Goal: Transaction & Acquisition: Purchase product/service

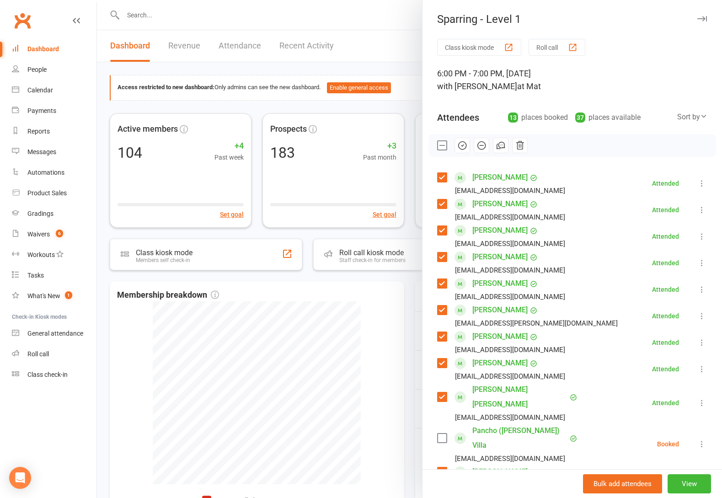
scroll to position [91, 0]
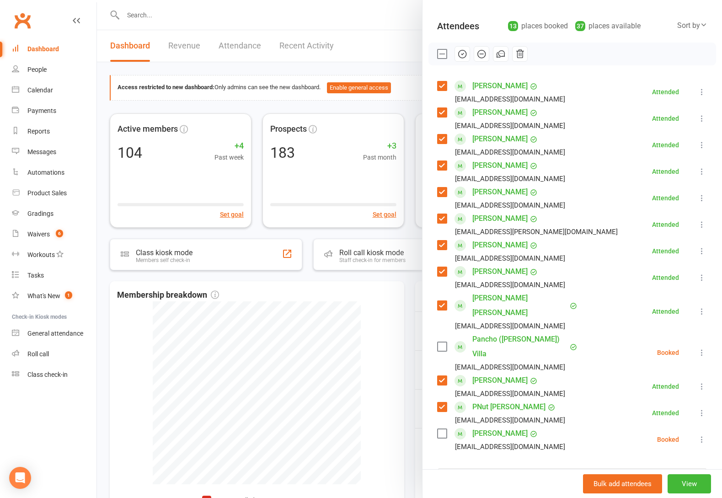
click at [688, 332] on li "Pancho (patrick) Villa Rose_is_my_grace@hotmail.com Booked More info Remove Che…" at bounding box center [572, 352] width 270 height 41
click at [697, 348] on icon at bounding box center [701, 352] width 9 height 9
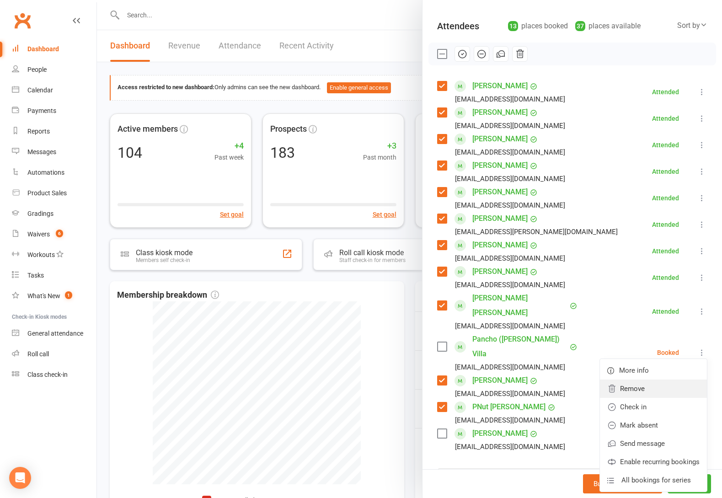
click at [654, 379] on link "Remove" at bounding box center [653, 388] width 107 height 18
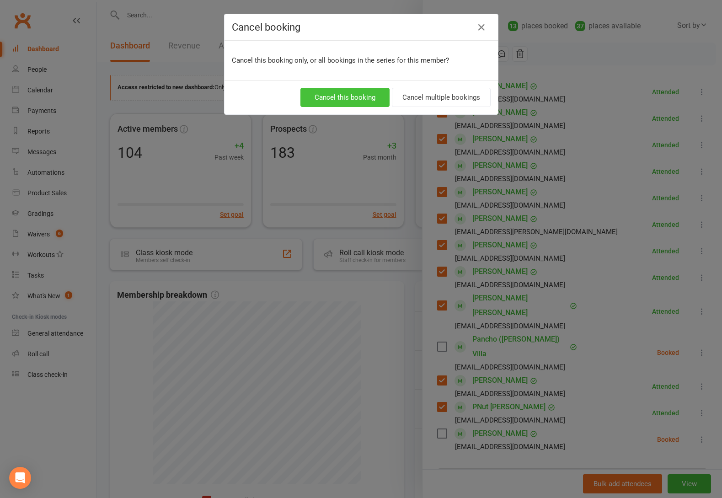
click at [365, 89] on button "Cancel this booking" at bounding box center [344, 97] width 89 height 19
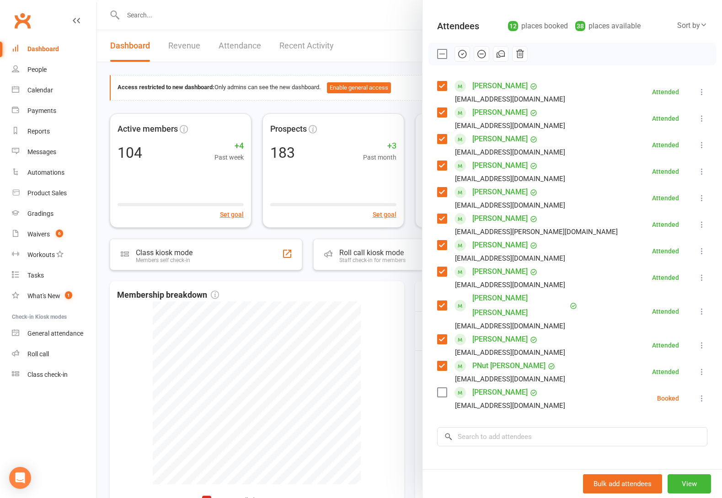
click at [697, 393] on icon at bounding box center [701, 397] width 9 height 9
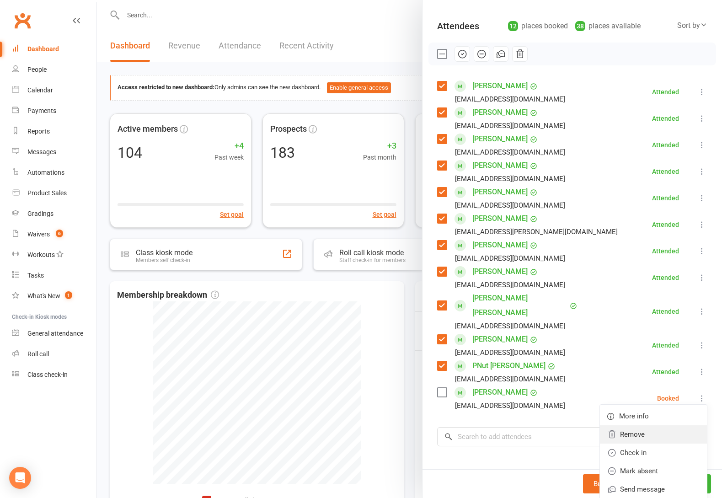
click at [623, 425] on link "Remove" at bounding box center [653, 434] width 107 height 18
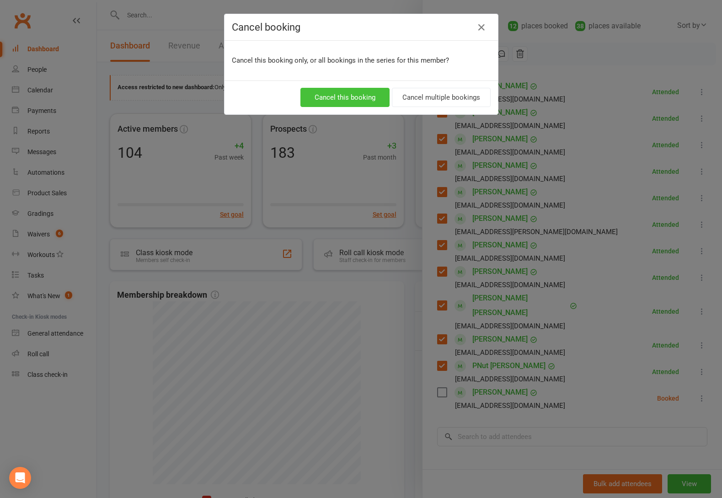
click at [368, 101] on button "Cancel this booking" at bounding box center [344, 97] width 89 height 19
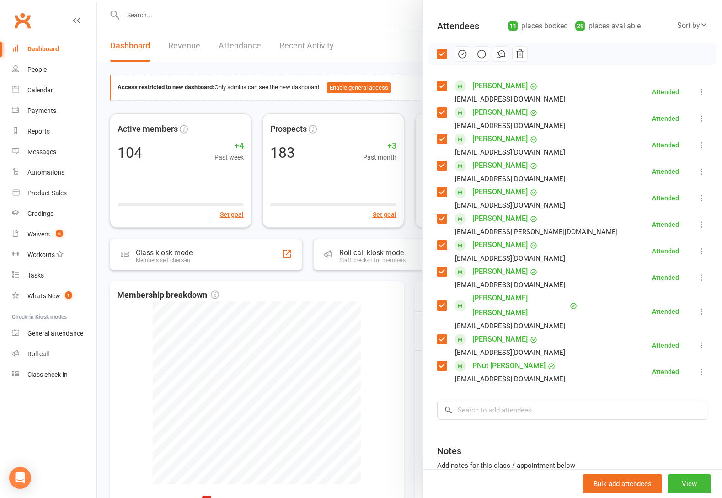
click at [406, 20] on div at bounding box center [409, 249] width 625 height 498
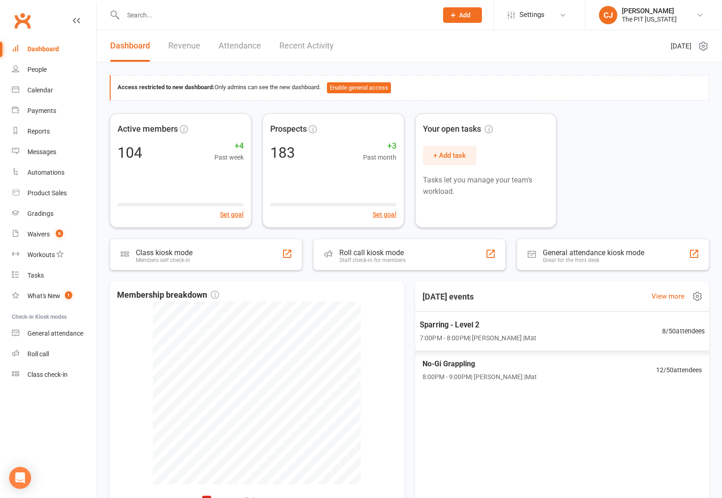
click at [508, 326] on span "Sparring - Level 2" at bounding box center [477, 325] width 117 height 12
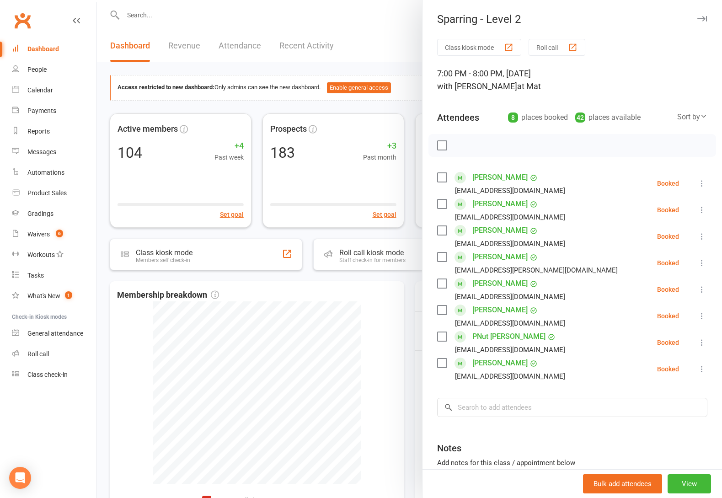
click at [439, 148] on label at bounding box center [441, 145] width 9 height 9
click at [504, 409] on input "search" at bounding box center [572, 407] width 270 height 19
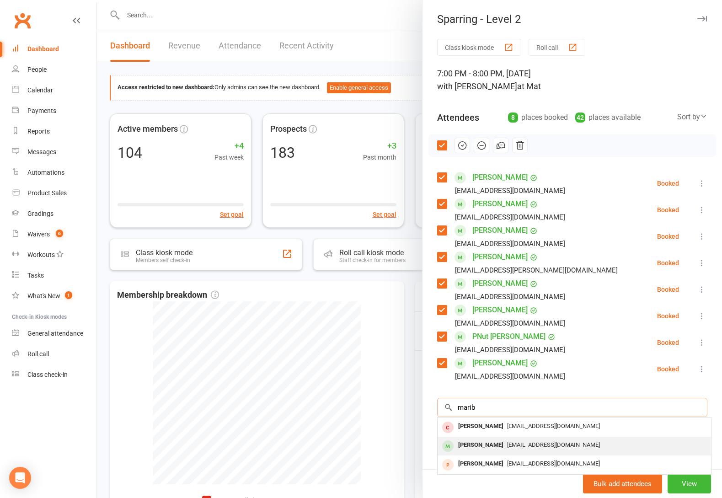
type input "marib"
click at [507, 439] on div "Maribelle Miramontes" at bounding box center [480, 444] width 53 height 13
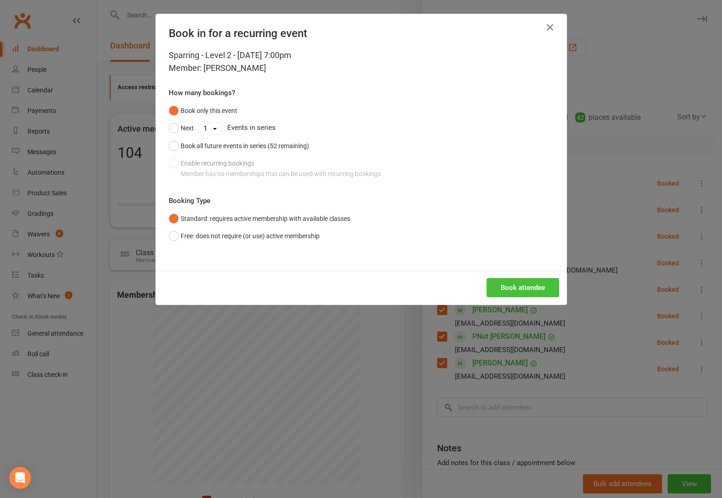
click at [529, 281] on button "Book attendee" at bounding box center [522, 287] width 73 height 19
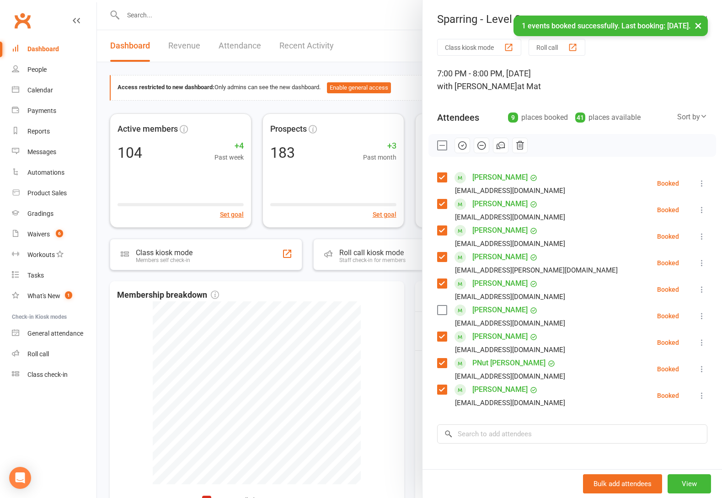
click at [442, 308] on label at bounding box center [441, 309] width 9 height 9
click at [697, 288] on icon at bounding box center [701, 289] width 9 height 9
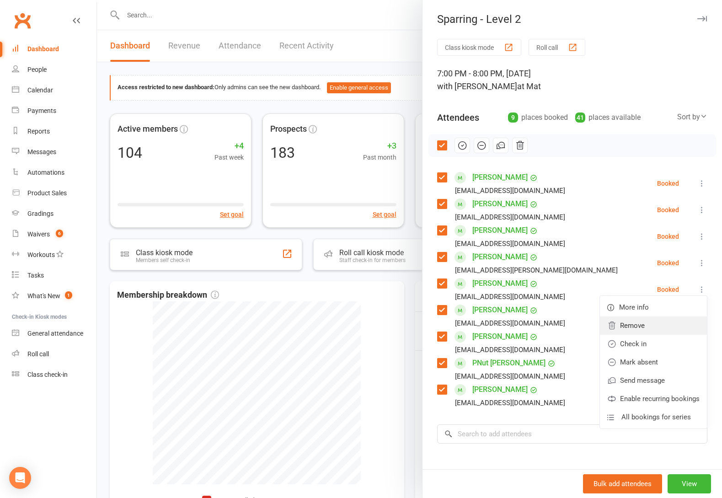
click at [629, 324] on link "Remove" at bounding box center [653, 325] width 107 height 18
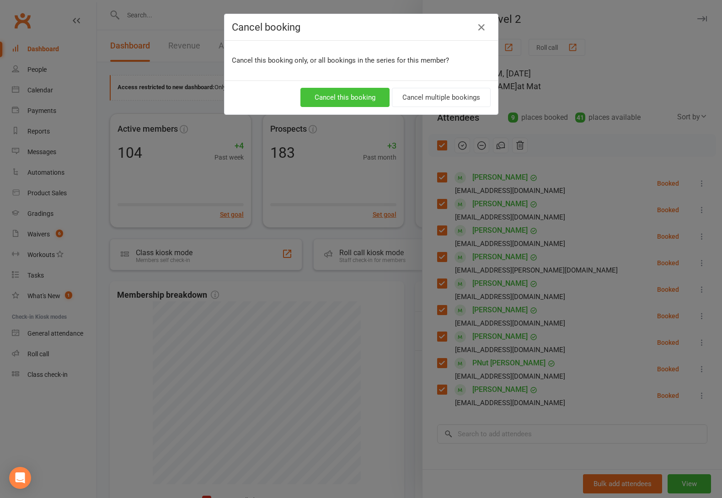
click at [360, 91] on button "Cancel this booking" at bounding box center [344, 97] width 89 height 19
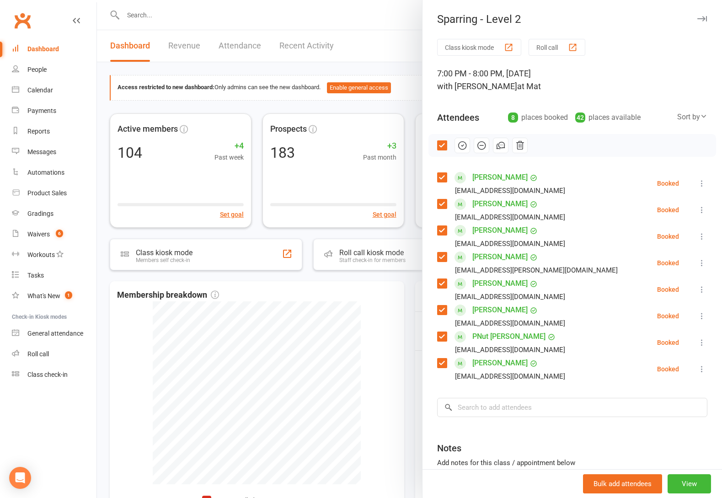
click at [697, 311] on icon at bounding box center [701, 315] width 9 height 9
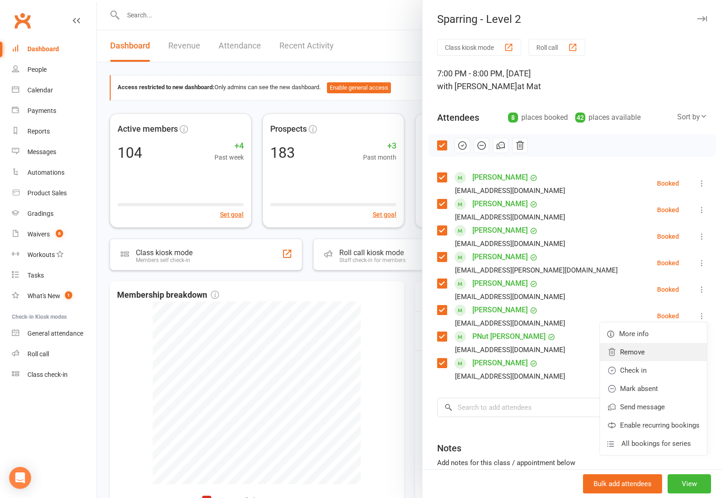
click at [618, 349] on link "Remove" at bounding box center [653, 352] width 107 height 18
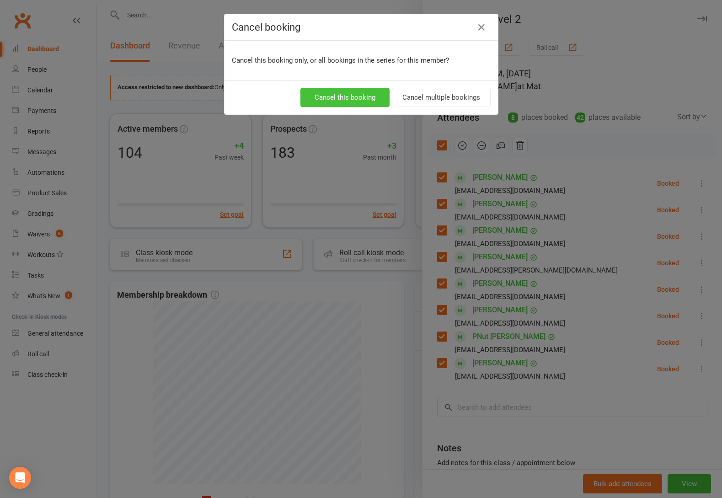
click at [339, 92] on button "Cancel this booking" at bounding box center [344, 97] width 89 height 19
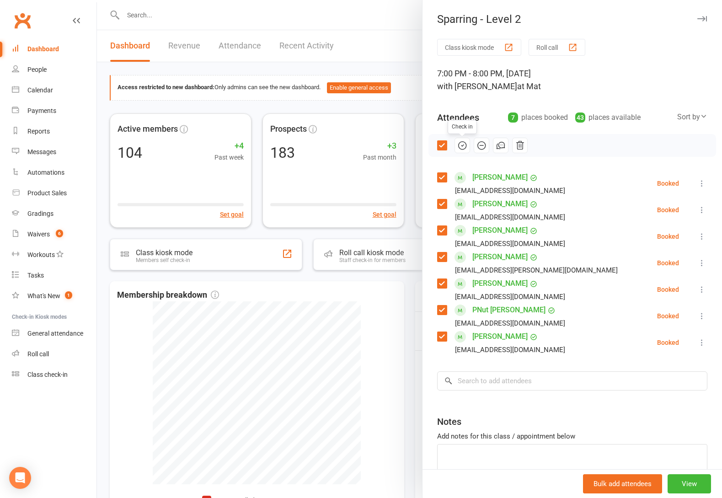
click at [459, 144] on icon "button" at bounding box center [462, 145] width 10 height 10
click at [405, 297] on div at bounding box center [409, 249] width 625 height 498
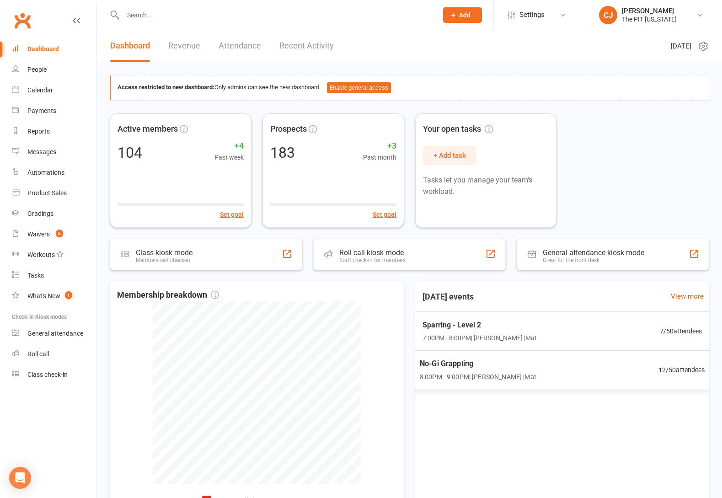
click at [462, 362] on span "No-Gi Grappling" at bounding box center [477, 364] width 117 height 12
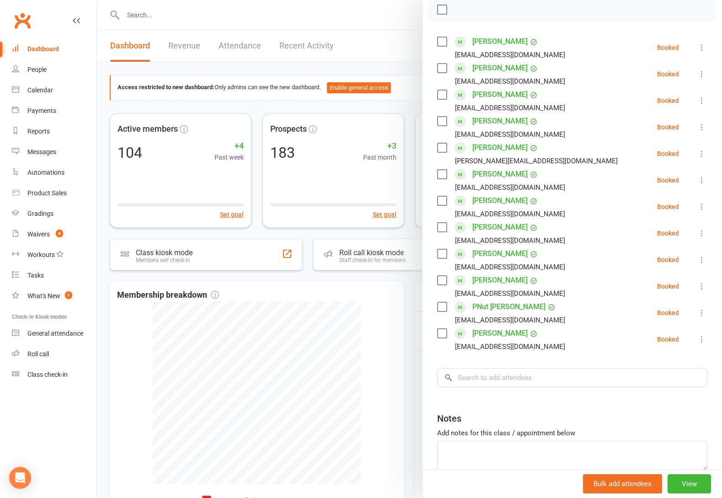
scroll to position [137, 0]
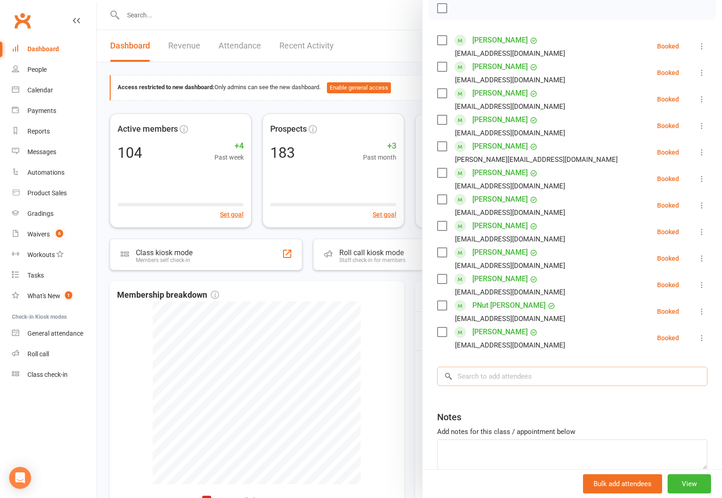
click at [497, 380] on input "search" at bounding box center [572, 375] width 270 height 19
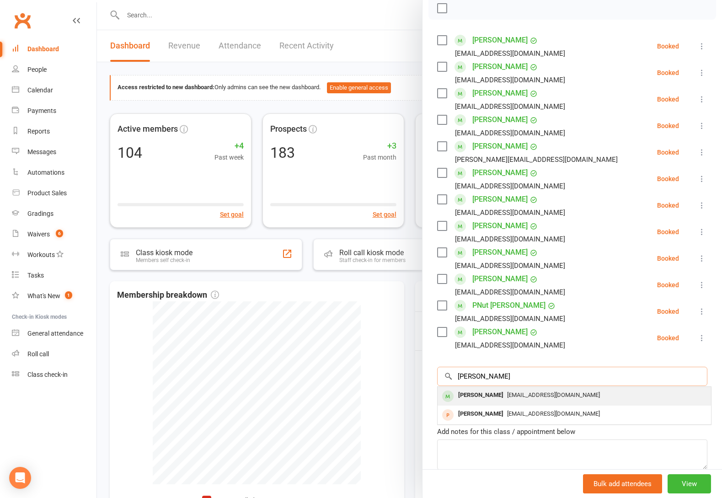
type input "sophia"
click at [558, 391] on div "[EMAIL_ADDRESS][DOMAIN_NAME]" at bounding box center [574, 394] width 266 height 13
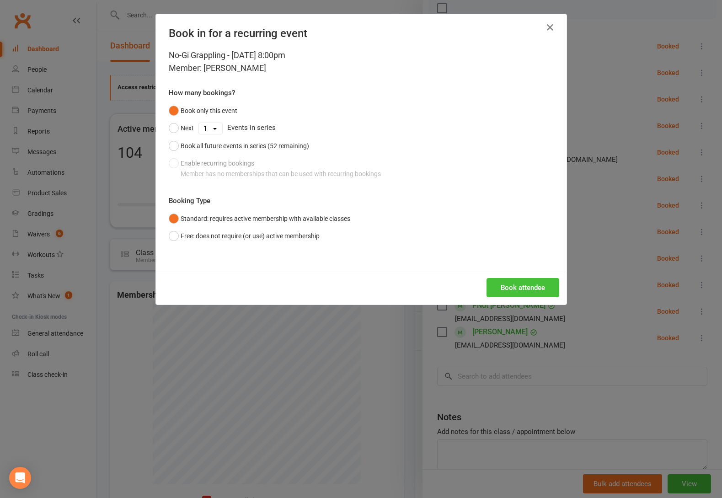
click at [539, 281] on button "Book attendee" at bounding box center [522, 287] width 73 height 19
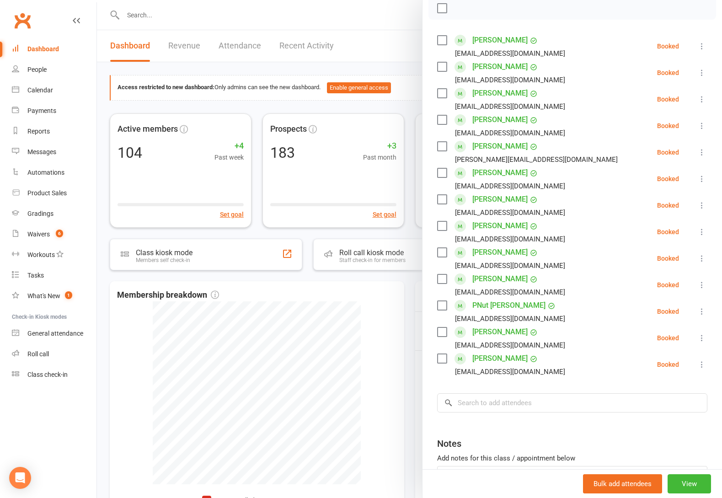
click at [697, 287] on icon at bounding box center [701, 284] width 9 height 9
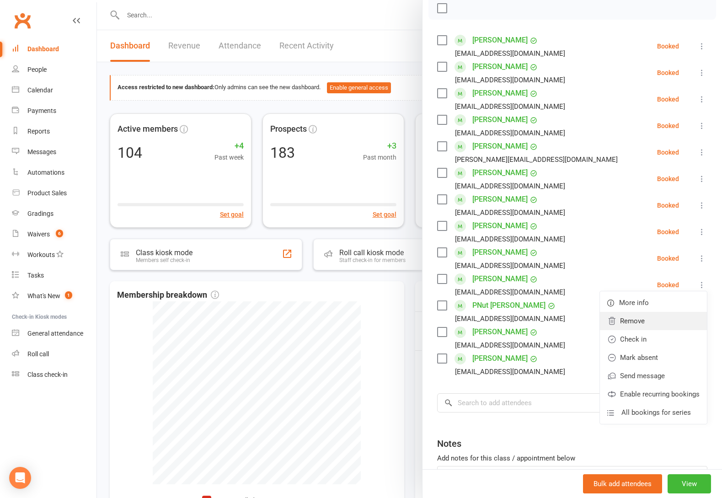
click at [623, 324] on link "Remove" at bounding box center [653, 321] width 107 height 18
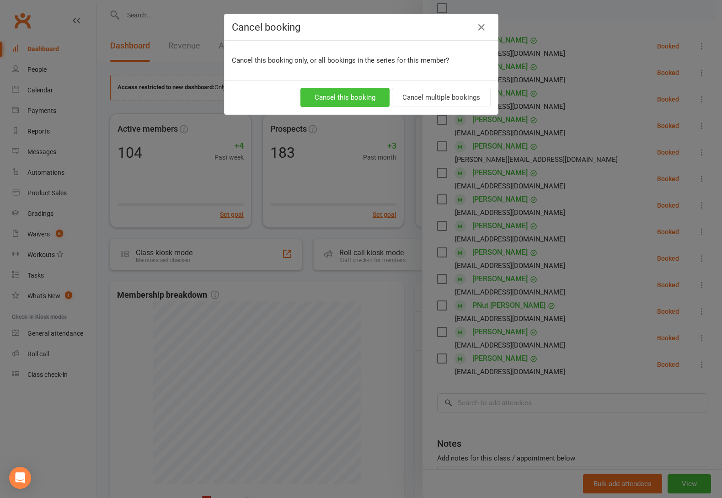
click at [342, 105] on button "Cancel this booking" at bounding box center [344, 97] width 89 height 19
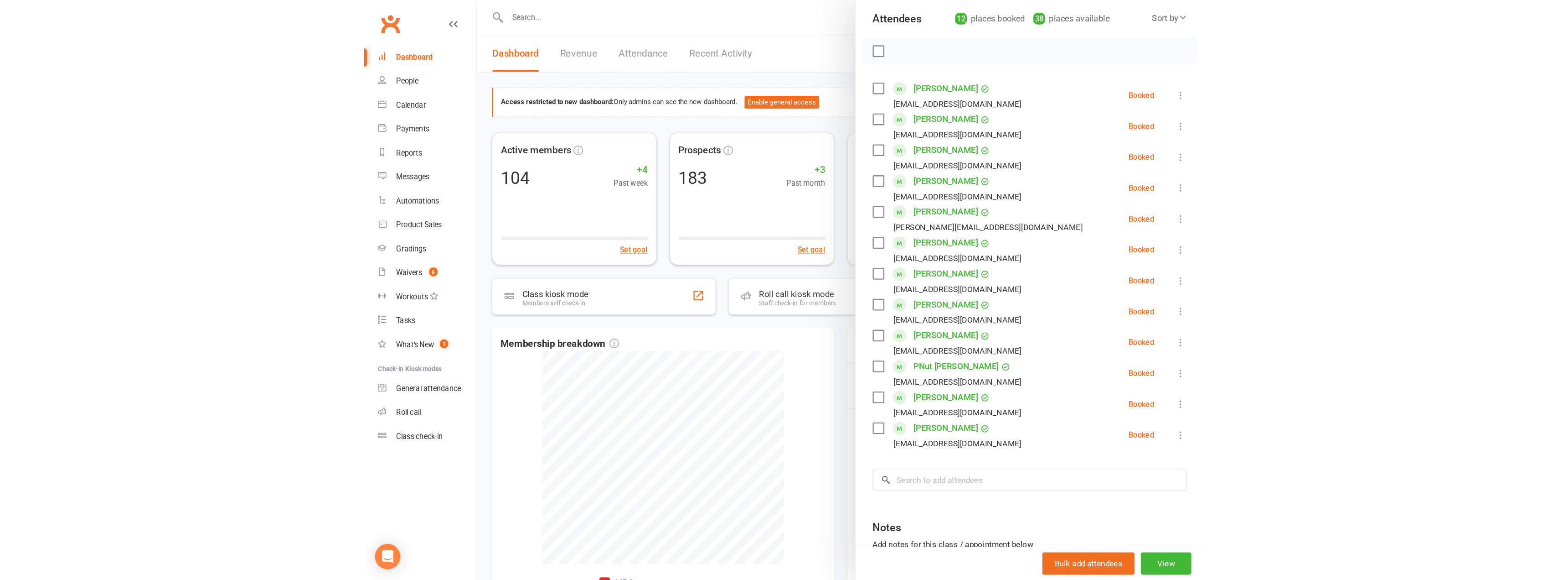
scroll to position [46, 0]
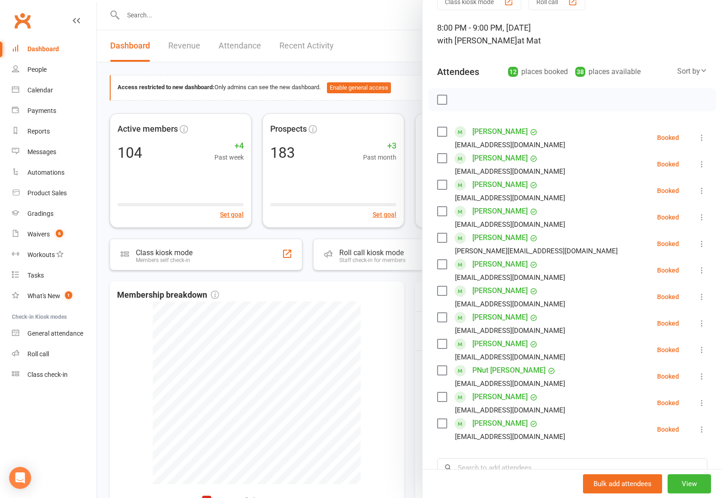
click at [387, 65] on div at bounding box center [409, 249] width 625 height 498
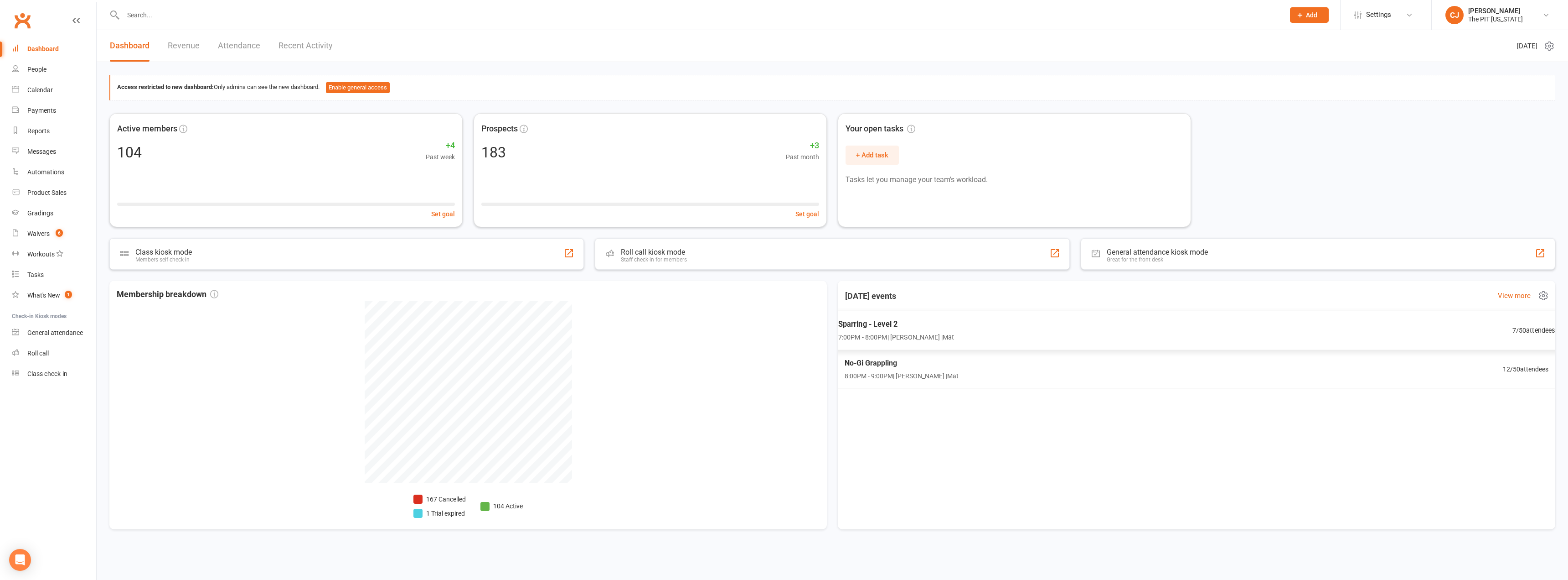
click at [719, 322] on span "Sparring - Level 2" at bounding box center [896, 324] width 117 height 12
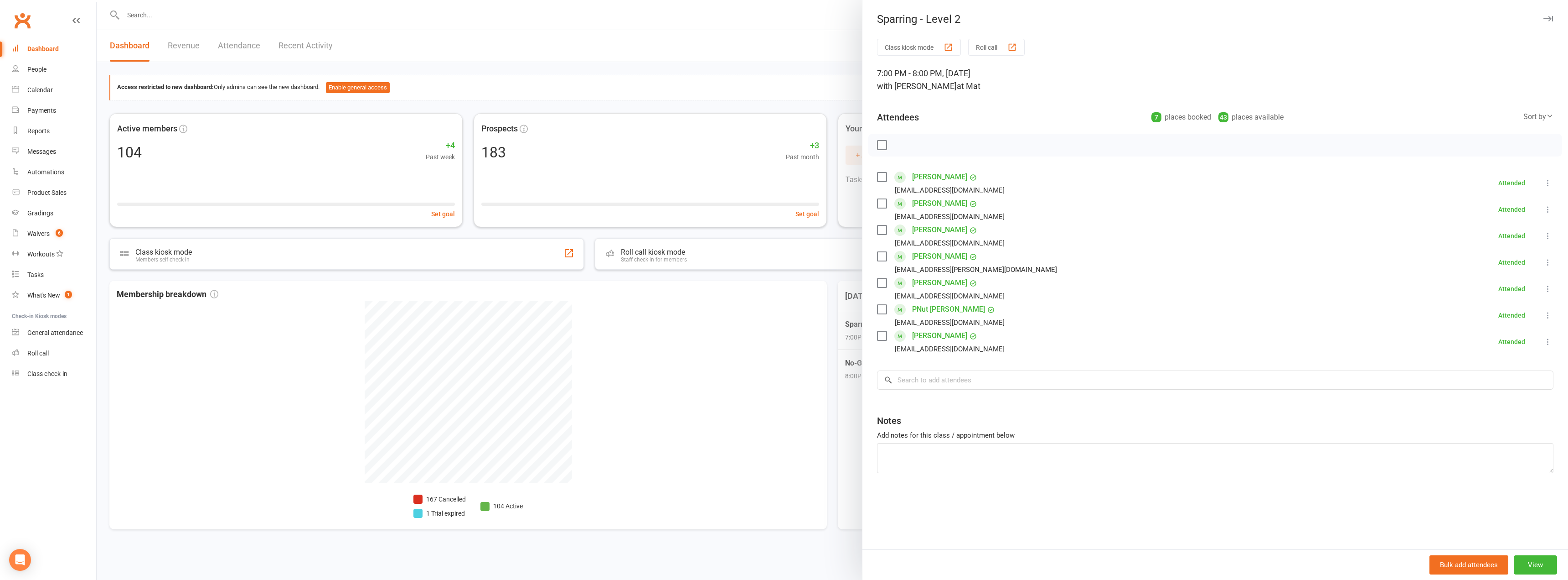
click at [719, 58] on div at bounding box center [832, 290] width 1471 height 580
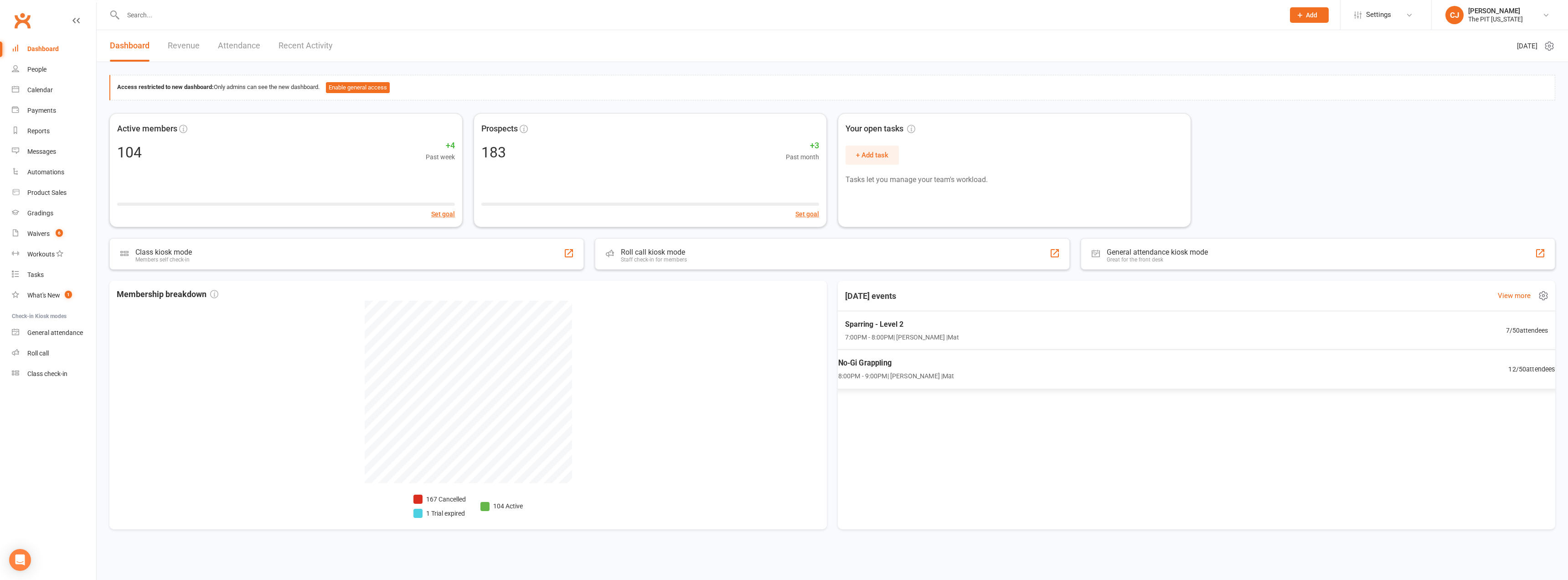
click at [719, 362] on span "No-Gi Grappling" at bounding box center [896, 363] width 117 height 12
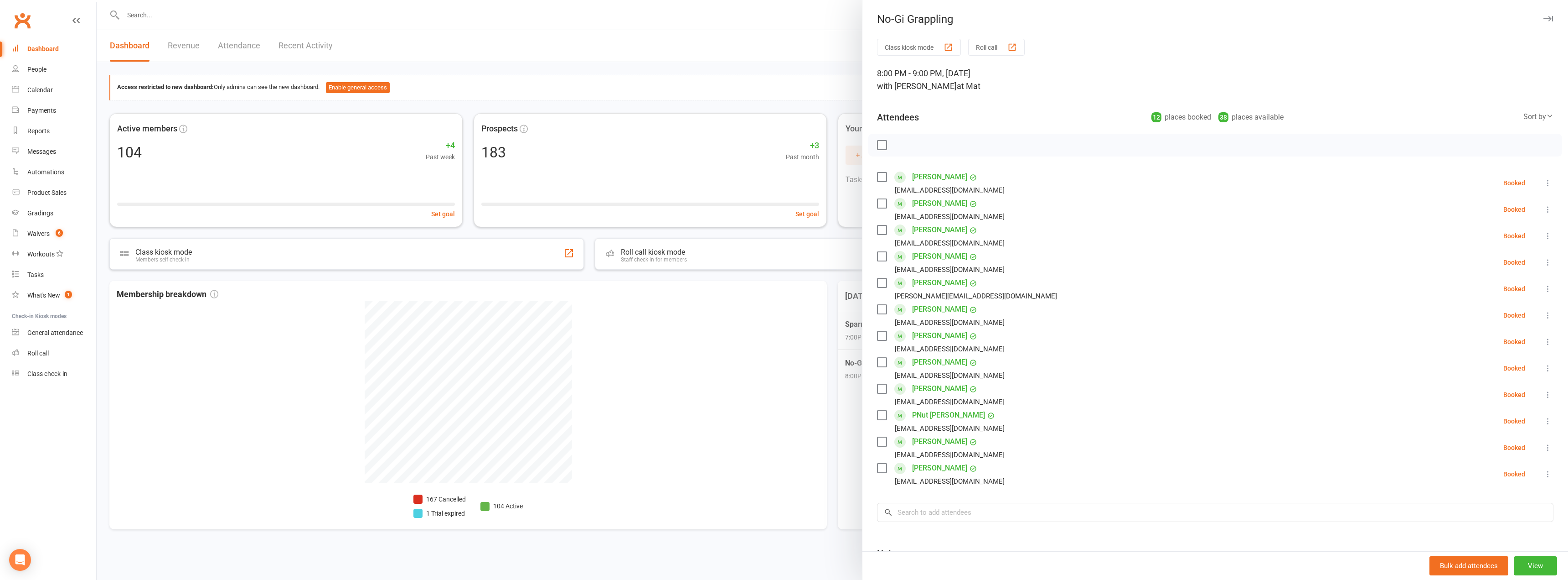
drag, startPoint x: 878, startPoint y: 261, endPoint x: 887, endPoint y: 253, distance: 12.0
click at [719, 260] on label at bounding box center [881, 256] width 9 height 9
click at [719, 415] on label at bounding box center [881, 414] width 9 height 9
click at [719, 441] on label at bounding box center [881, 441] width 9 height 9
click at [719, 143] on icon "button" at bounding box center [902, 145] width 10 height 10
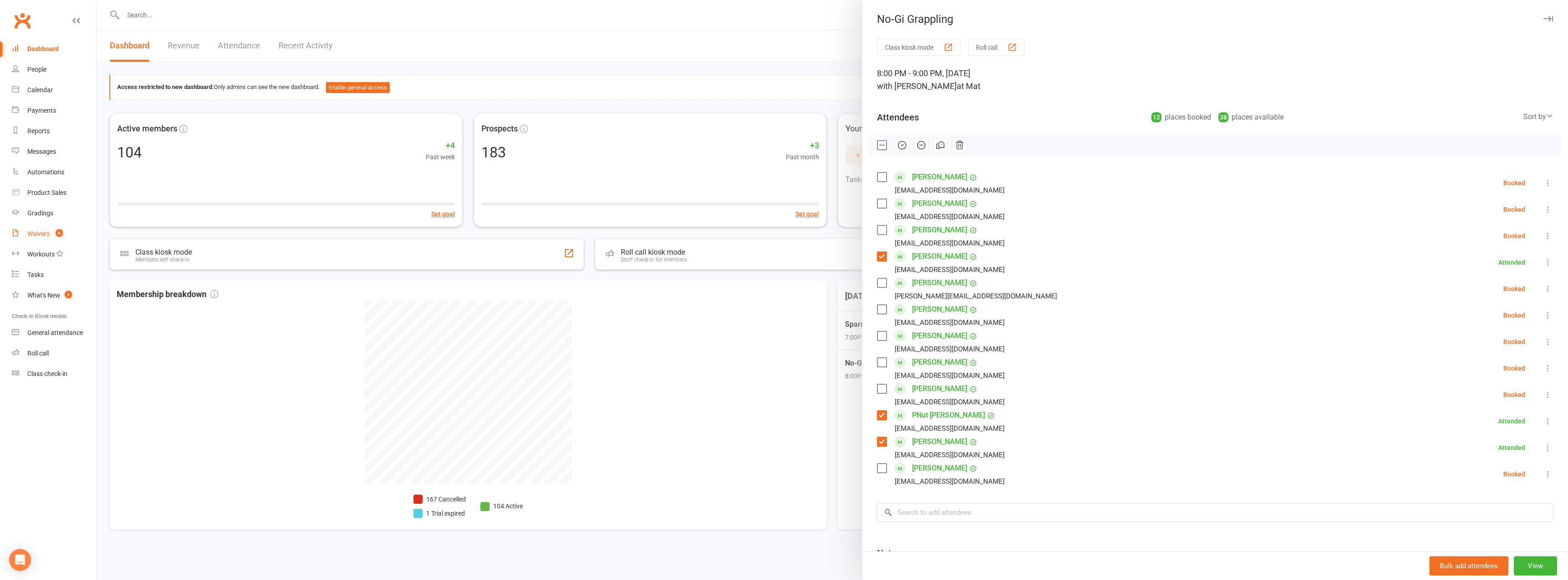
click at [39, 238] on div "Waivers" at bounding box center [38, 233] width 22 height 7
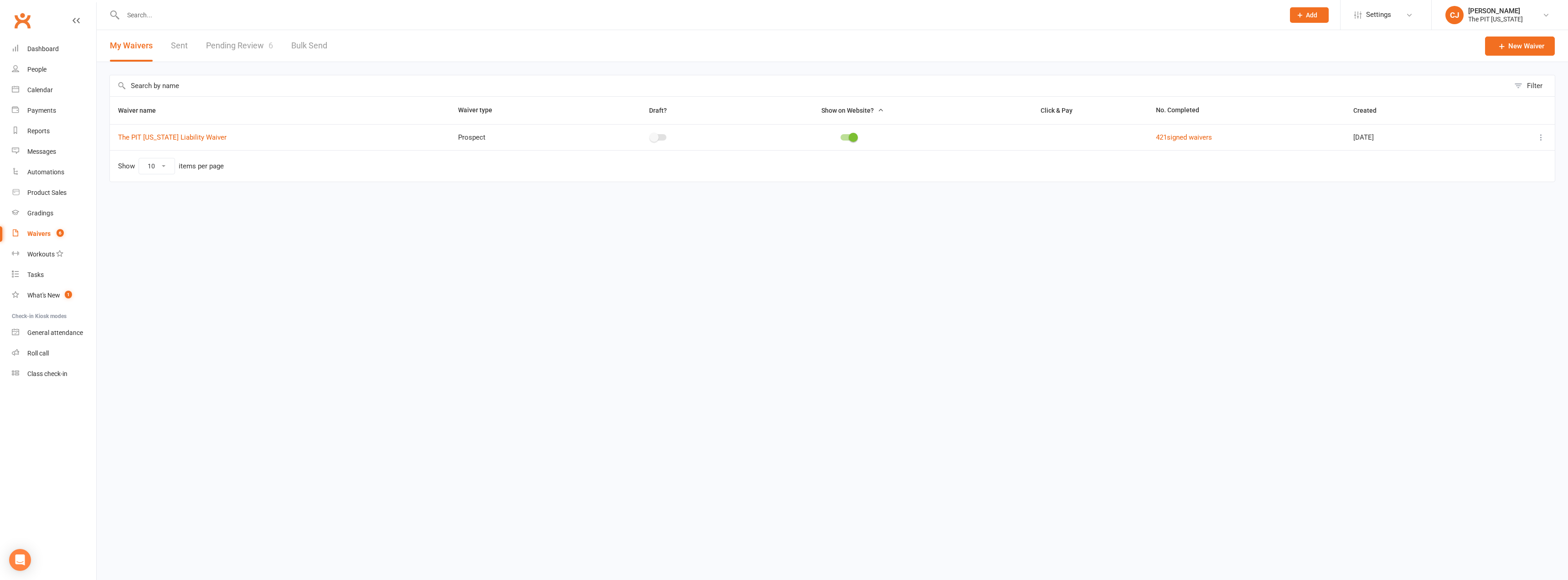
click at [253, 39] on link "Pending Review 6" at bounding box center [239, 46] width 67 height 32
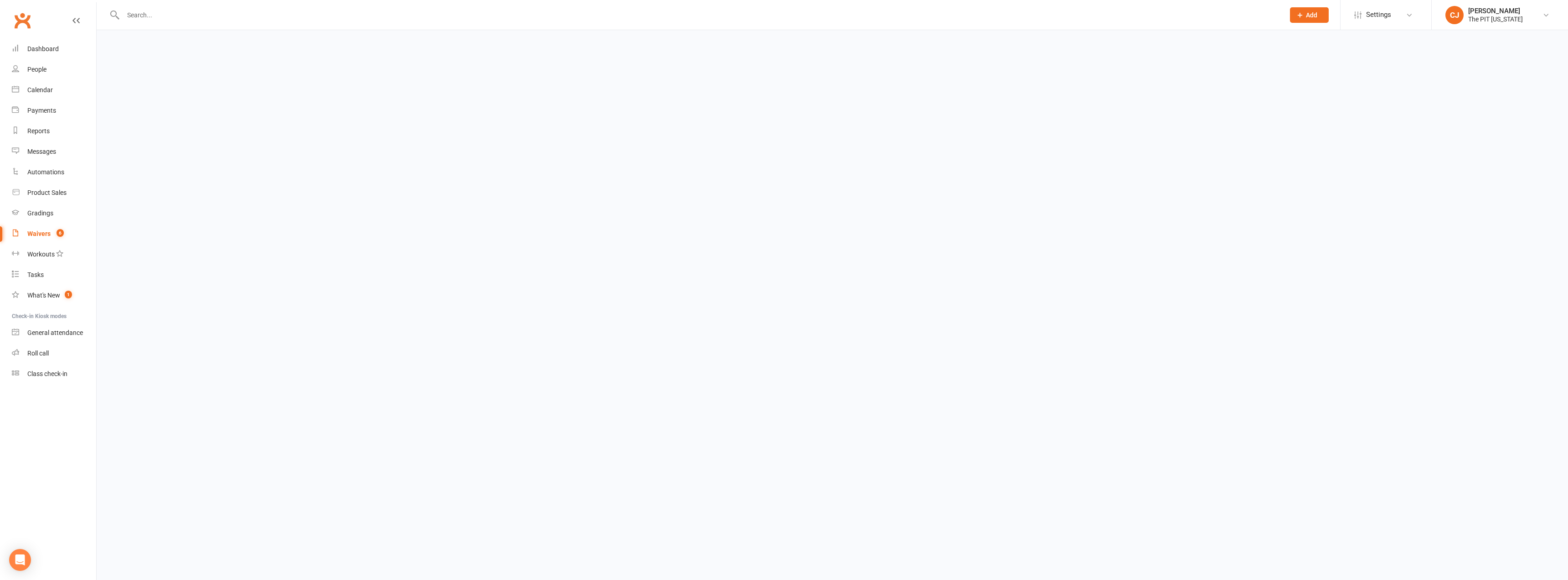
select select "100"
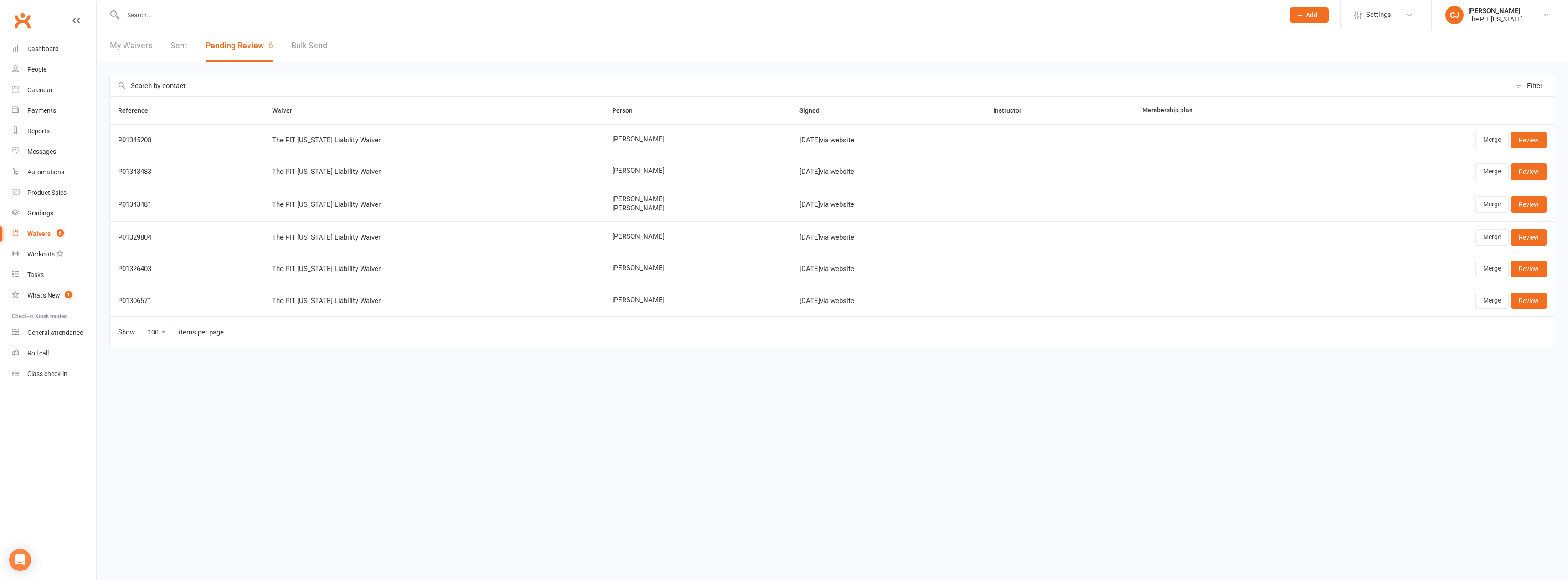
click at [298, 18] on input "text" at bounding box center [699, 15] width 1158 height 13
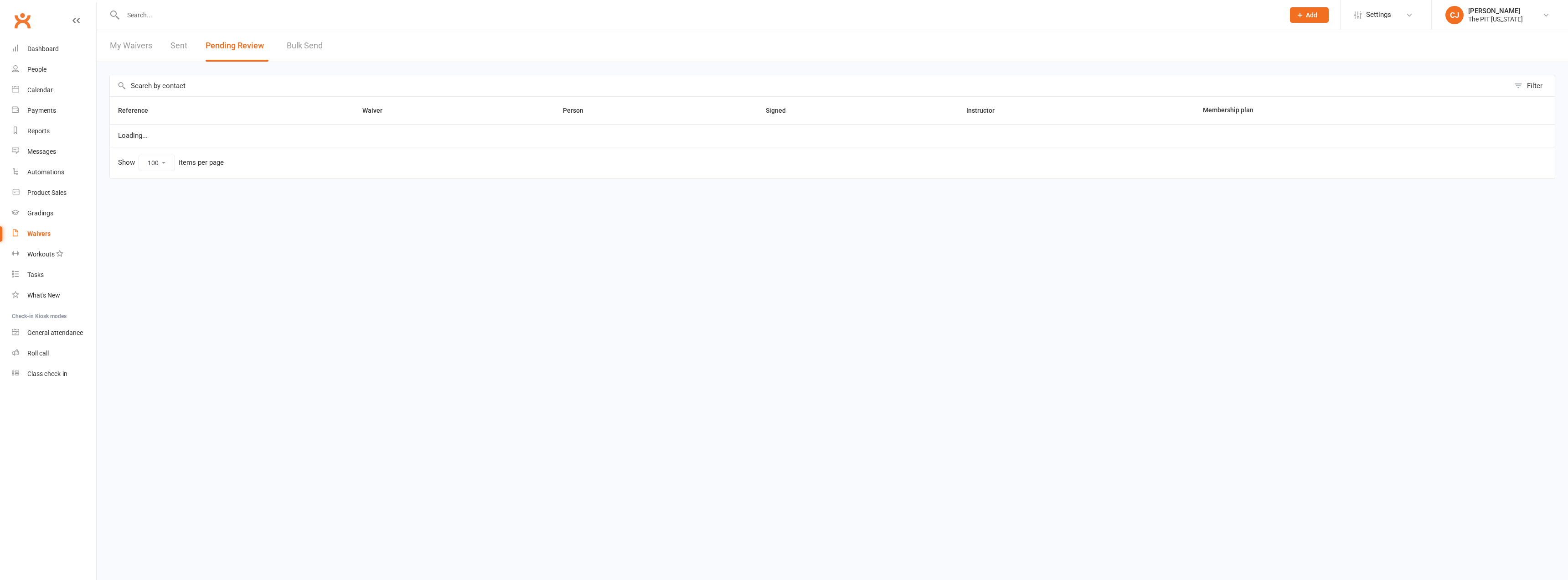
select select "100"
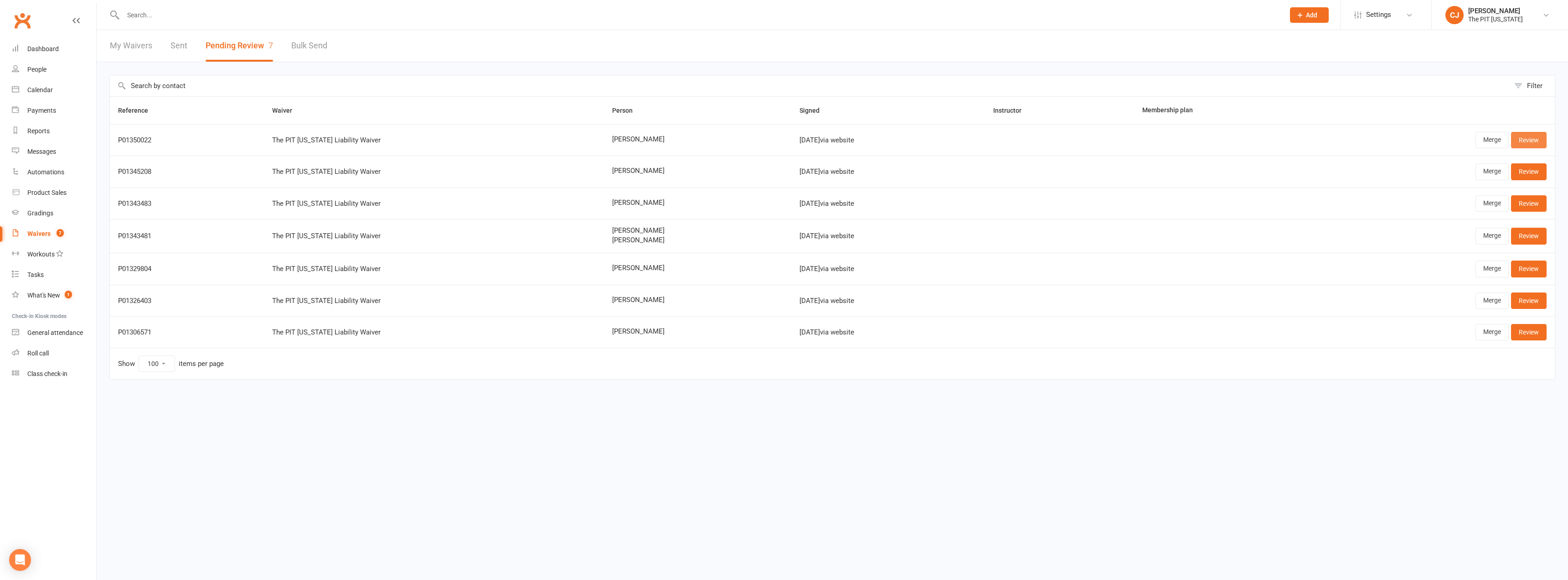
click at [1534, 140] on link "Review" at bounding box center [1529, 140] width 36 height 16
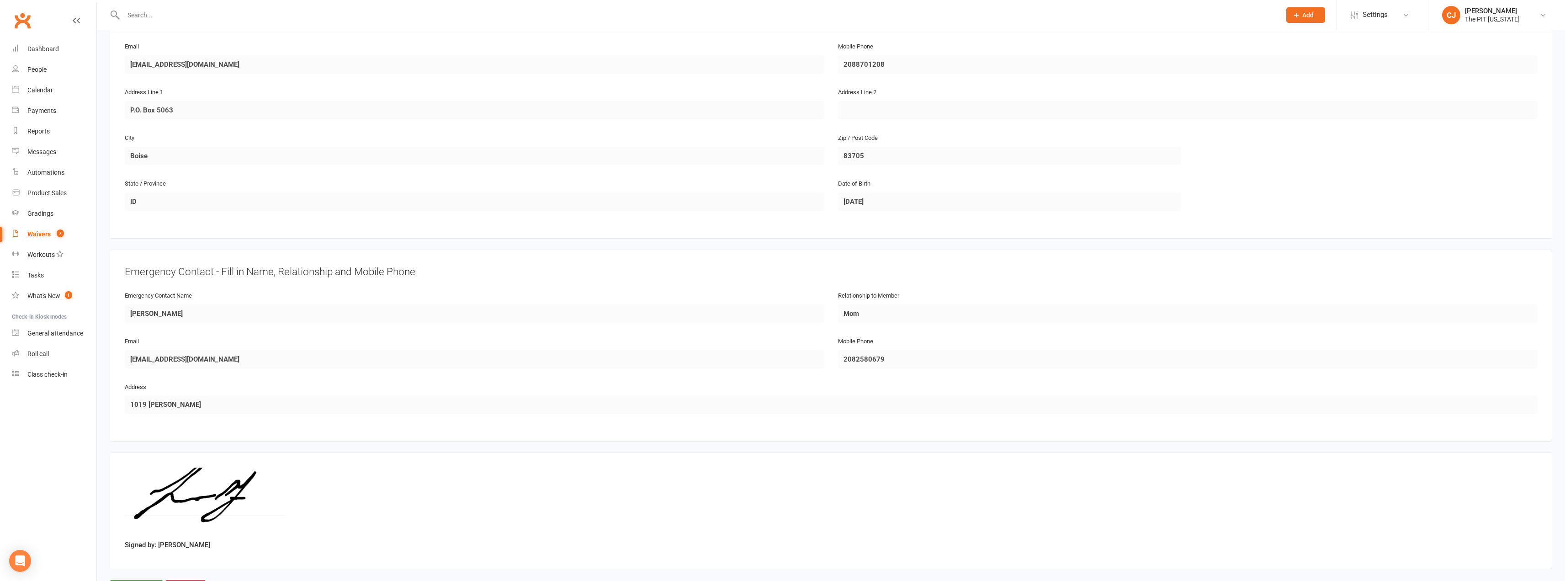
scroll to position [236, 0]
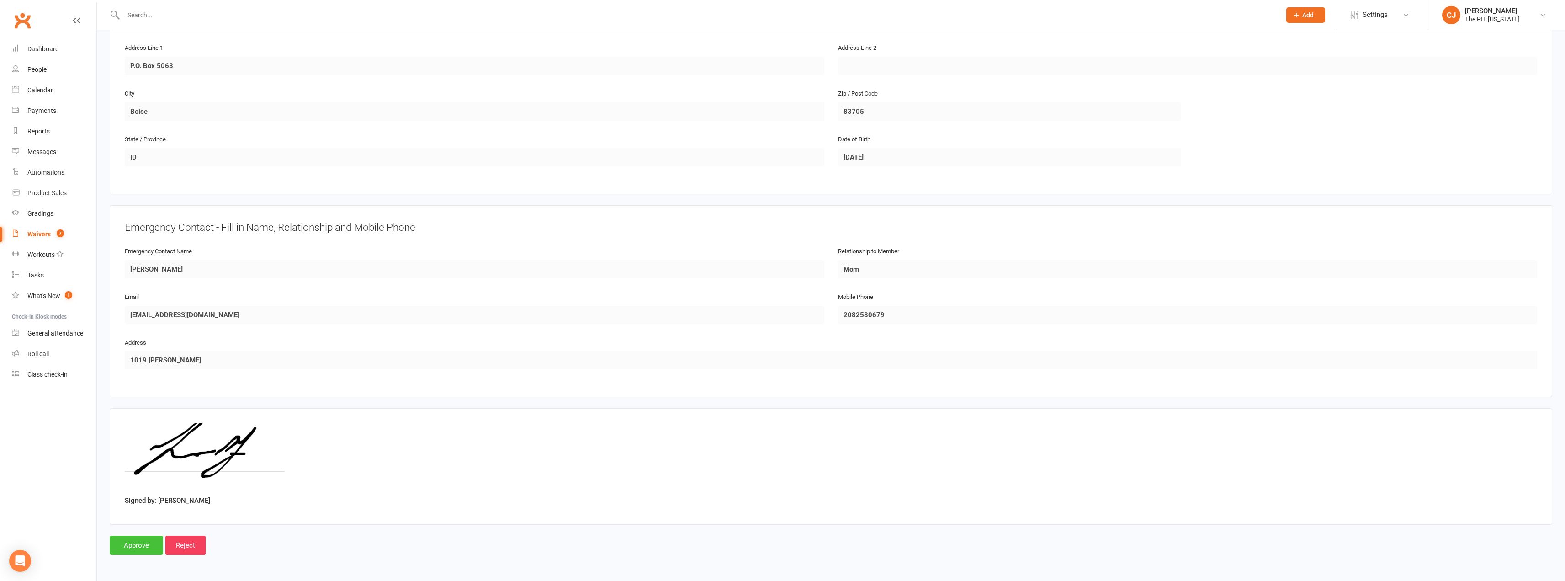
click at [148, 546] on input "Approve" at bounding box center [136, 545] width 53 height 19
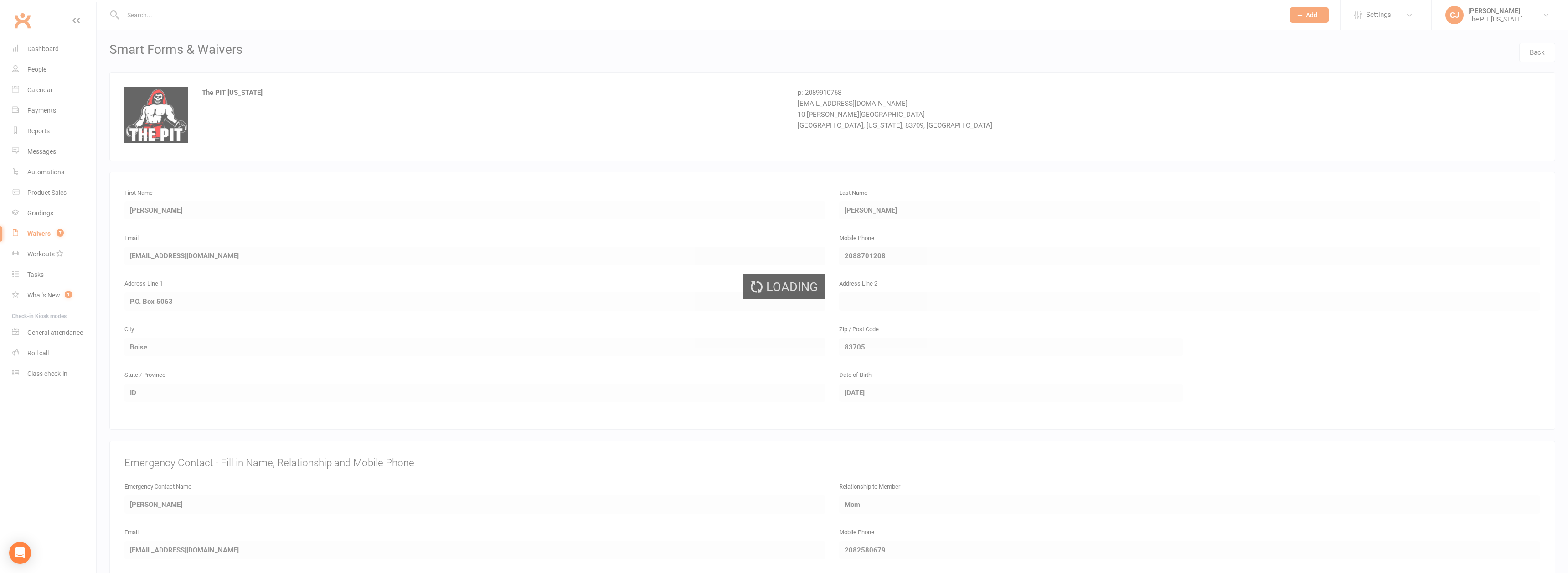
select select "100"
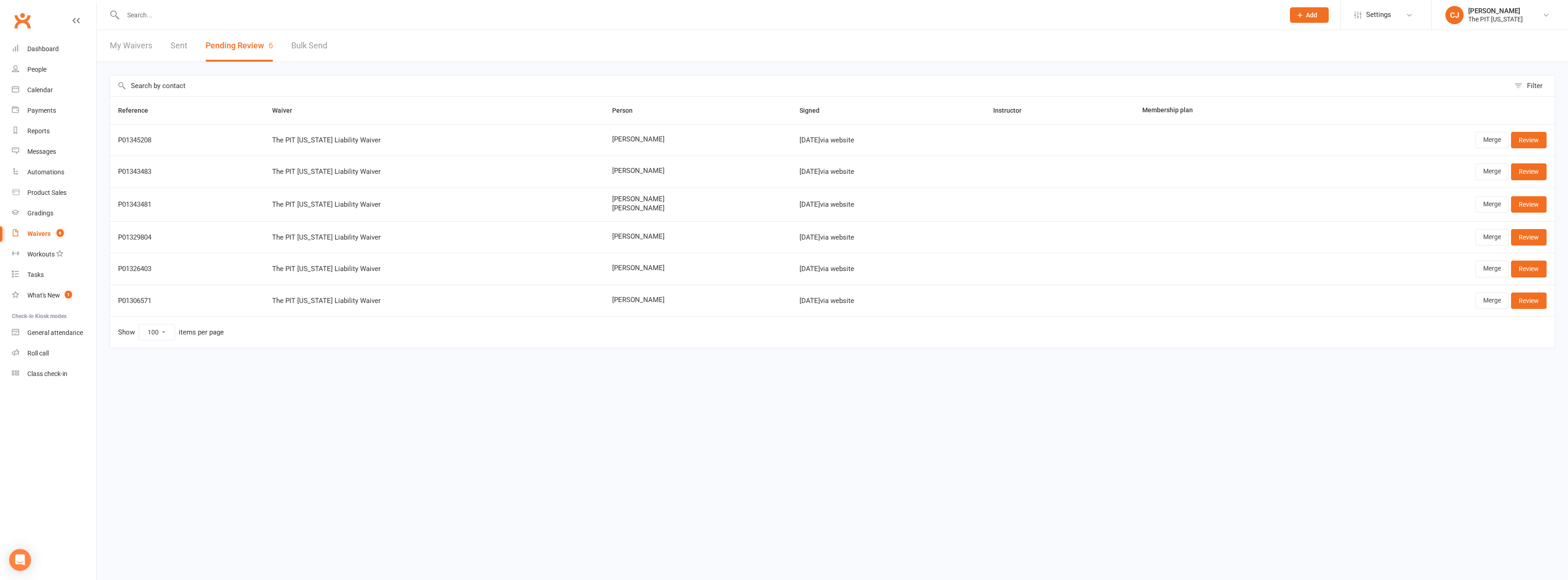
drag, startPoint x: 206, startPoint y: 19, endPoint x: 197, endPoint y: 18, distance: 9.1
click at [206, 18] on input "text" at bounding box center [699, 15] width 1158 height 13
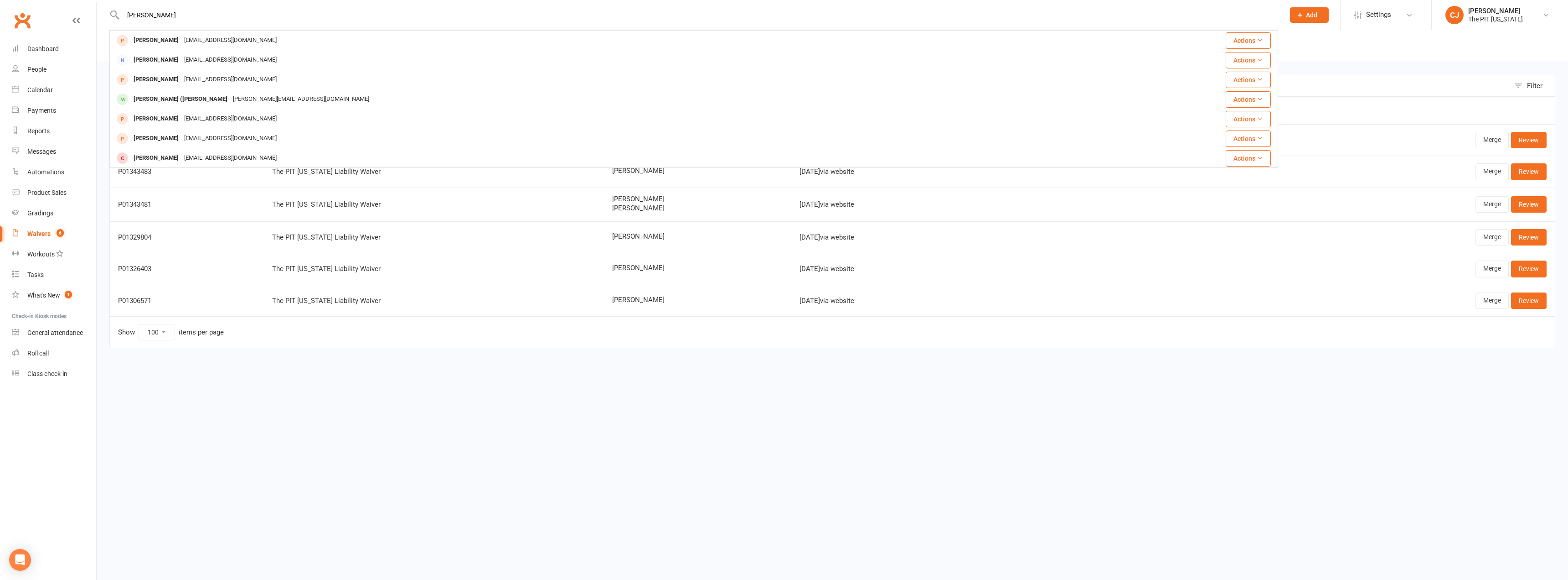
click at [178, 14] on input "john" at bounding box center [699, 15] width 1158 height 13
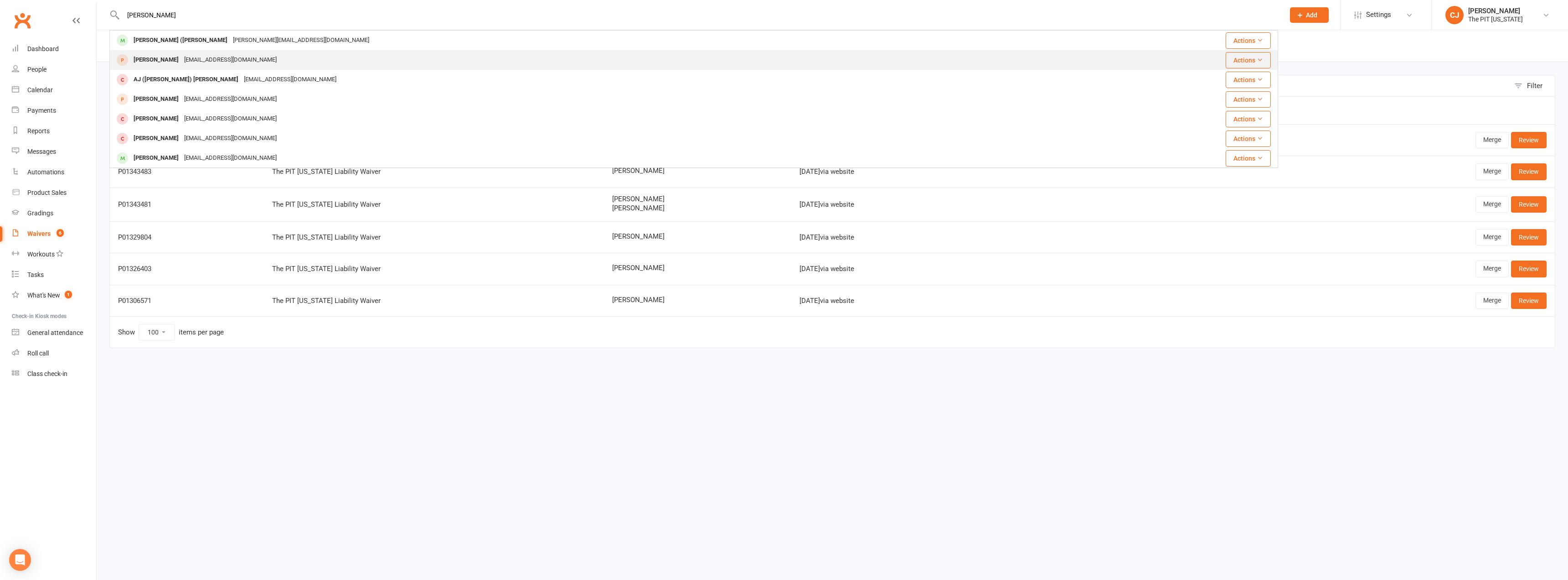
type input "[PERSON_NAME]"
click at [148, 54] on div "[PERSON_NAME]" at bounding box center [156, 59] width 51 height 13
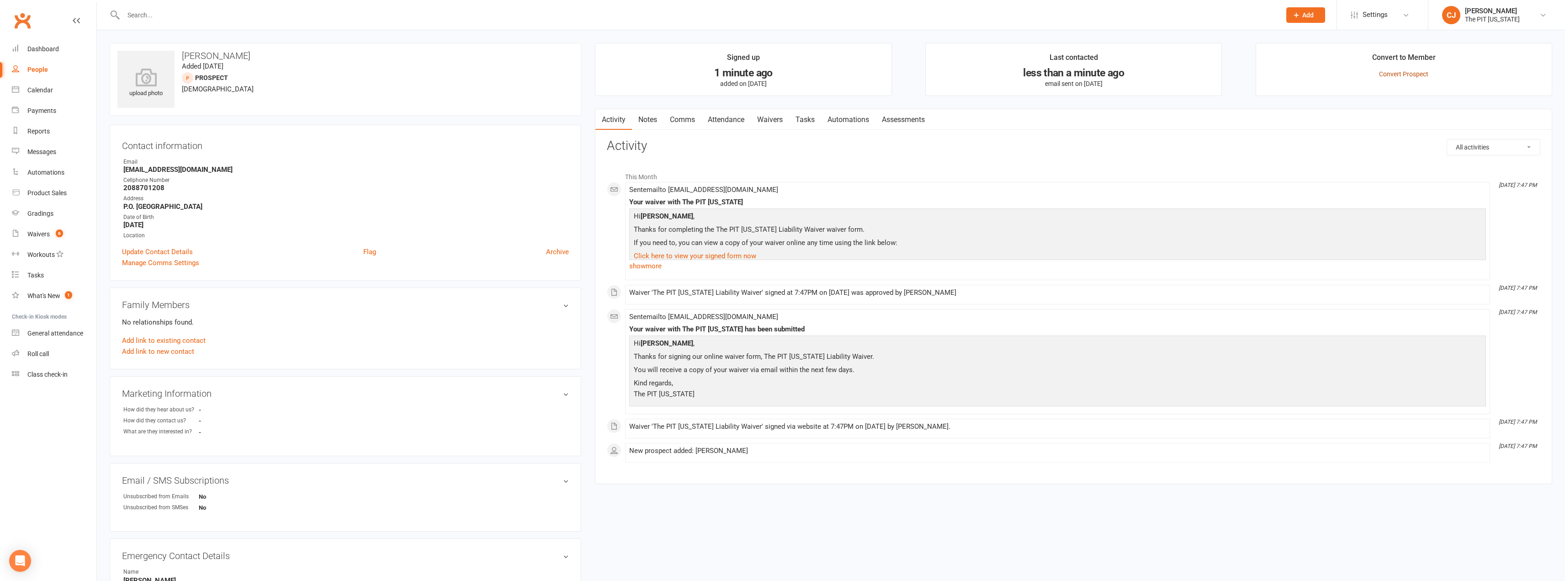
click at [1402, 73] on link "Convert Prospect" at bounding box center [1403, 73] width 49 height 7
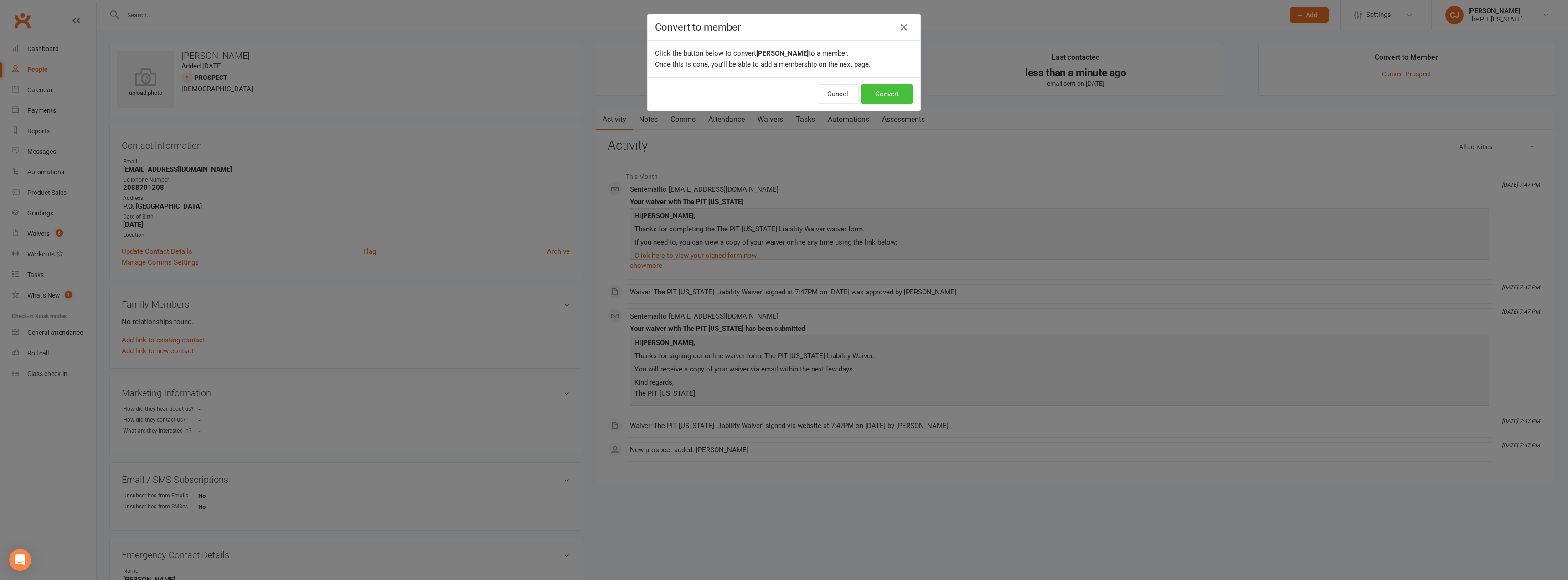
click at [902, 96] on button "Convert" at bounding box center [887, 94] width 52 height 19
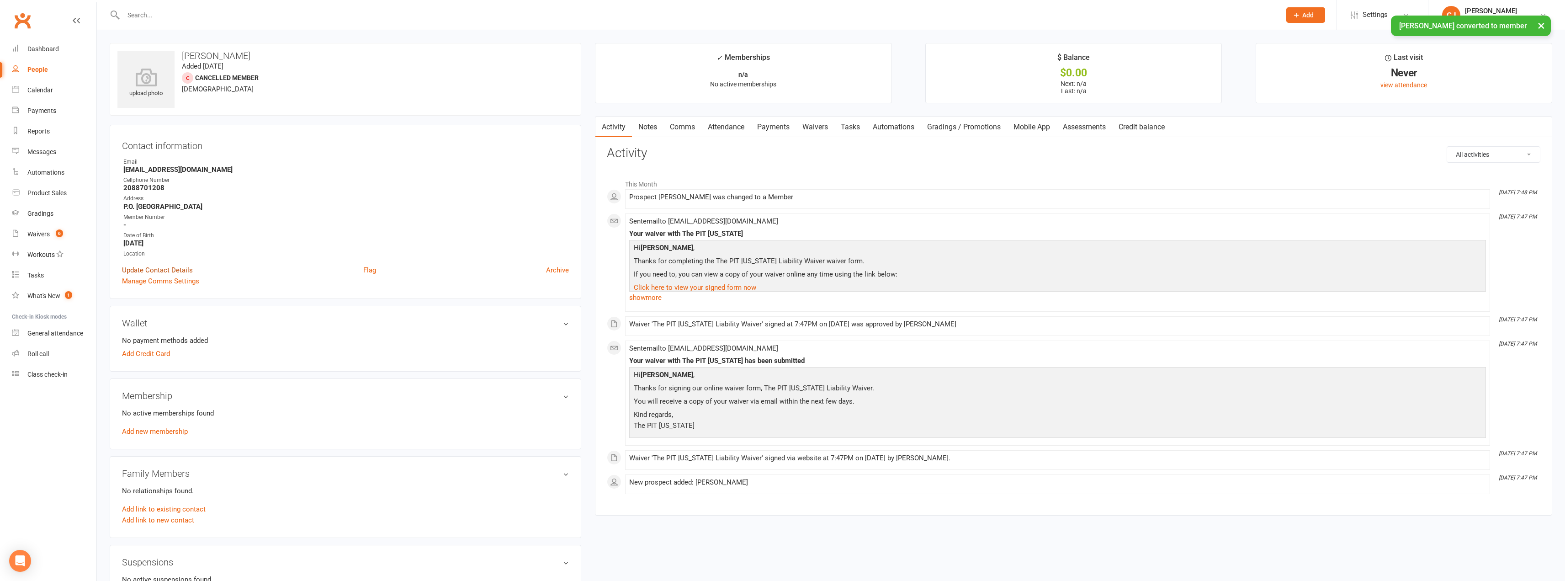
click at [159, 274] on link "Update Contact Details" at bounding box center [157, 270] width 71 height 11
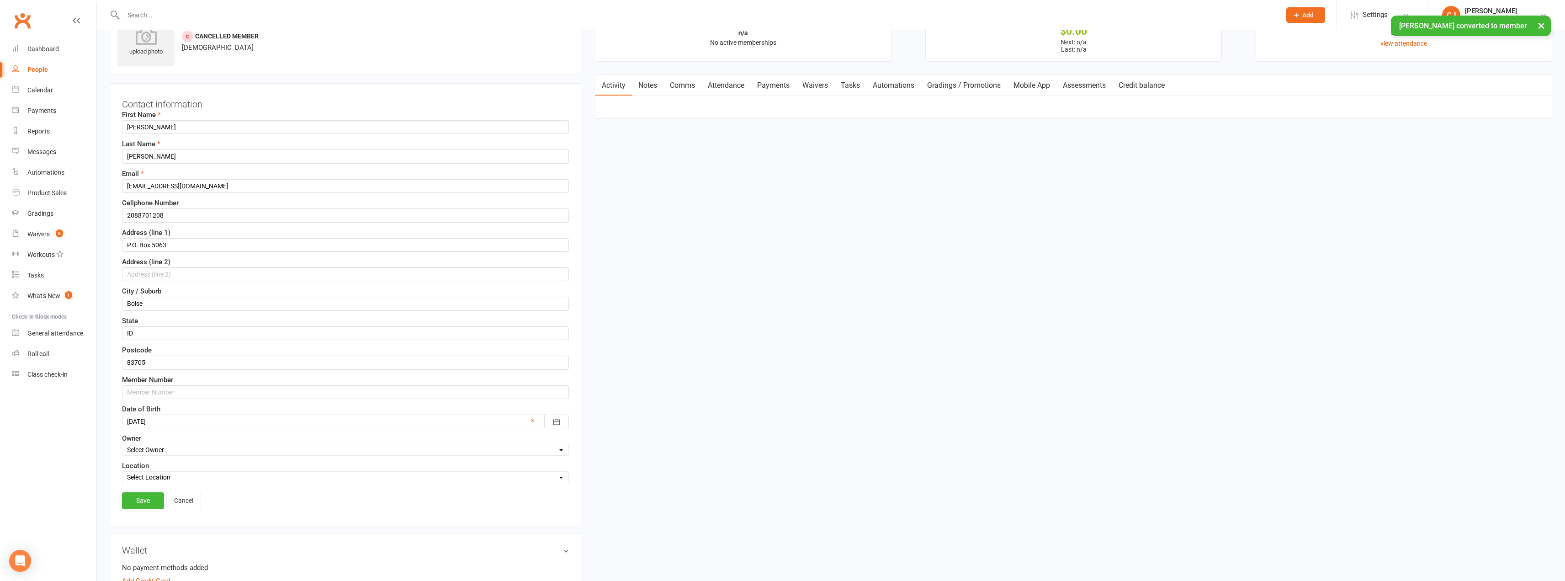
scroll to position [43, 0]
click at [170, 413] on div at bounding box center [345, 420] width 447 height 14
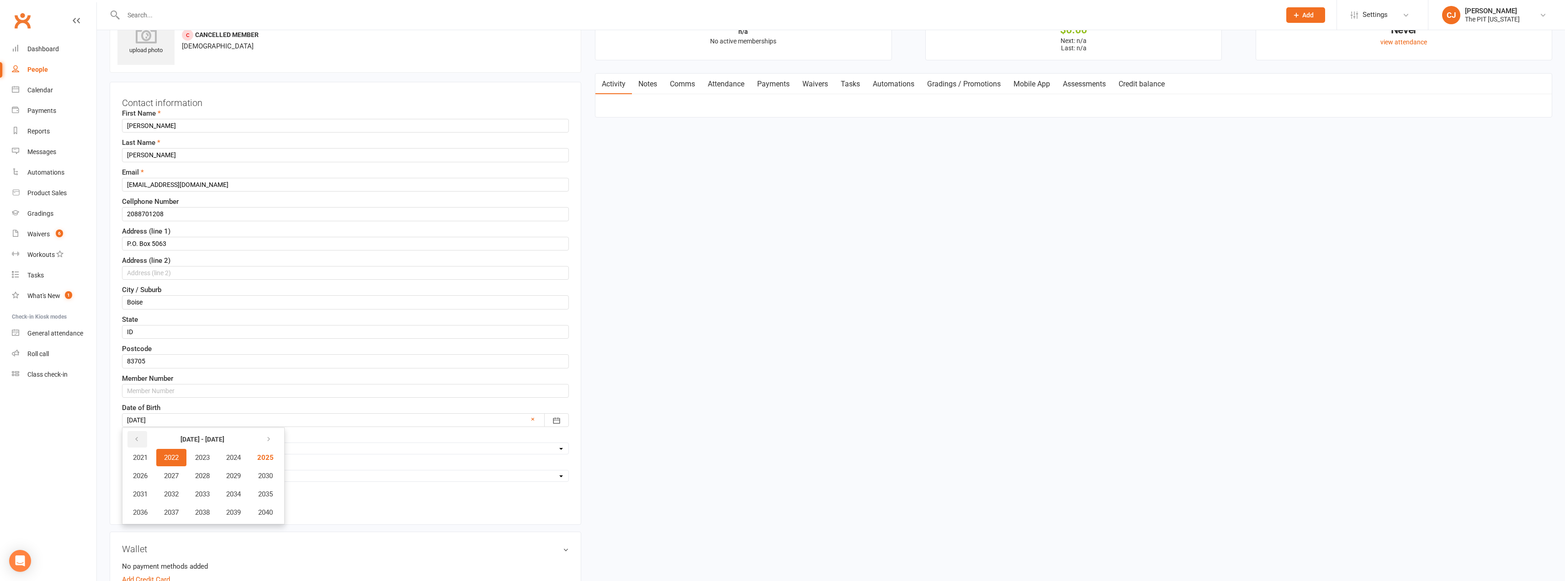
click at [133, 433] on button "button" at bounding box center [137, 439] width 20 height 16
click at [135, 434] on button "button" at bounding box center [137, 439] width 20 height 16
click at [264, 436] on button "button" at bounding box center [268, 439] width 20 height 16
click at [241, 457] on span "1984" at bounding box center [233, 457] width 15 height 8
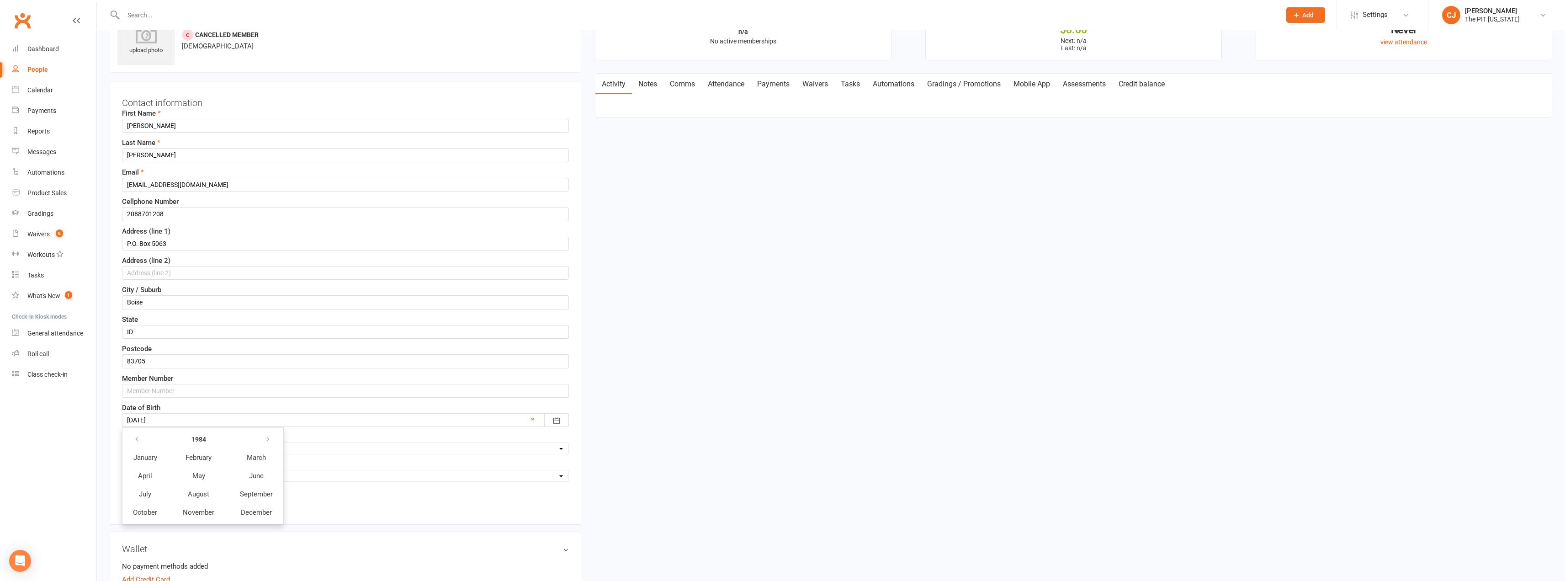
click at [322, 511] on div "Save Cancel" at bounding box center [345, 501] width 447 height 21
click at [139, 490] on div "Contact information First Name Jonathan Last Name Brock Email Jonpyx84@gmail.co…" at bounding box center [346, 303] width 472 height 443
click at [150, 495] on link "Save" at bounding box center [143, 499] width 42 height 16
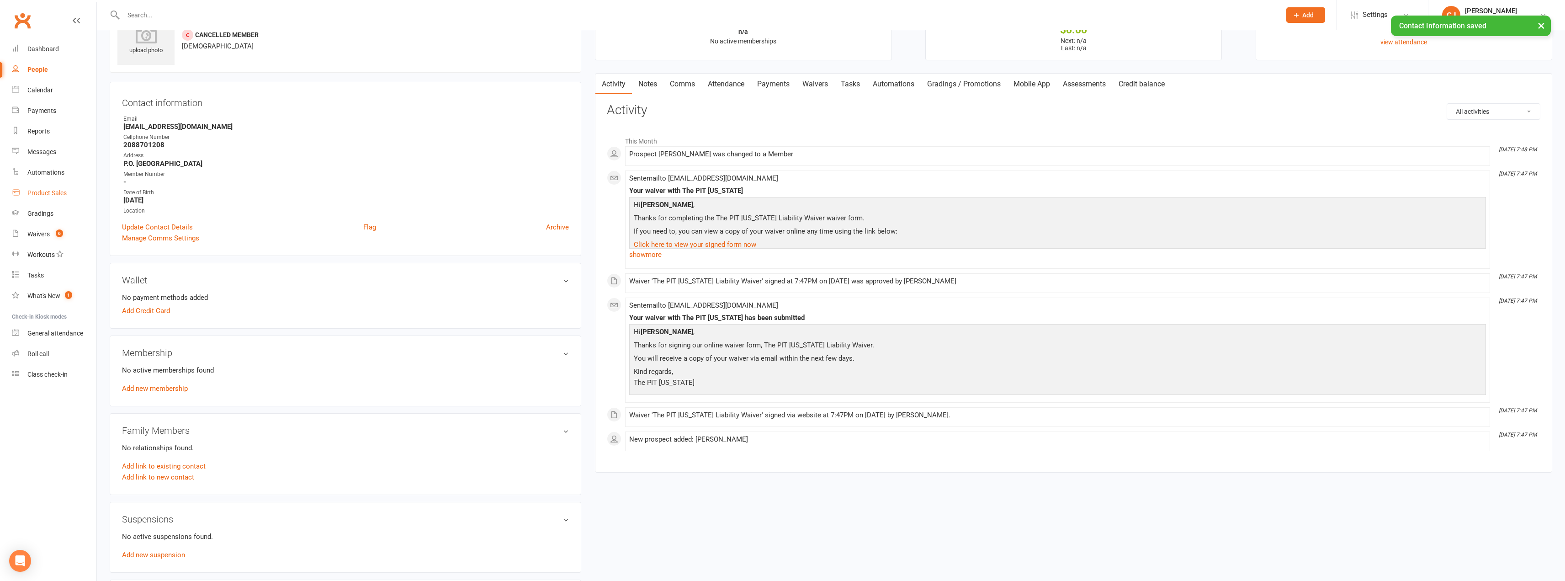
click at [50, 195] on div "Product Sales" at bounding box center [46, 192] width 39 height 7
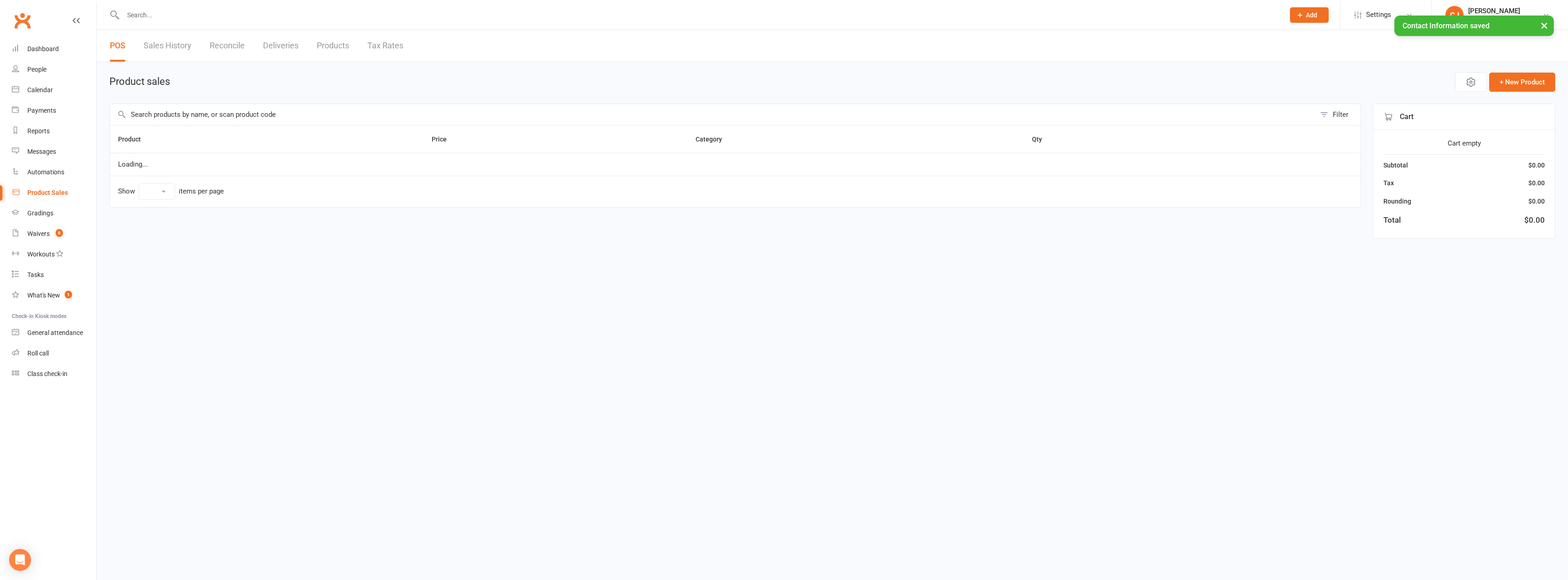
select select "100"
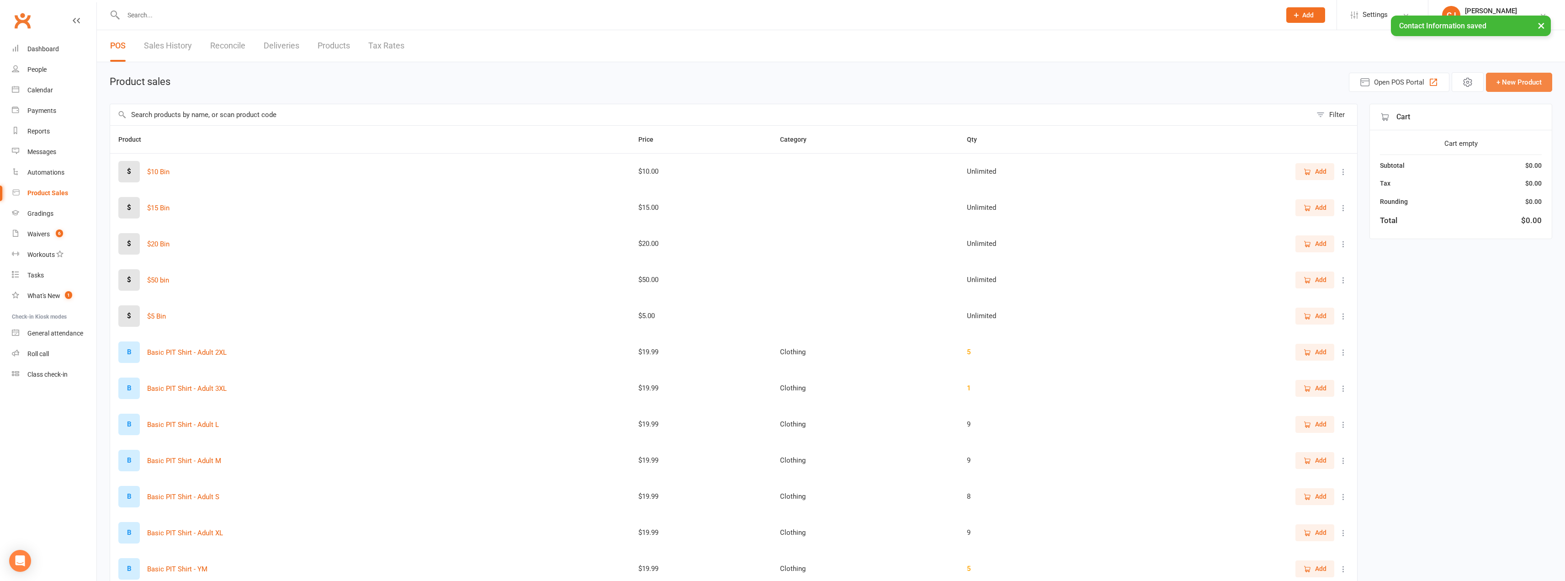
click at [1510, 84] on button "+ New Product" at bounding box center [1519, 82] width 66 height 19
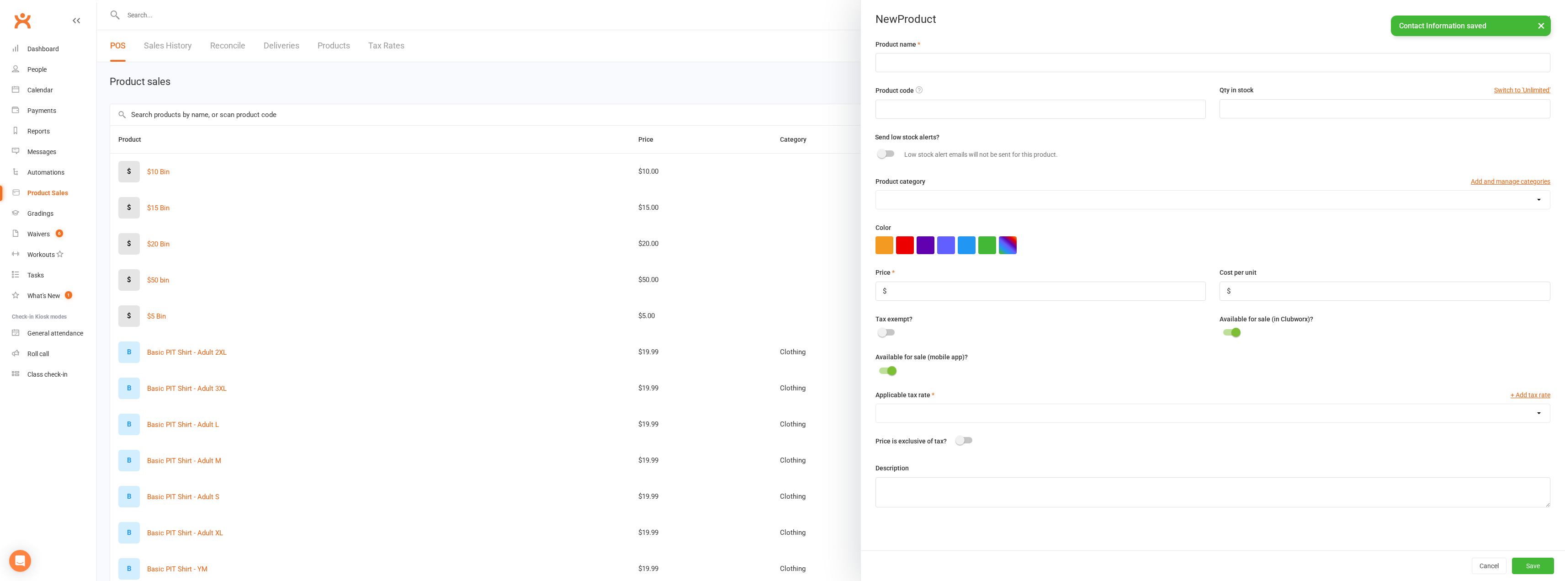
drag, startPoint x: 805, startPoint y: 27, endPoint x: 848, endPoint y: 44, distance: 45.6
click at [802, 16] on div "× Contact Information saved" at bounding box center [776, 16] width 1553 height 0
click at [1540, 16] on icon "button" at bounding box center [1545, 18] width 10 height 5
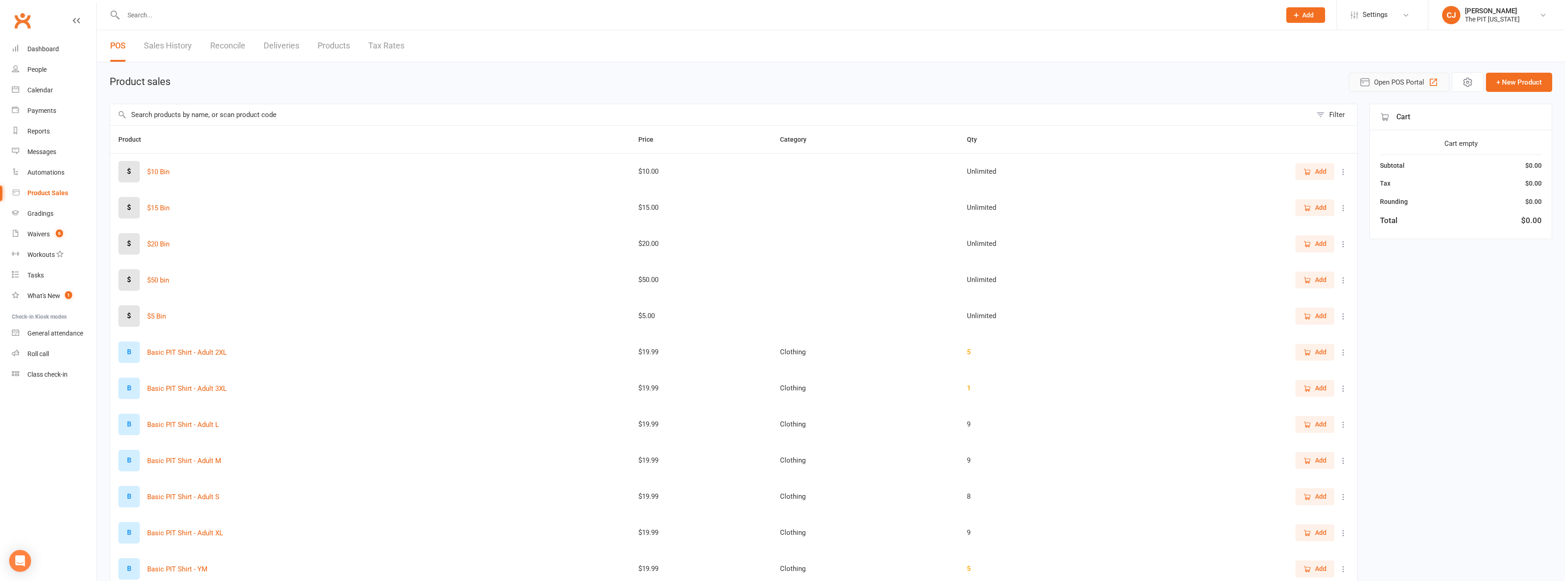
click at [1393, 83] on span "Open POS Portal" at bounding box center [1399, 82] width 50 height 11
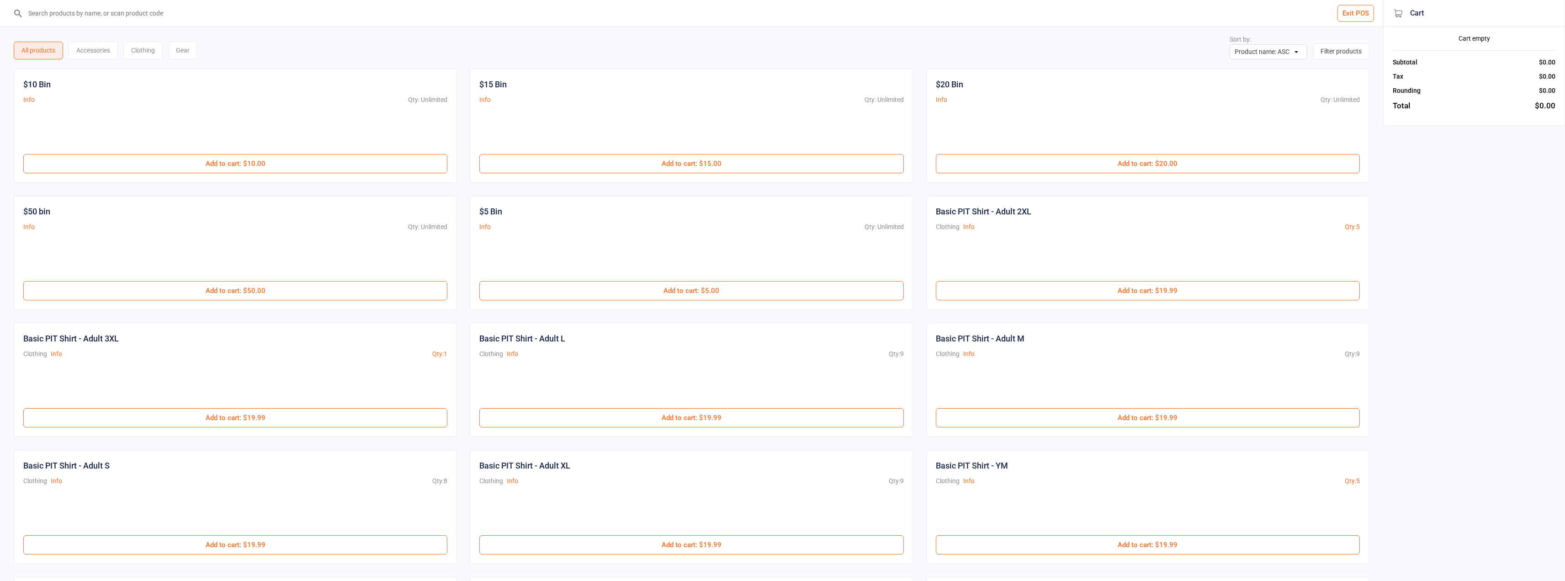
click at [254, 25] on input "search" at bounding box center [697, 13] width 1347 height 27
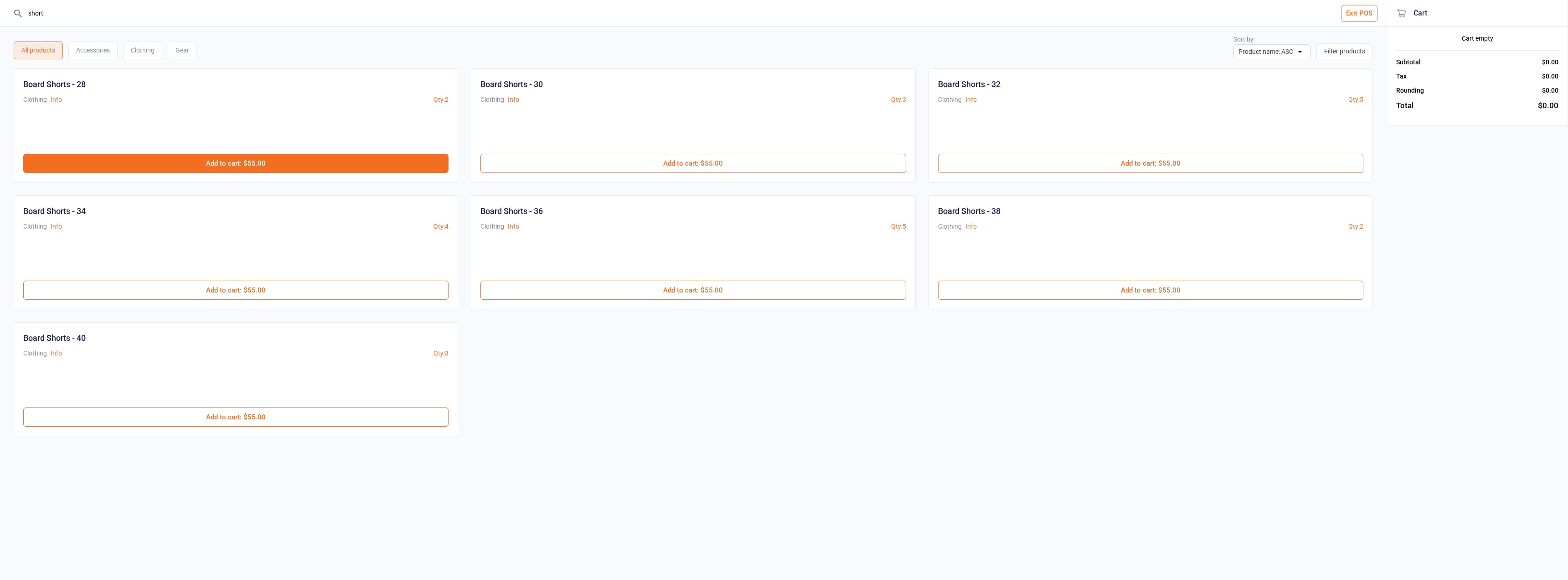
type input "short"
click at [211, 161] on button "Add to cart : $55.00" at bounding box center [235, 163] width 425 height 19
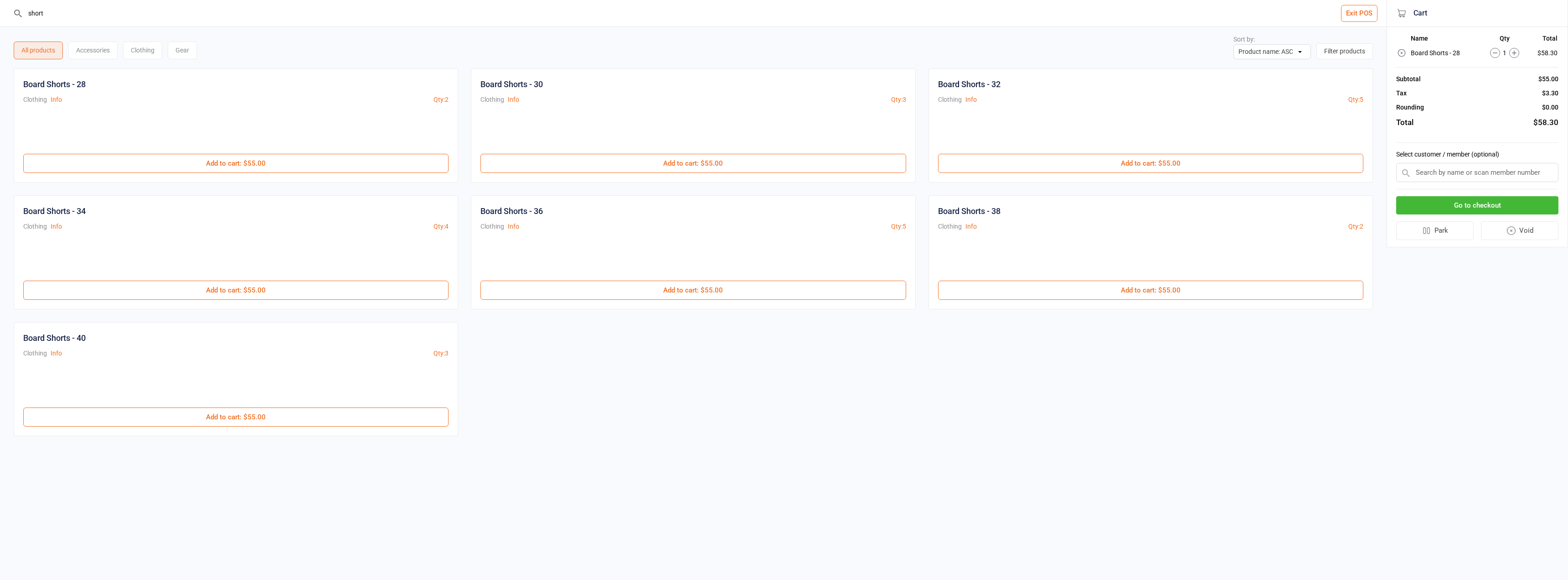
click at [1487, 169] on input "text" at bounding box center [1477, 172] width 163 height 19
click at [1341, 16] on input "short" at bounding box center [699, 13] width 1351 height 27
click at [1353, 16] on button "Exit POS" at bounding box center [1359, 13] width 37 height 17
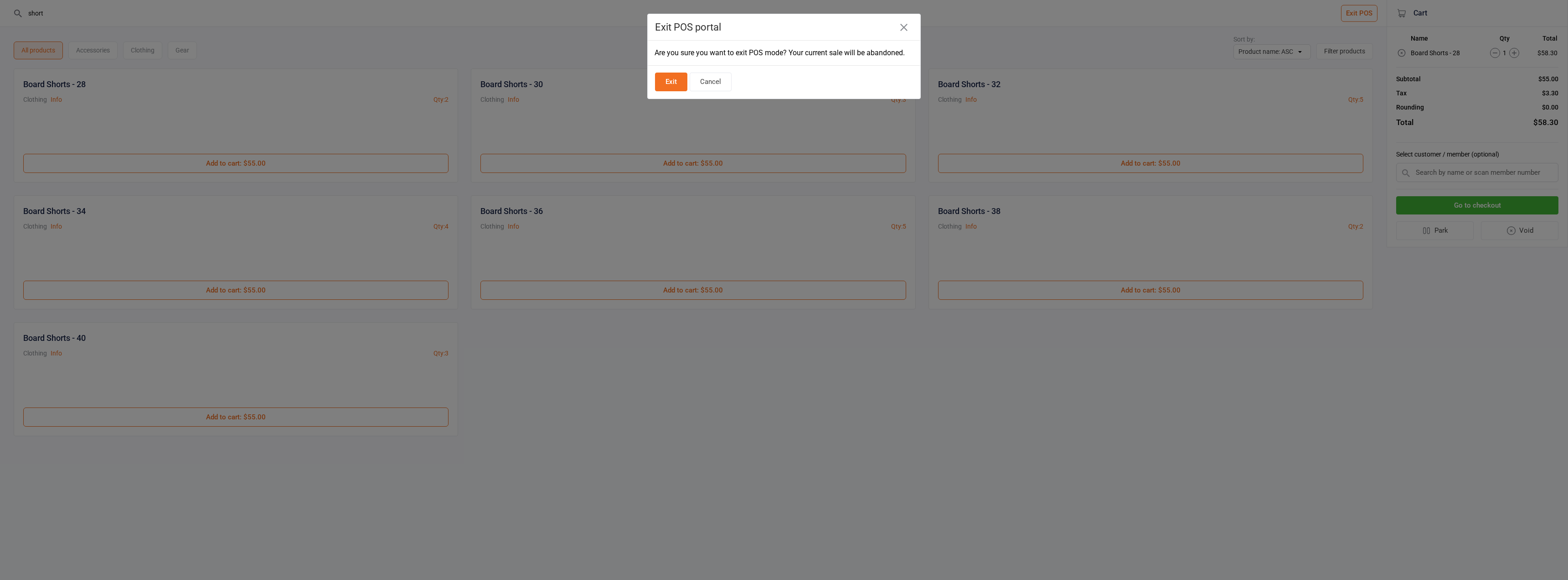
click at [665, 87] on button "Exit" at bounding box center [671, 82] width 32 height 19
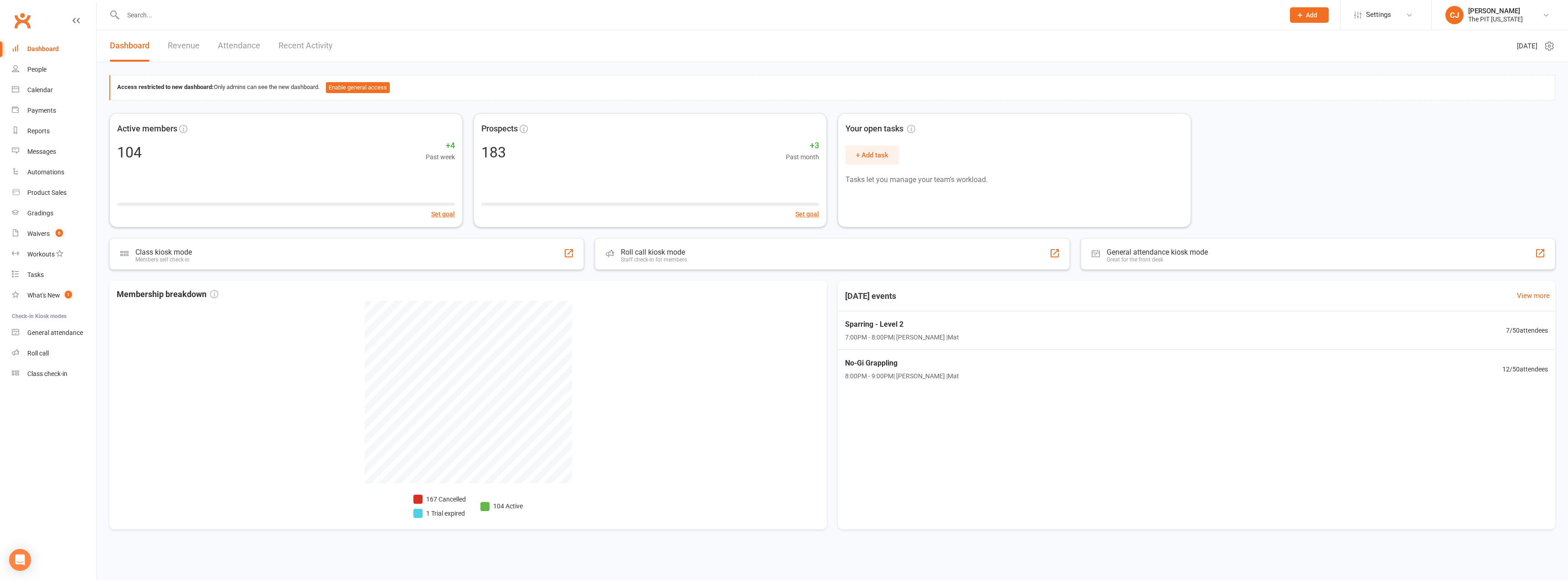
click at [177, 10] on input "text" at bounding box center [699, 15] width 1158 height 13
type input "o"
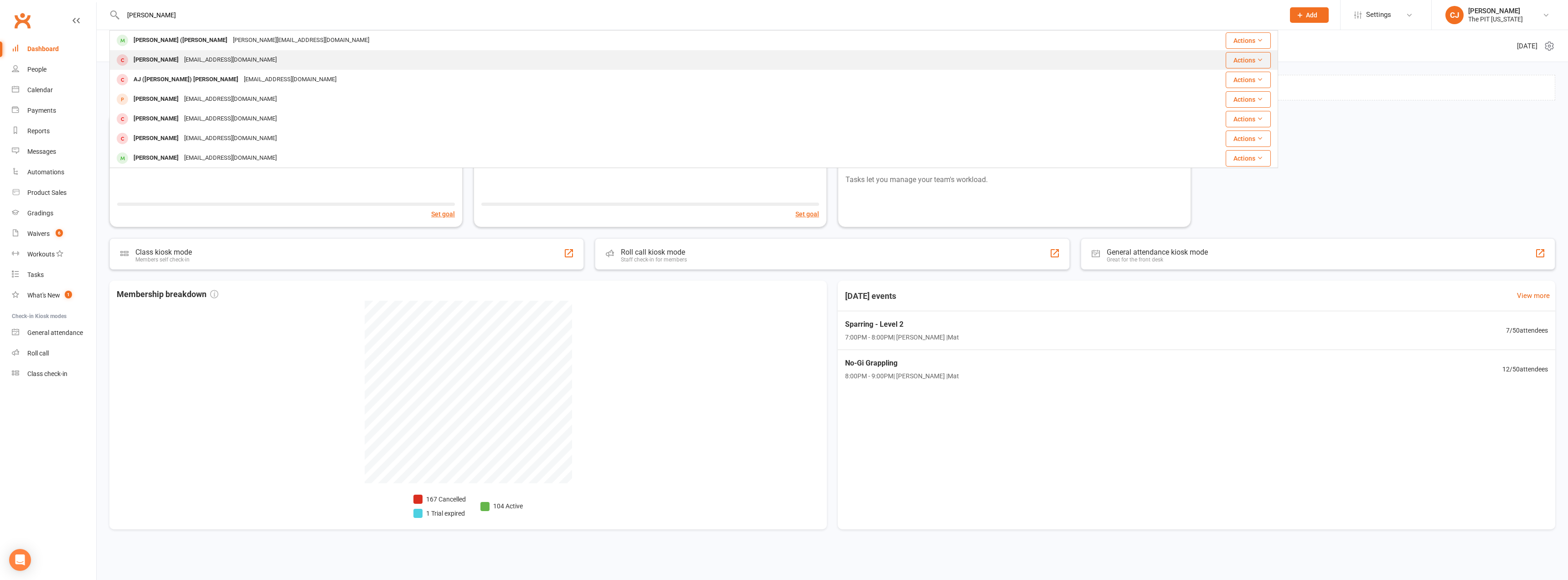
type input "[PERSON_NAME]"
click at [174, 55] on div "[PERSON_NAME]" at bounding box center [156, 59] width 51 height 13
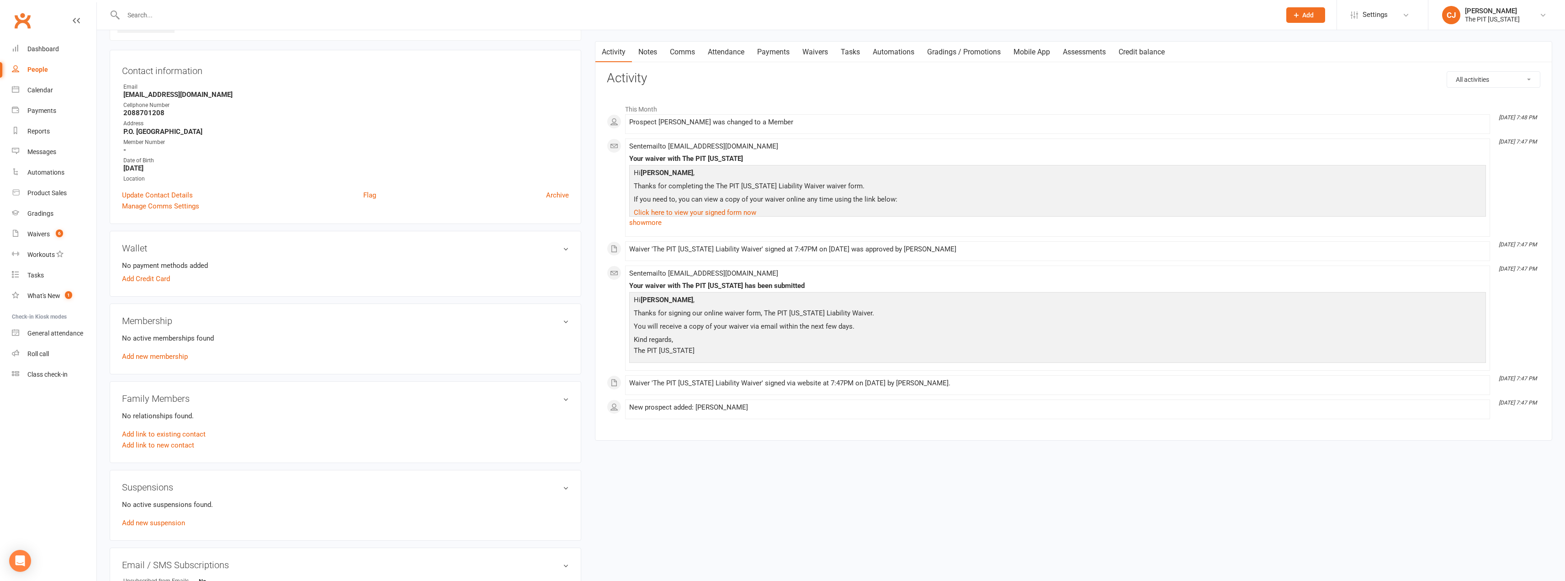
scroll to position [91, 0]
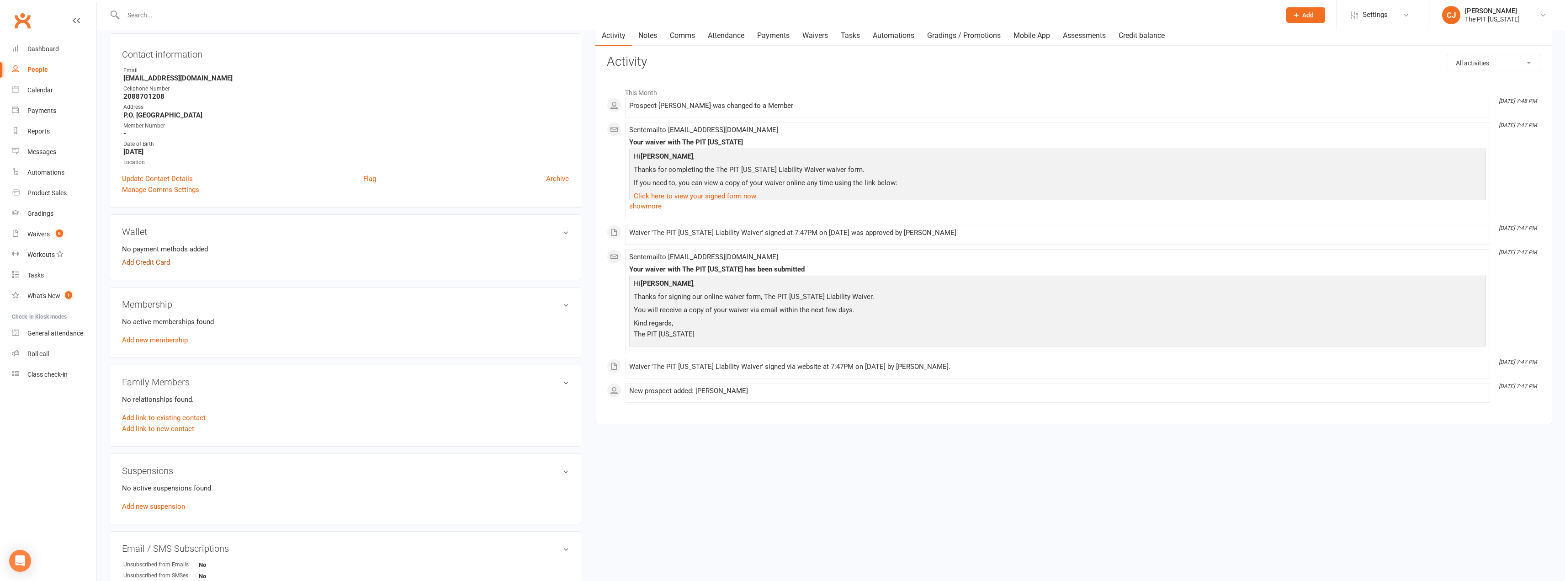
click at [154, 262] on link "Add Credit Card" at bounding box center [146, 262] width 48 height 11
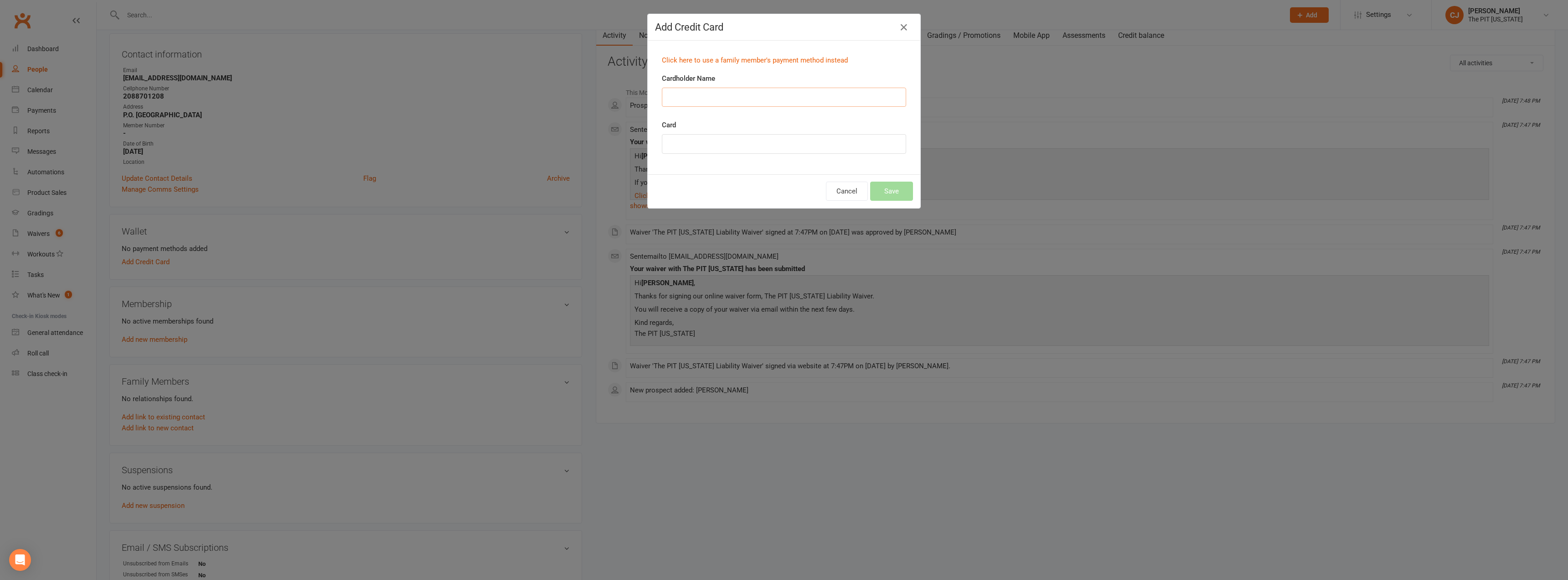
click at [776, 95] on input "Cardholder Name" at bounding box center [784, 97] width 244 height 19
type input "Jonathan Earl Brock"
click at [894, 195] on button "Save" at bounding box center [891, 191] width 43 height 19
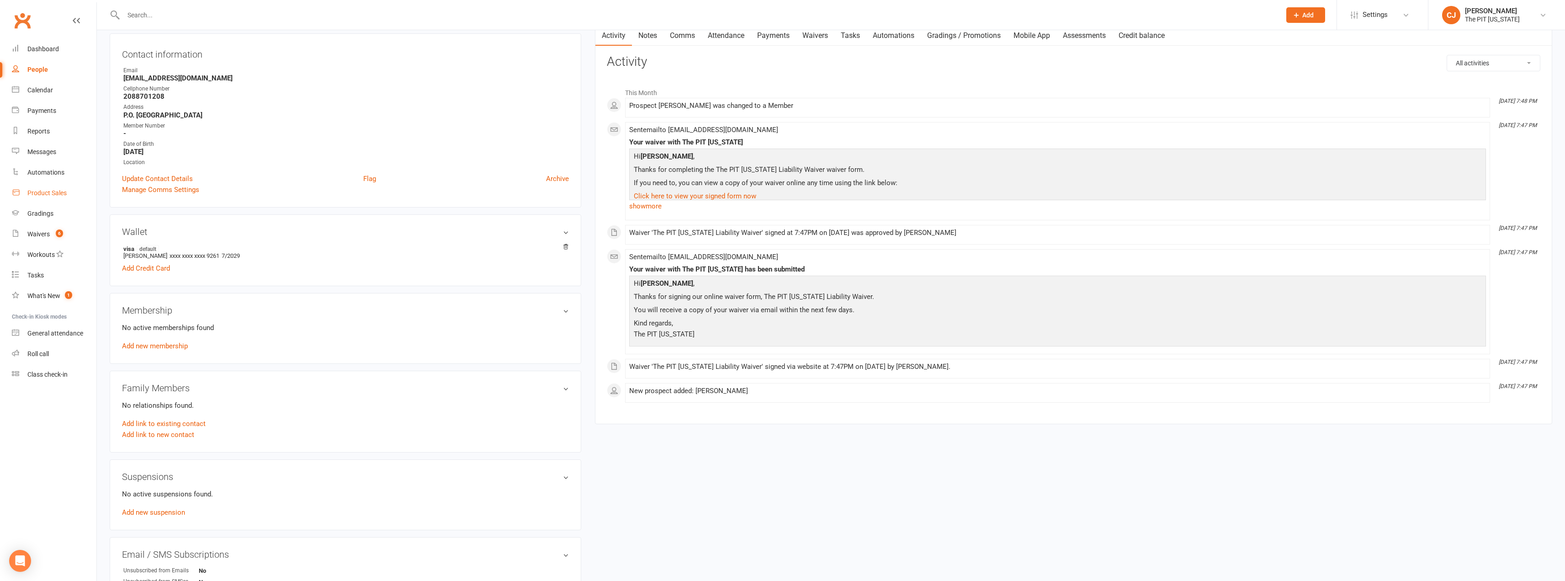
click at [53, 190] on div "Product Sales" at bounding box center [46, 192] width 39 height 7
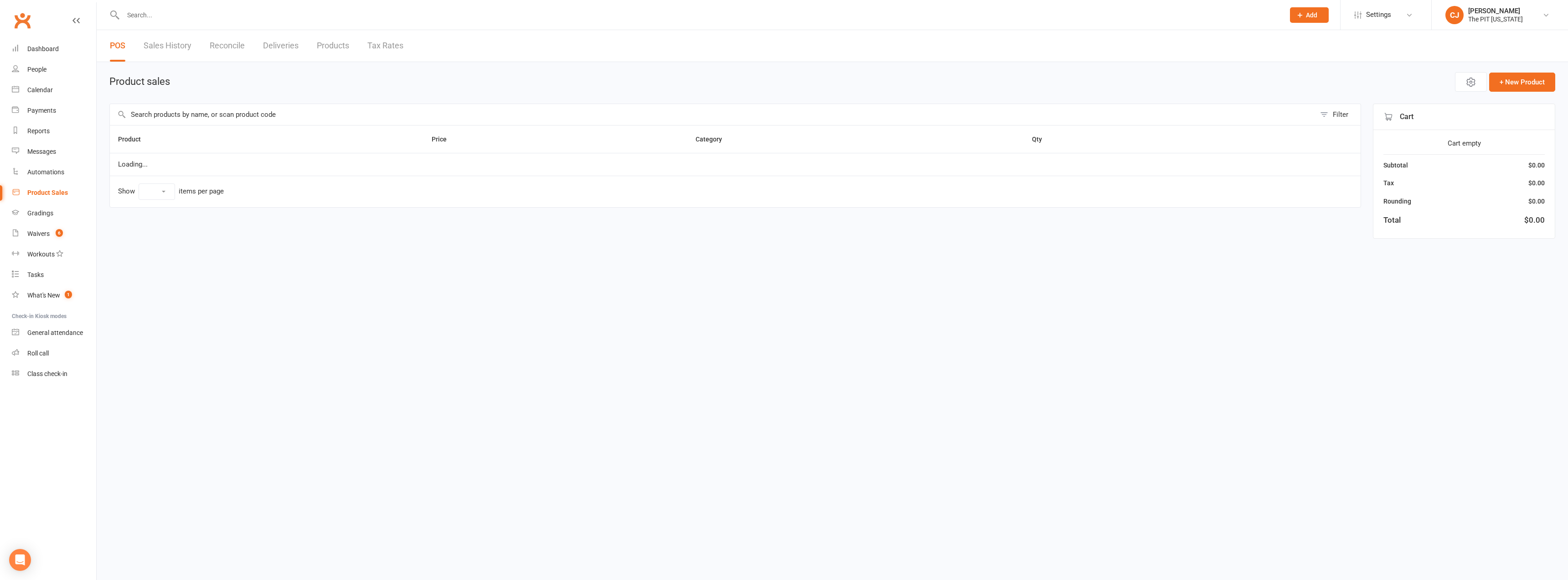
select select "100"
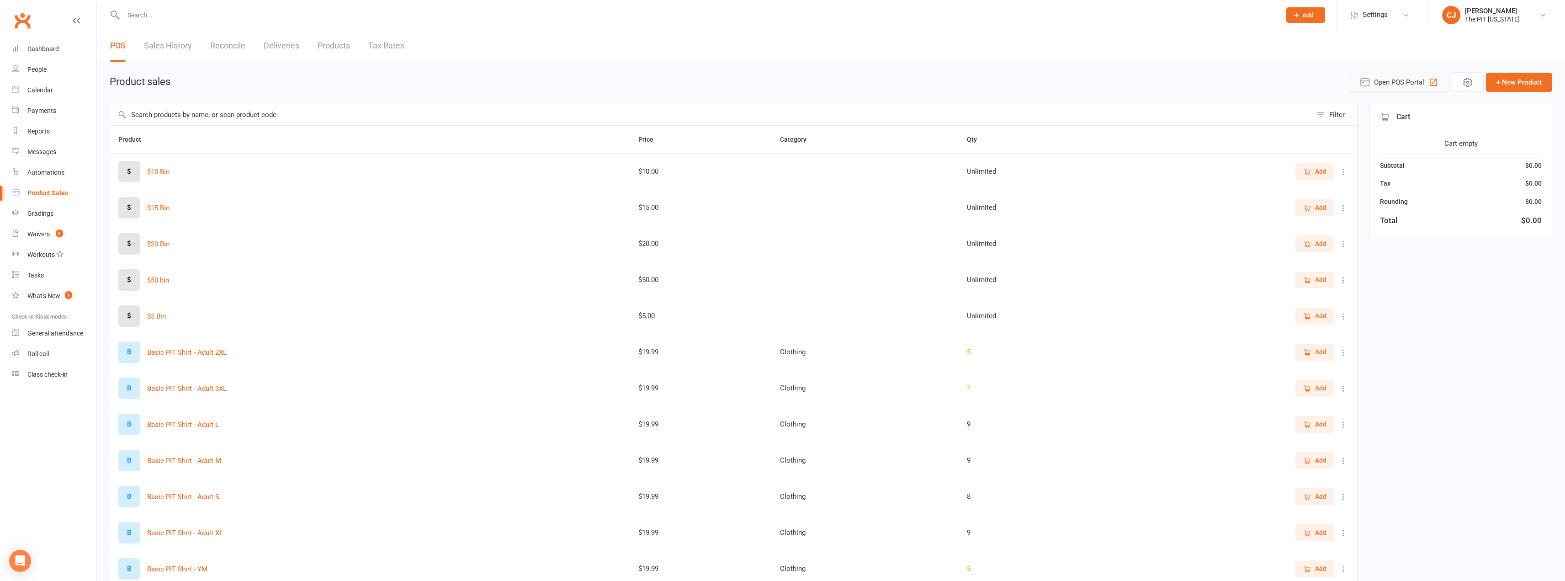
click at [1418, 86] on span "Open POS Portal" at bounding box center [1399, 82] width 50 height 11
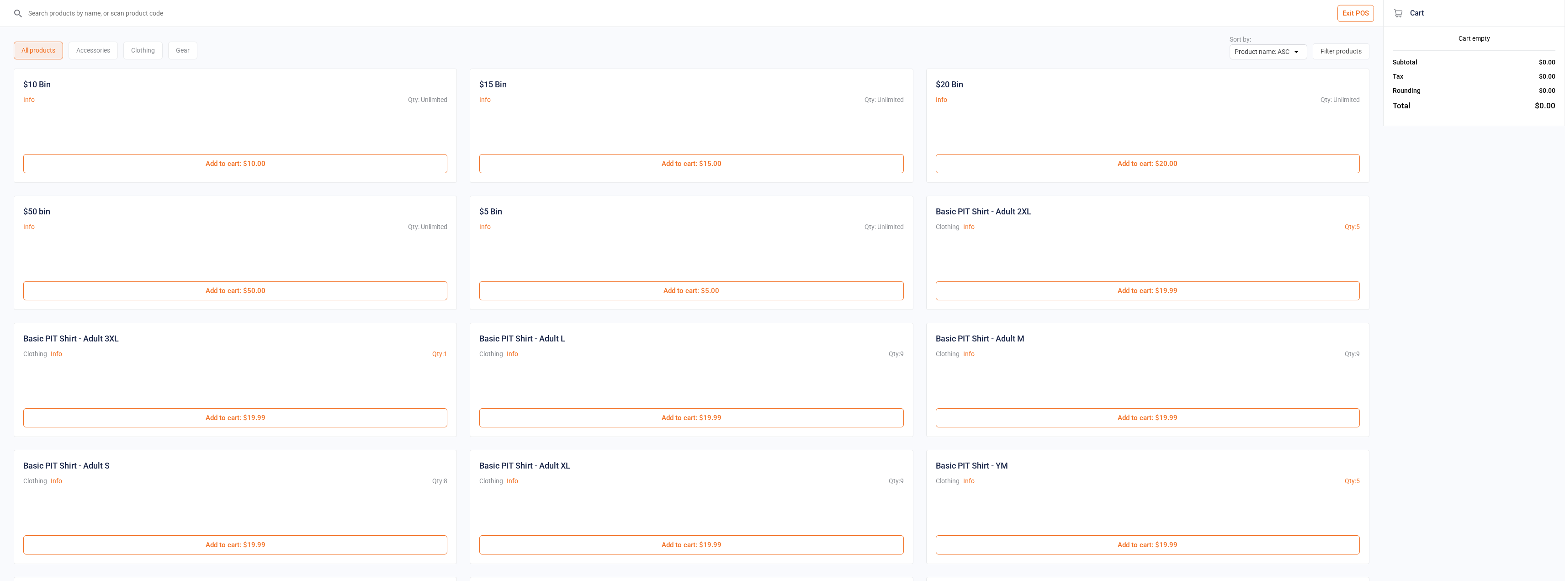
click at [137, 12] on input "search" at bounding box center [697, 13] width 1347 height 27
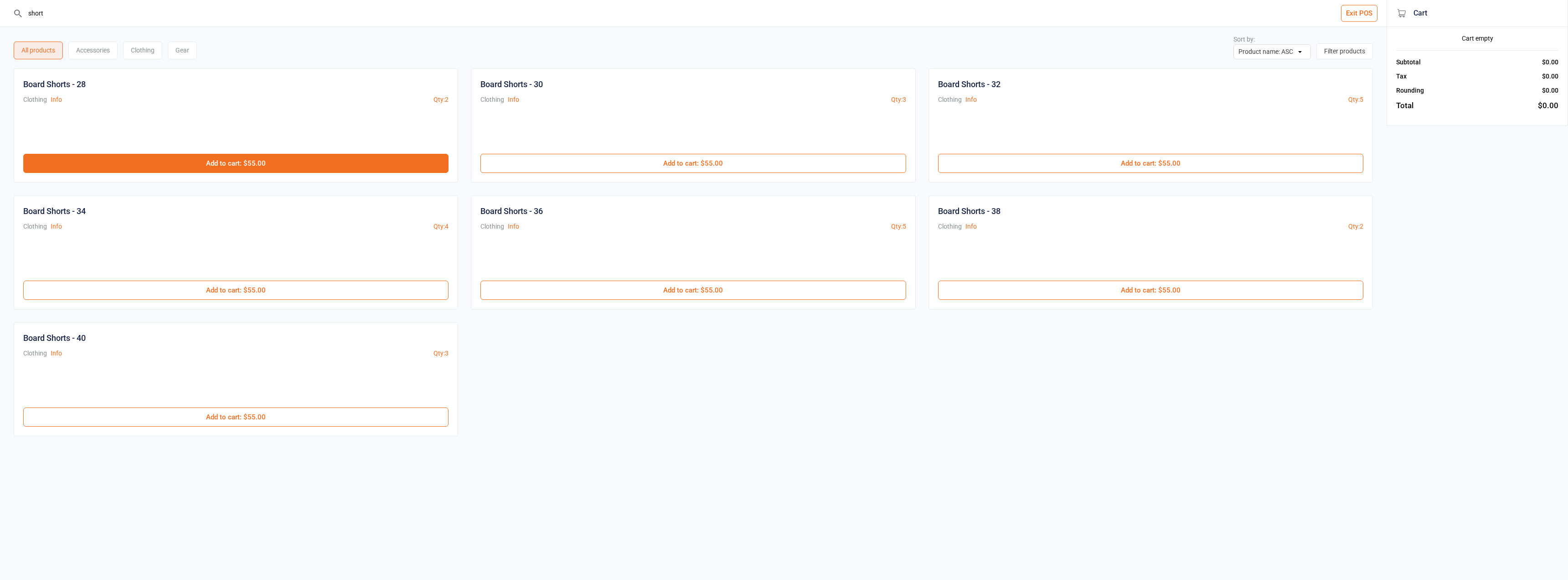
type input "short"
click at [257, 165] on button "Add to cart : $55.00" at bounding box center [235, 163] width 425 height 19
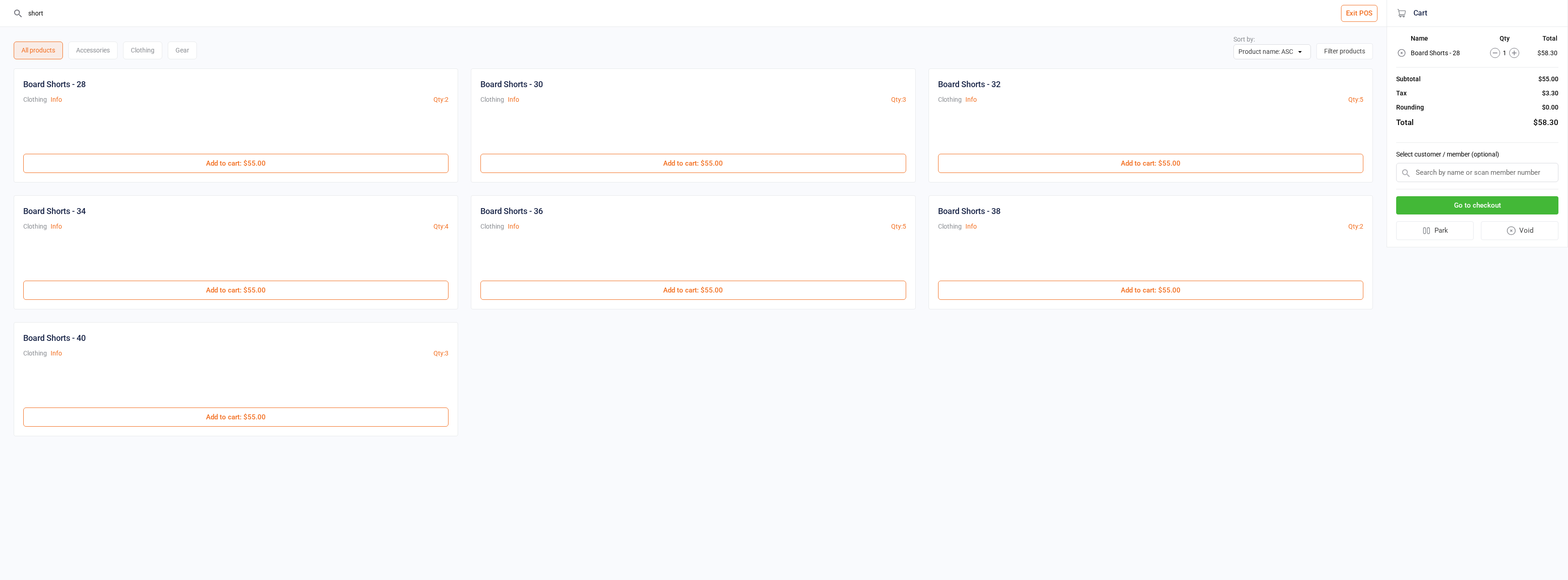
click at [1467, 165] on input "text" at bounding box center [1477, 172] width 163 height 19
type input "jona"
click at [1455, 189] on div "Jonathan Brock" at bounding box center [1477, 190] width 162 height 15
click at [1467, 204] on button "Go to checkout" at bounding box center [1477, 203] width 163 height 19
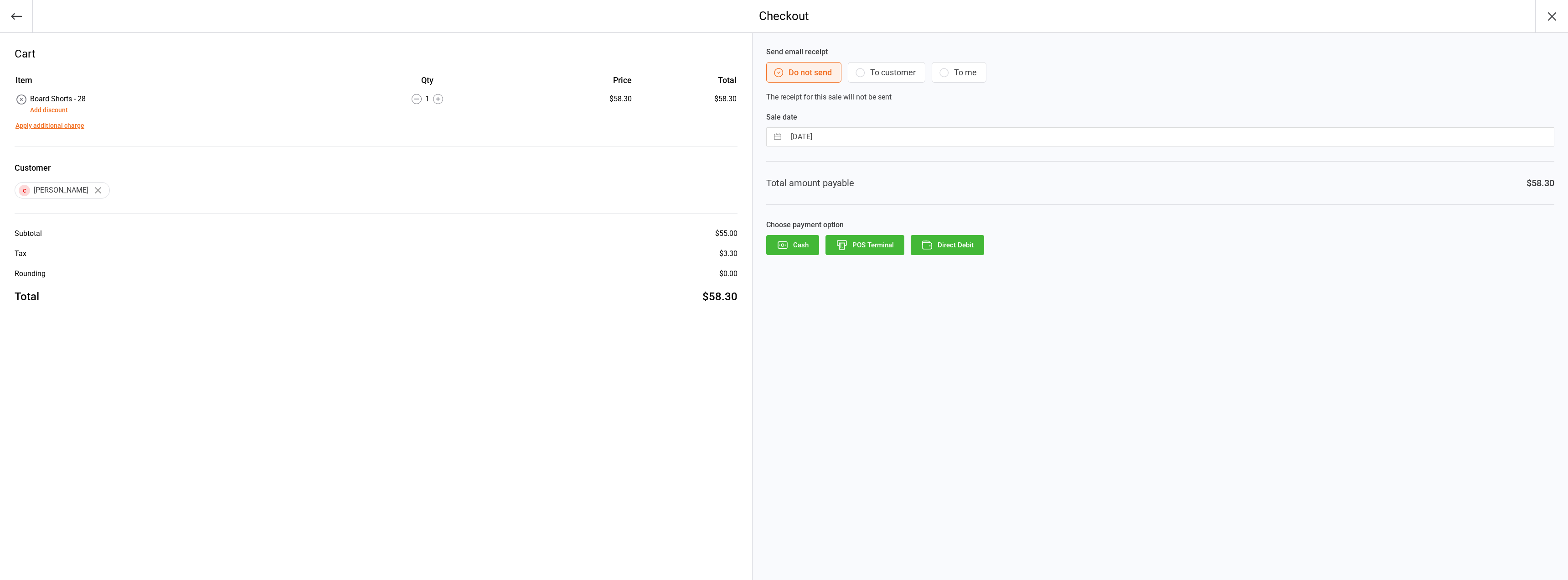
click at [970, 245] on button "Direct Debit" at bounding box center [948, 245] width 74 height 20
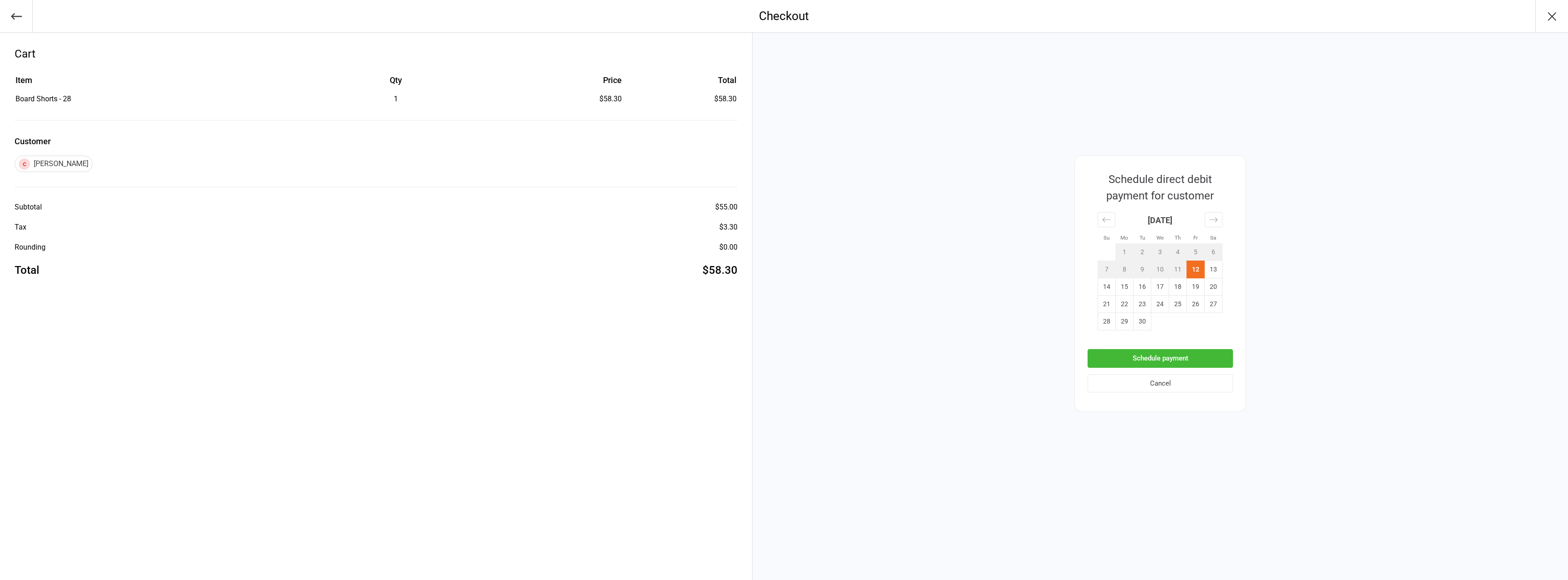
click at [1196, 351] on button "Schedule payment" at bounding box center [1160, 358] width 146 height 19
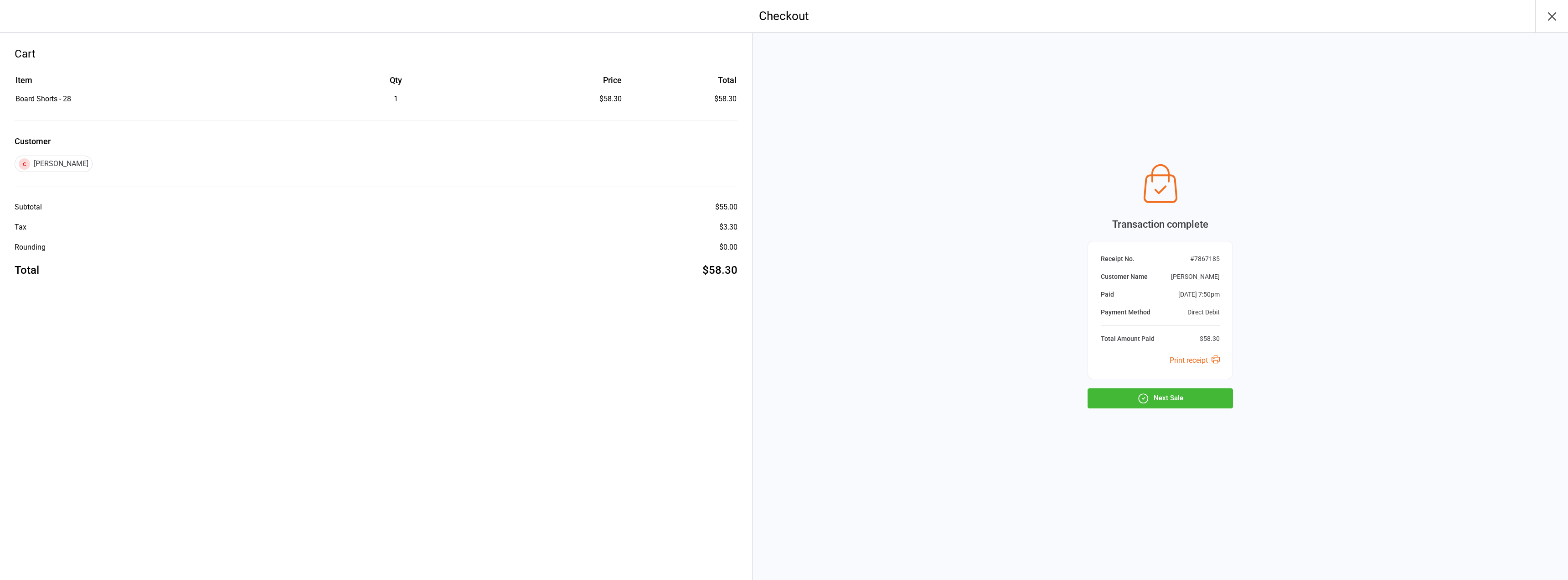
click at [1180, 401] on button "Next Sale" at bounding box center [1160, 398] width 146 height 20
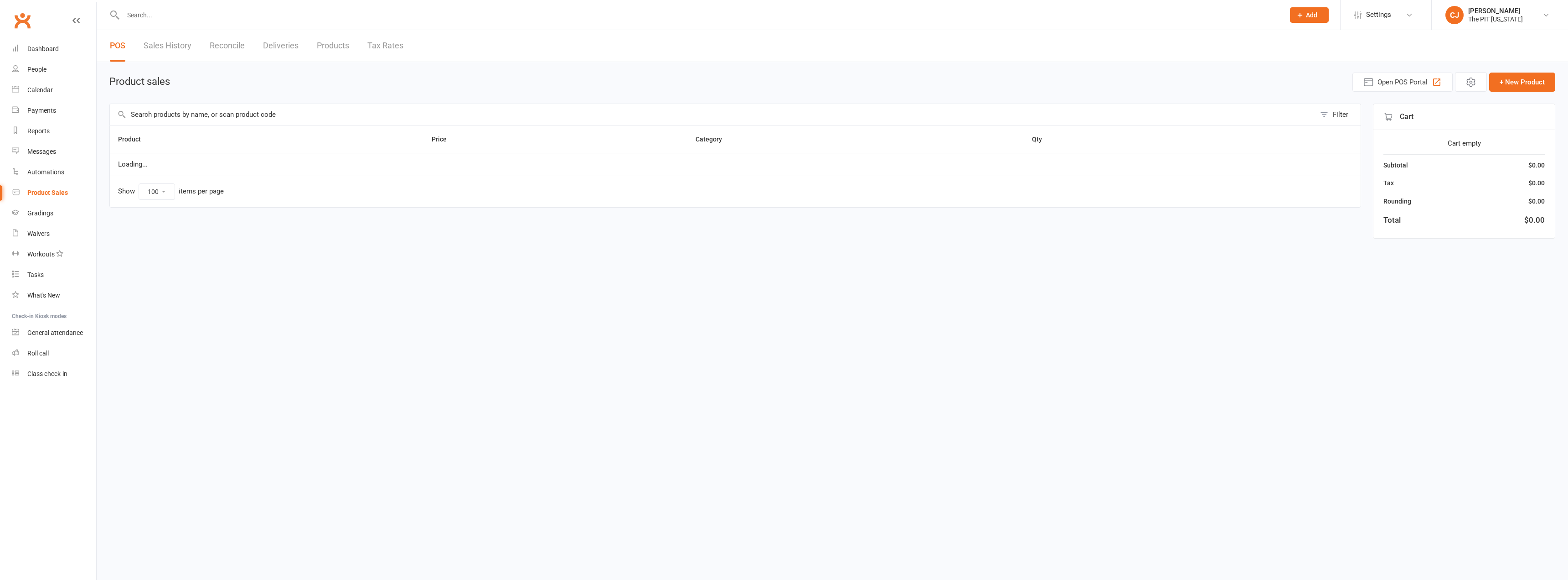
select select "100"
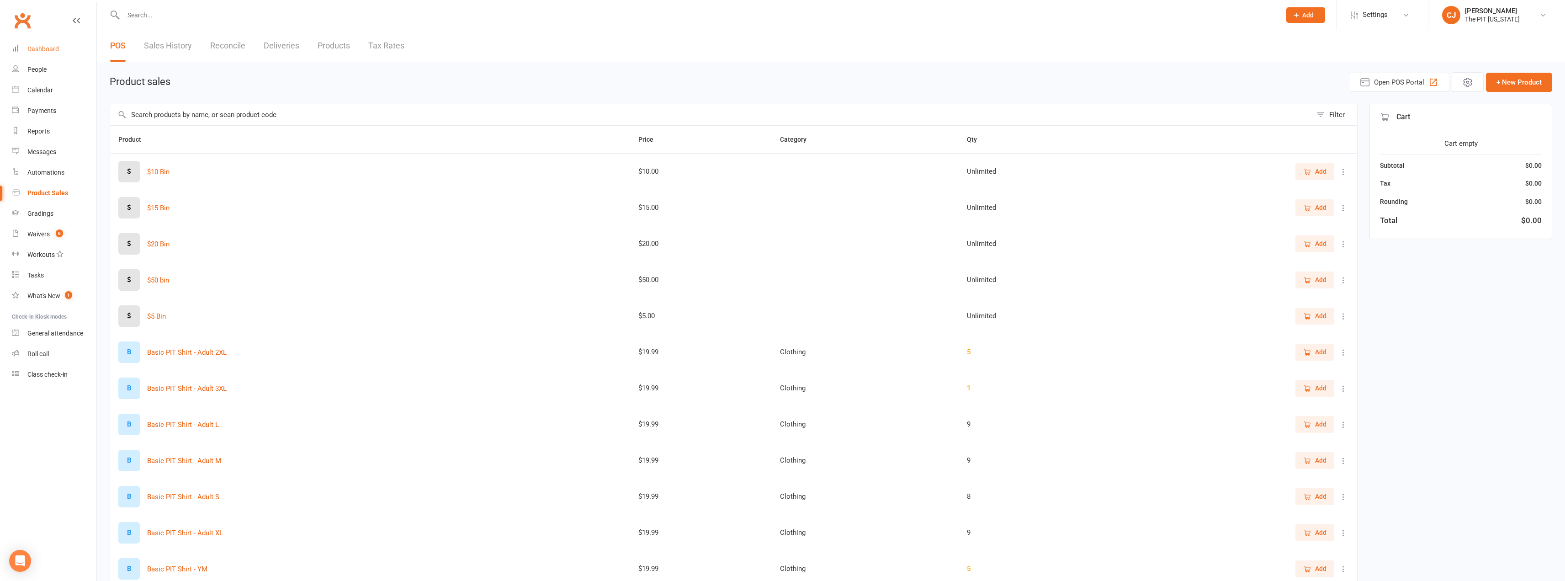
click at [52, 51] on div "Dashboard" at bounding box center [43, 48] width 32 height 7
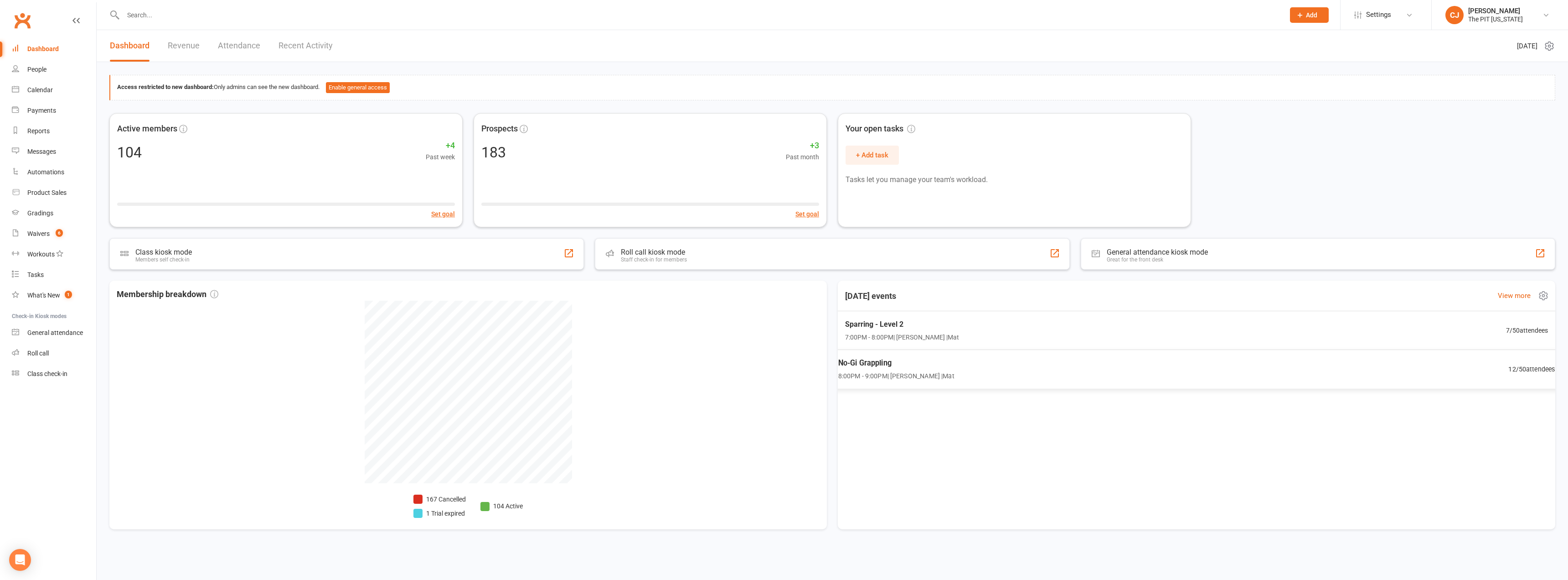
click at [916, 369] on div "No-Gi Grappling 8:00PM - 9:00PM | Cruz J Gomez | Mat" at bounding box center [896, 369] width 117 height 24
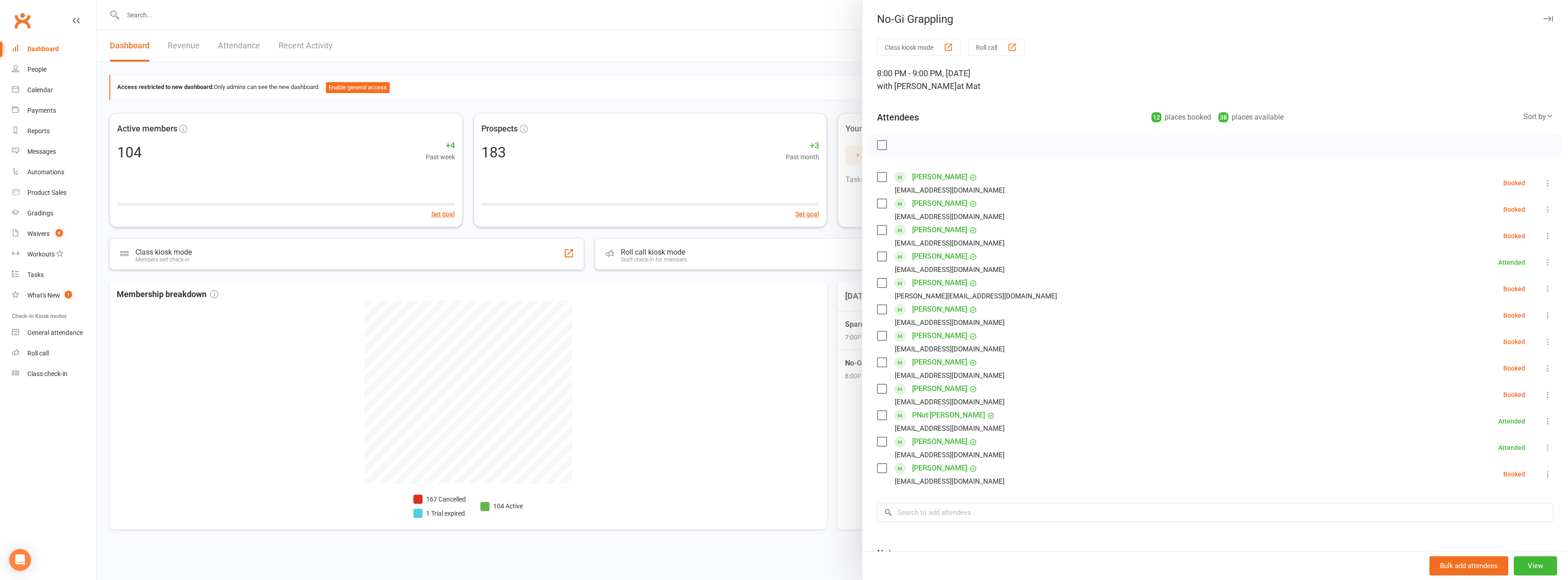
click at [877, 145] on label at bounding box center [881, 145] width 9 height 9
click at [877, 202] on label at bounding box center [881, 203] width 9 height 9
click at [878, 387] on label at bounding box center [881, 388] width 9 height 9
click at [877, 466] on label at bounding box center [881, 467] width 9 height 9
click at [902, 145] on icon "button" at bounding box center [902, 144] width 1 height 1
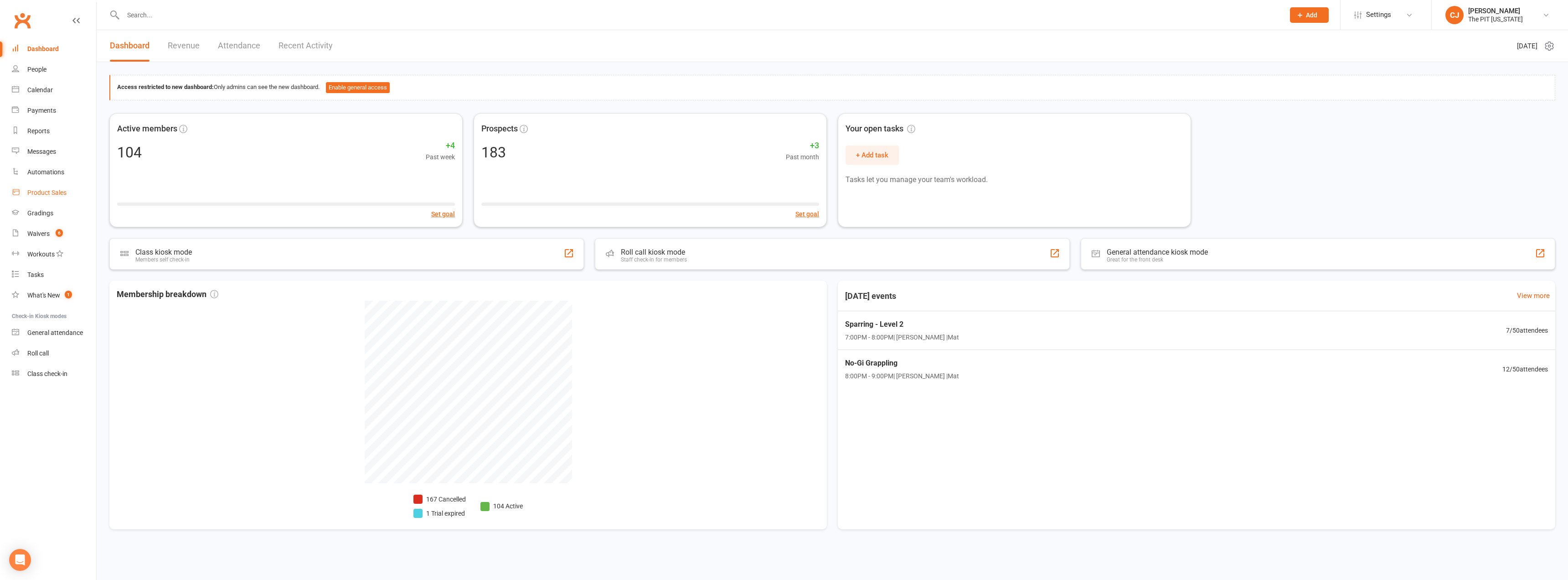
click at [43, 196] on div "Product Sales" at bounding box center [46, 192] width 39 height 7
select select "100"
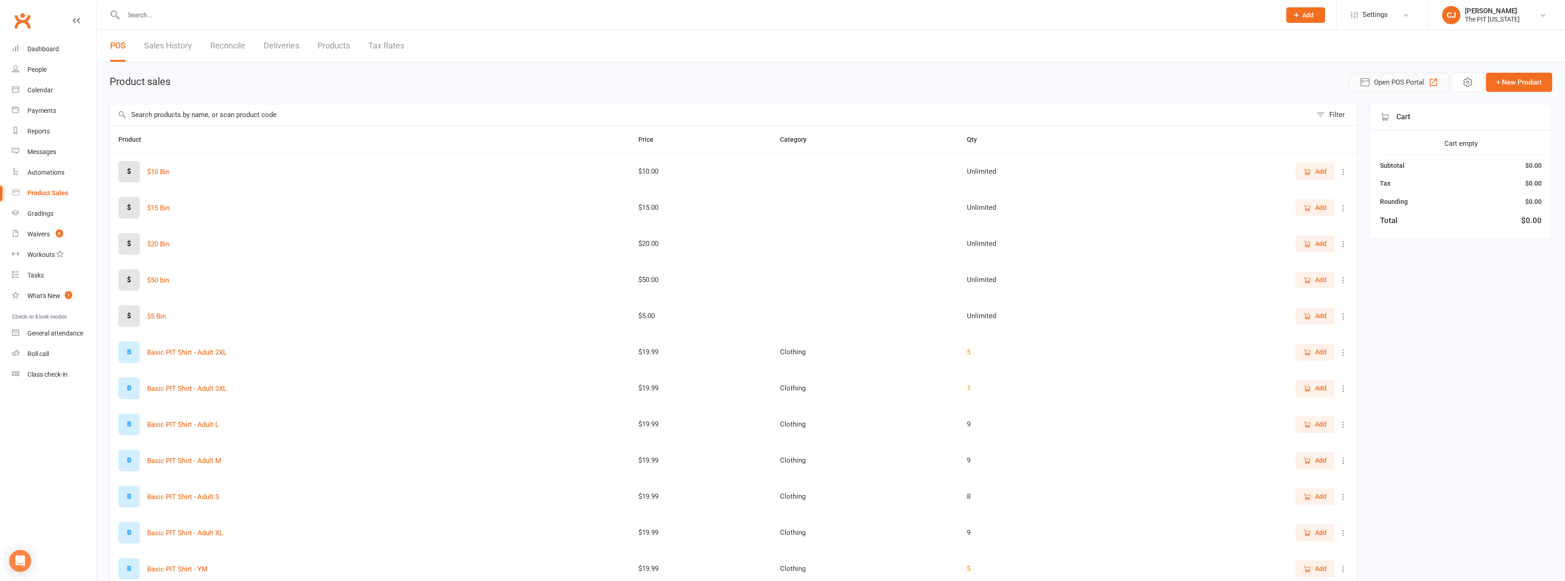
click at [1367, 77] on icon "button" at bounding box center [1365, 82] width 11 height 11
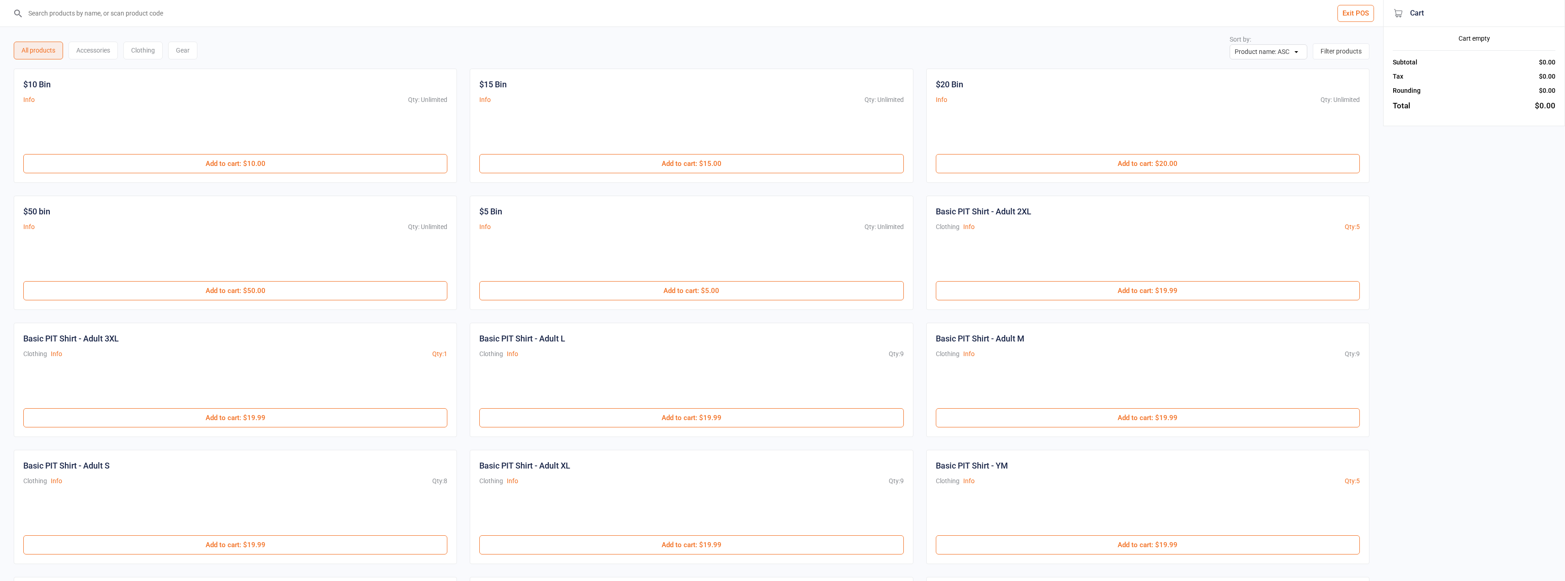
click at [283, 21] on input "search" at bounding box center [697, 13] width 1347 height 27
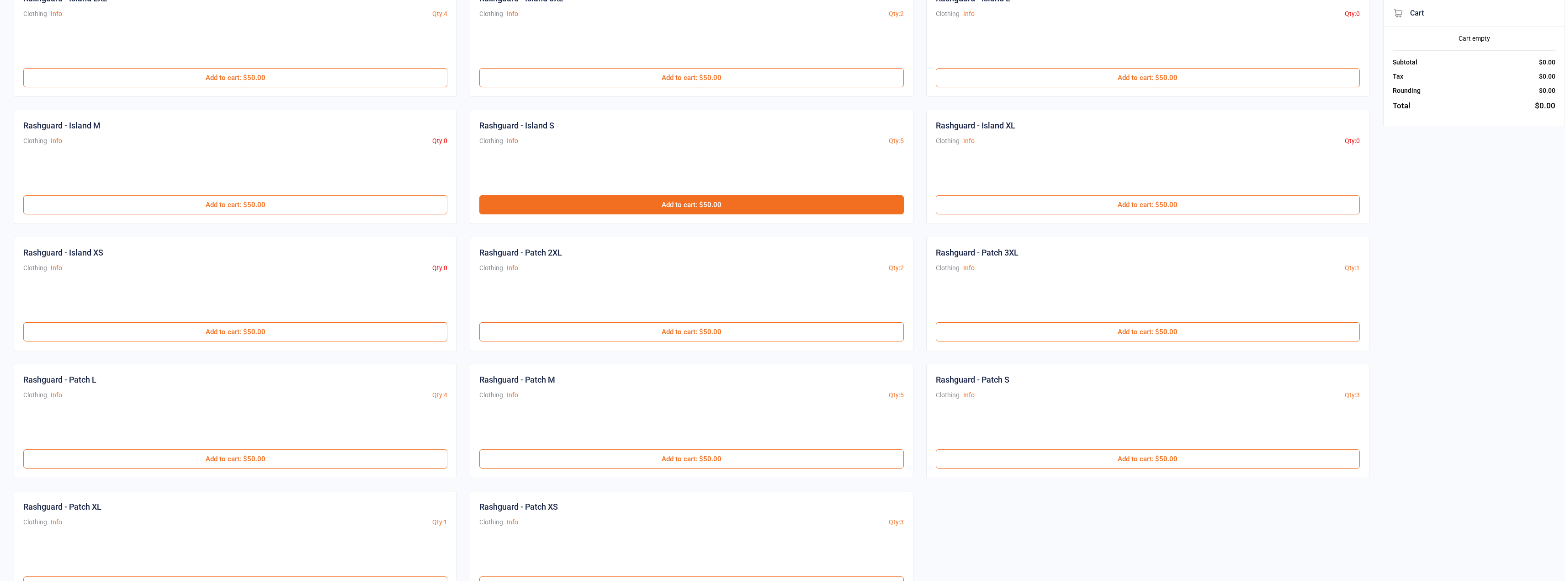
scroll to position [91, 0]
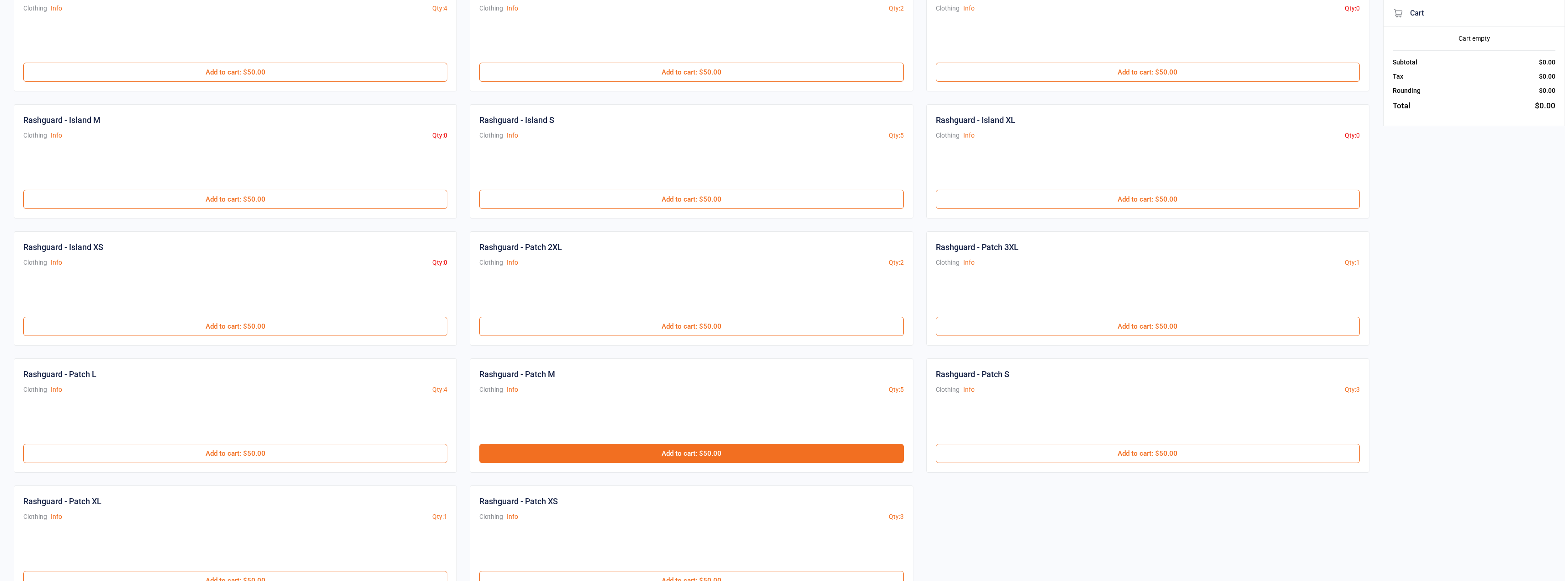
type input "rash"
click at [663, 447] on button "Add to cart : $50.00" at bounding box center [691, 453] width 424 height 19
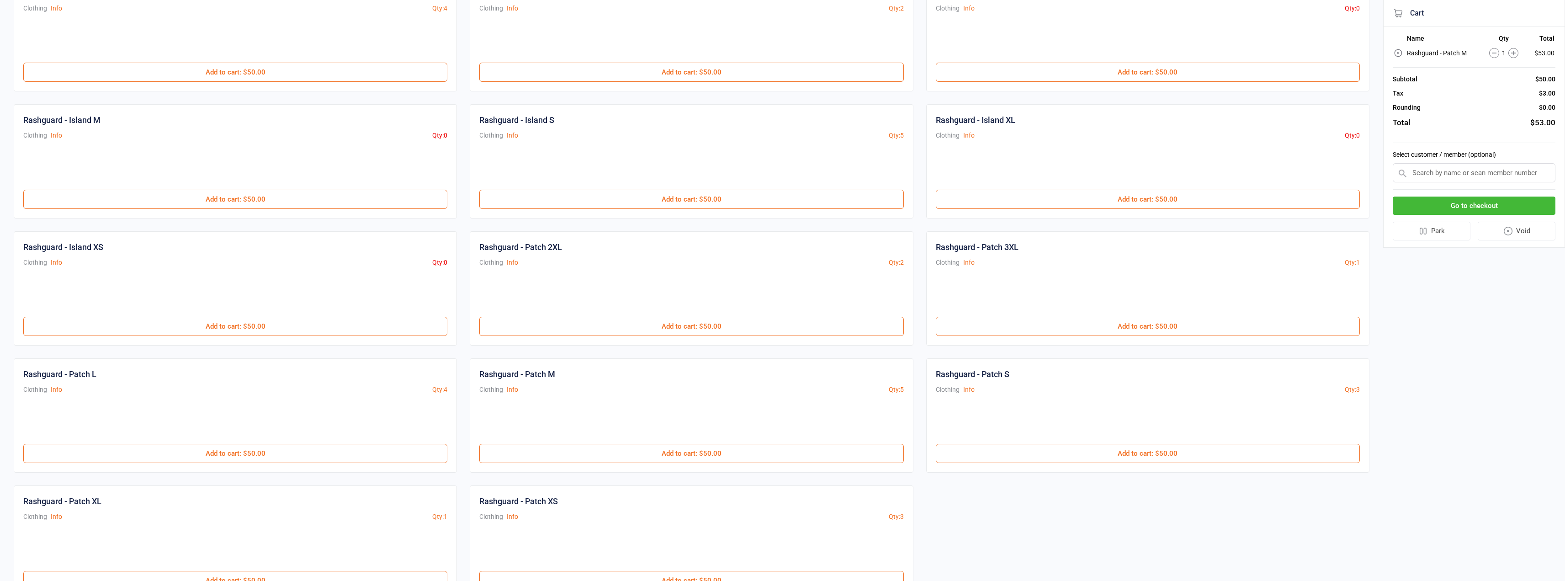
click at [1493, 182] on input "text" at bounding box center [1474, 172] width 163 height 19
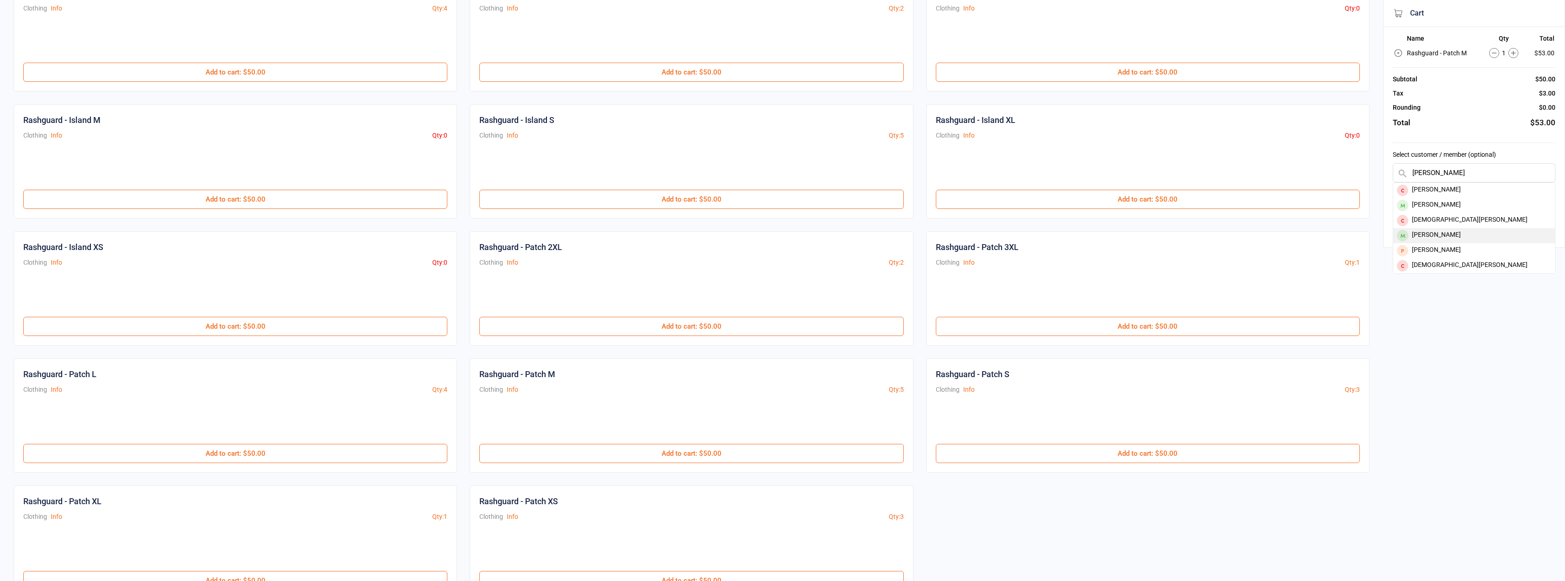
type input "chris"
click at [1456, 234] on div "[PERSON_NAME]" at bounding box center [1474, 235] width 162 height 15
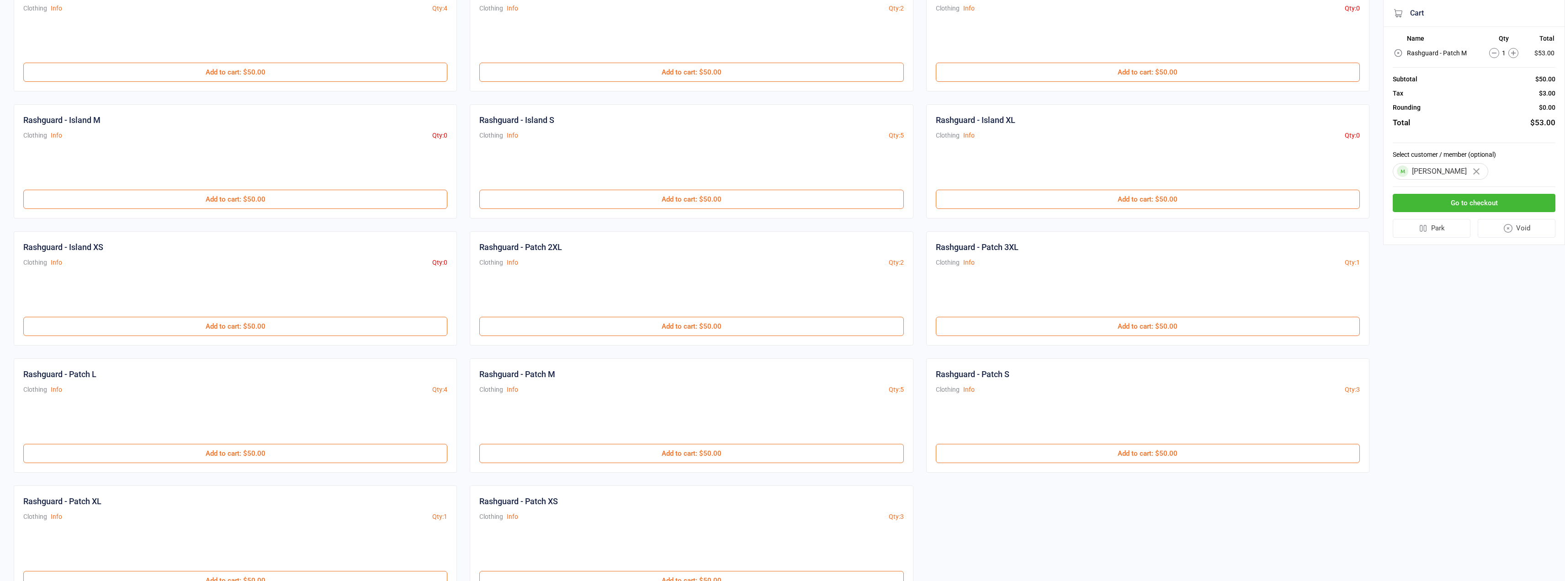
click at [1472, 204] on button "Go to checkout" at bounding box center [1474, 203] width 163 height 19
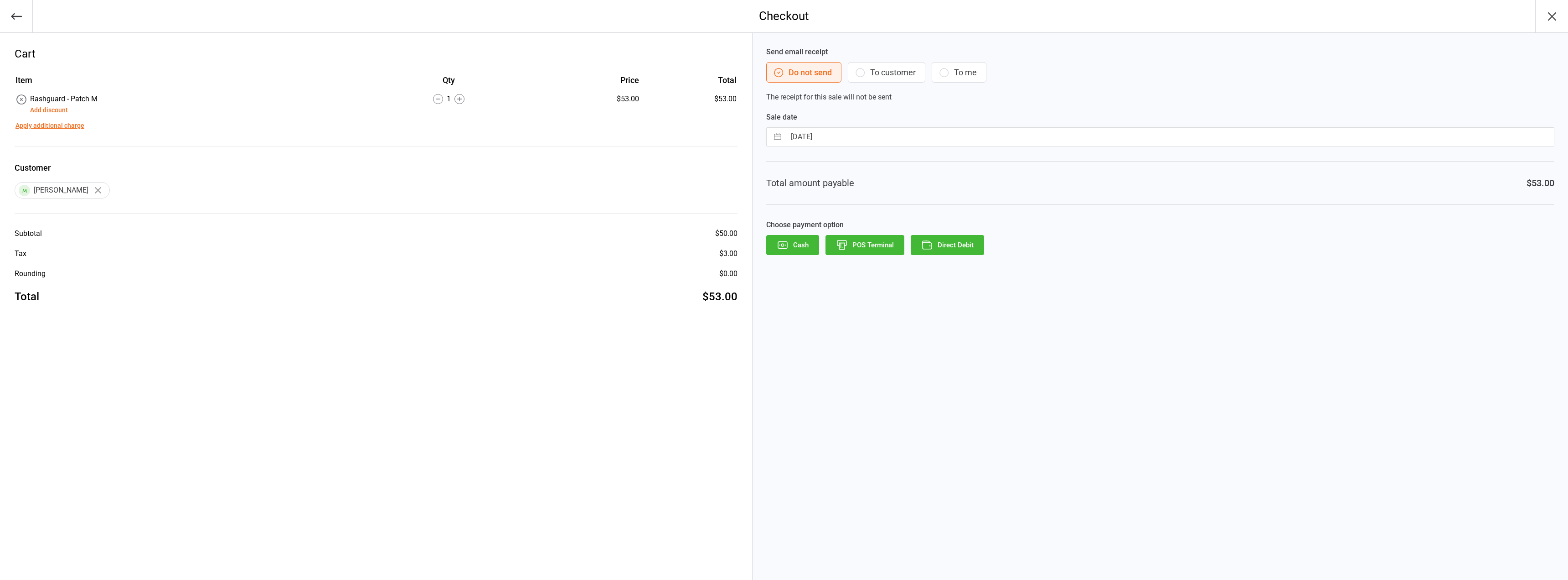
click at [959, 244] on button "Direct Debit" at bounding box center [948, 245] width 74 height 20
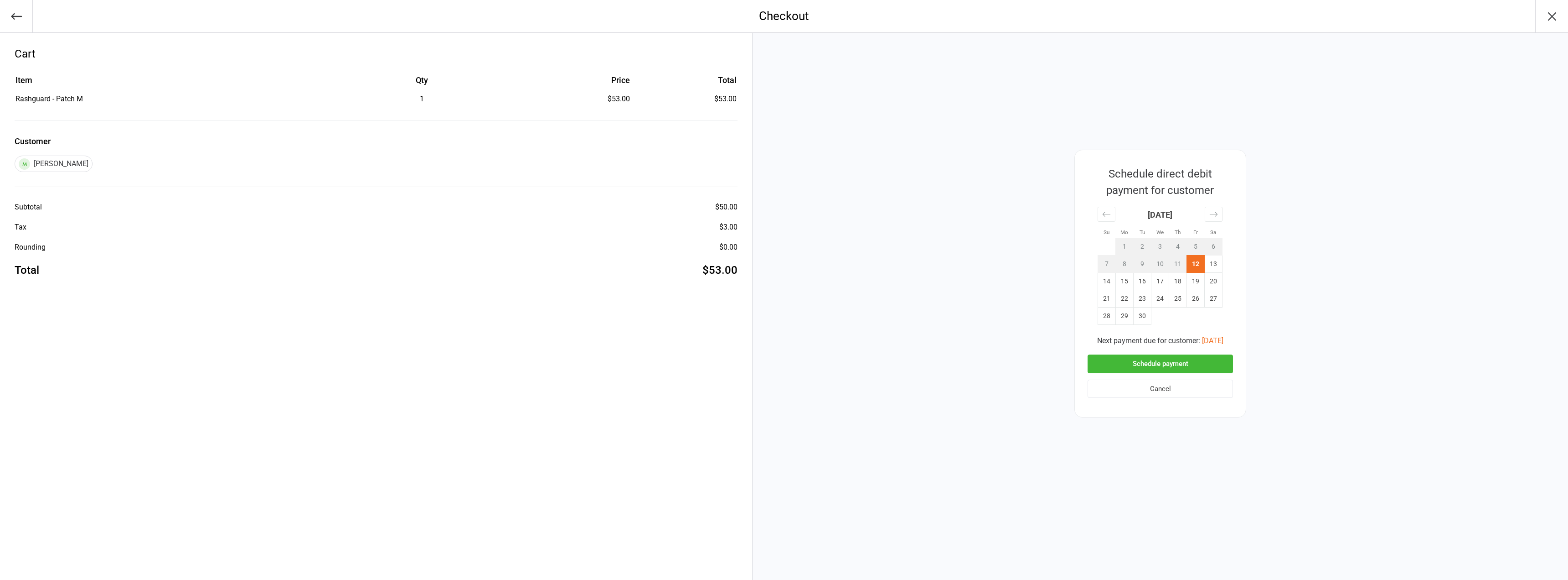
click at [1148, 358] on button "Schedule payment" at bounding box center [1160, 363] width 146 height 19
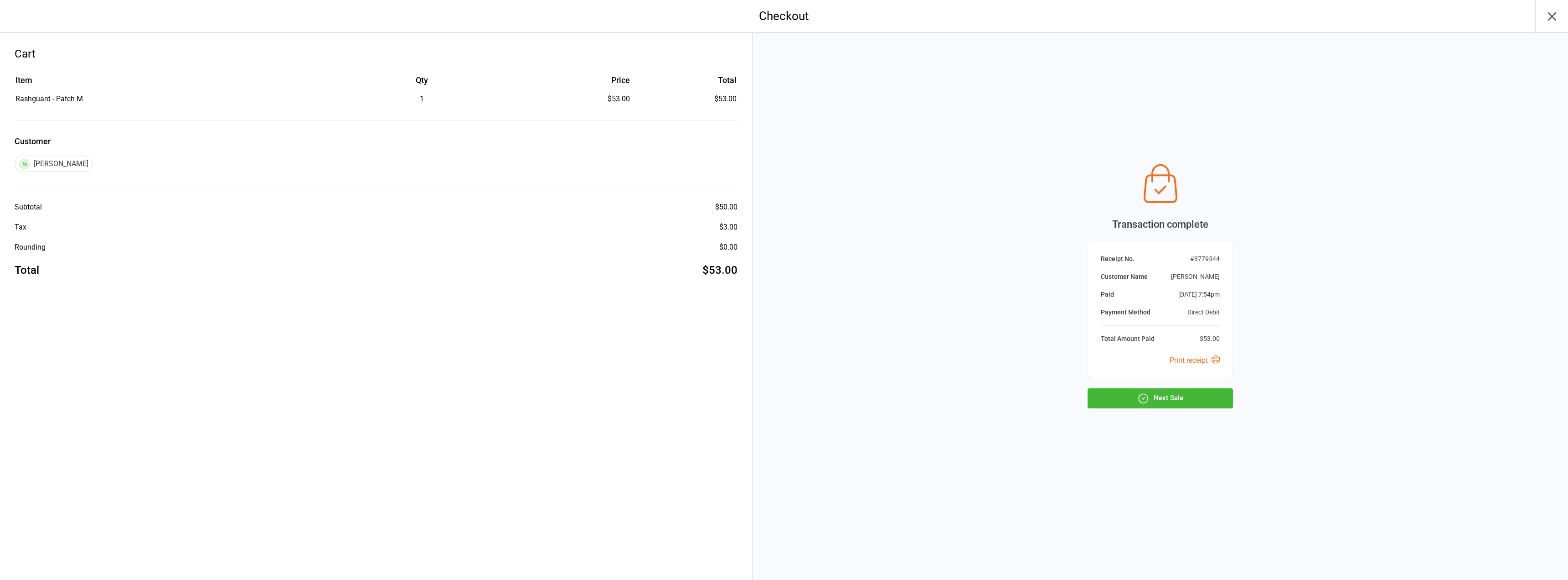
click at [1160, 394] on button "Next Sale" at bounding box center [1160, 398] width 146 height 20
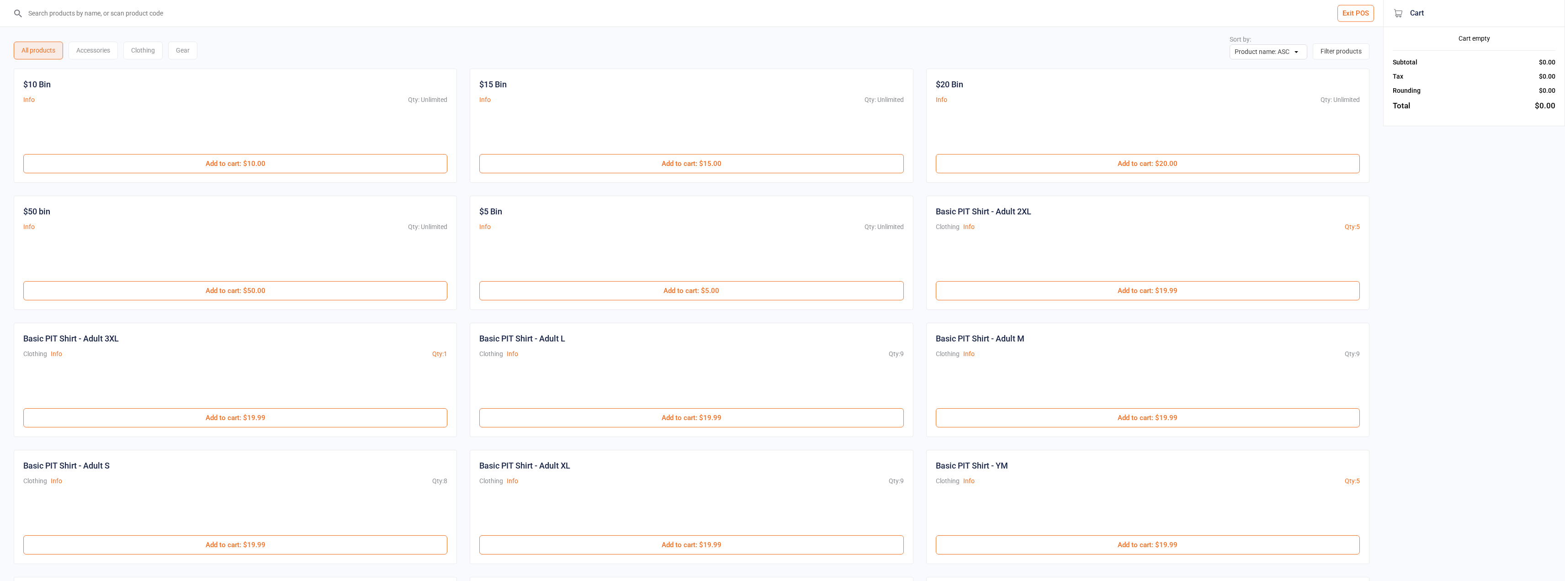
click at [1357, 16] on button "Exit POS" at bounding box center [1356, 13] width 37 height 17
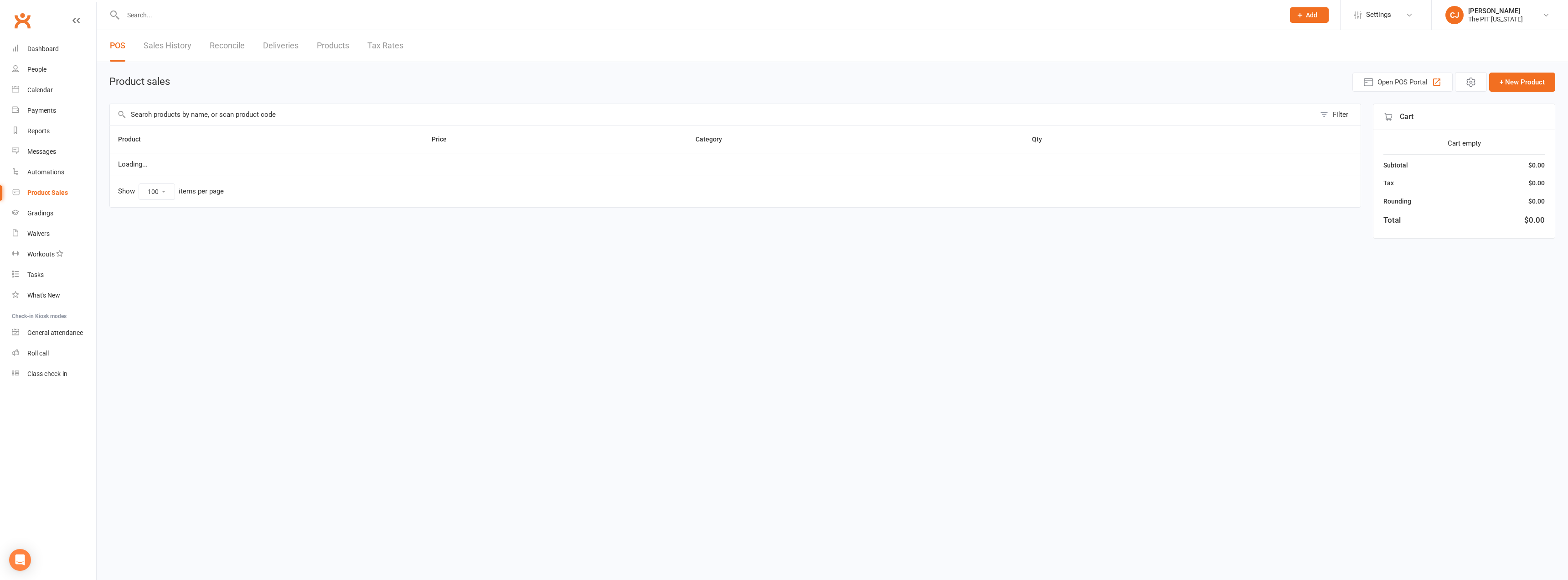
select select "100"
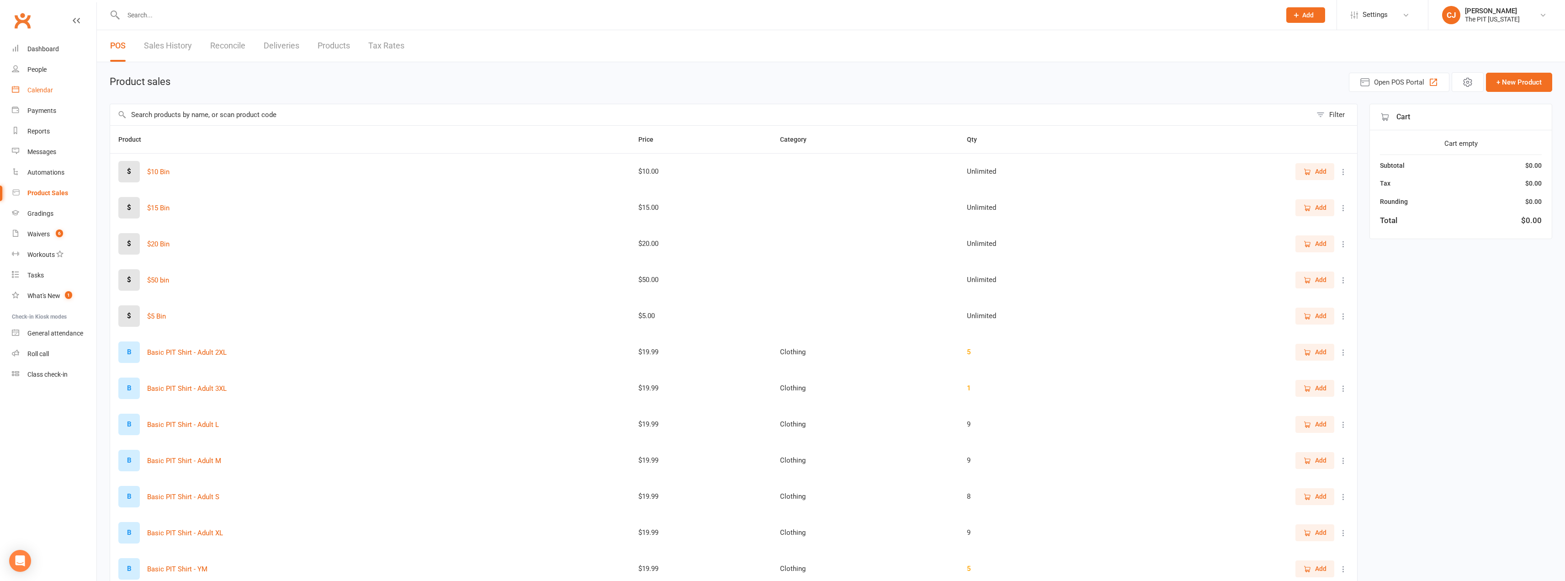
click at [45, 97] on link "Calendar" at bounding box center [54, 90] width 85 height 21
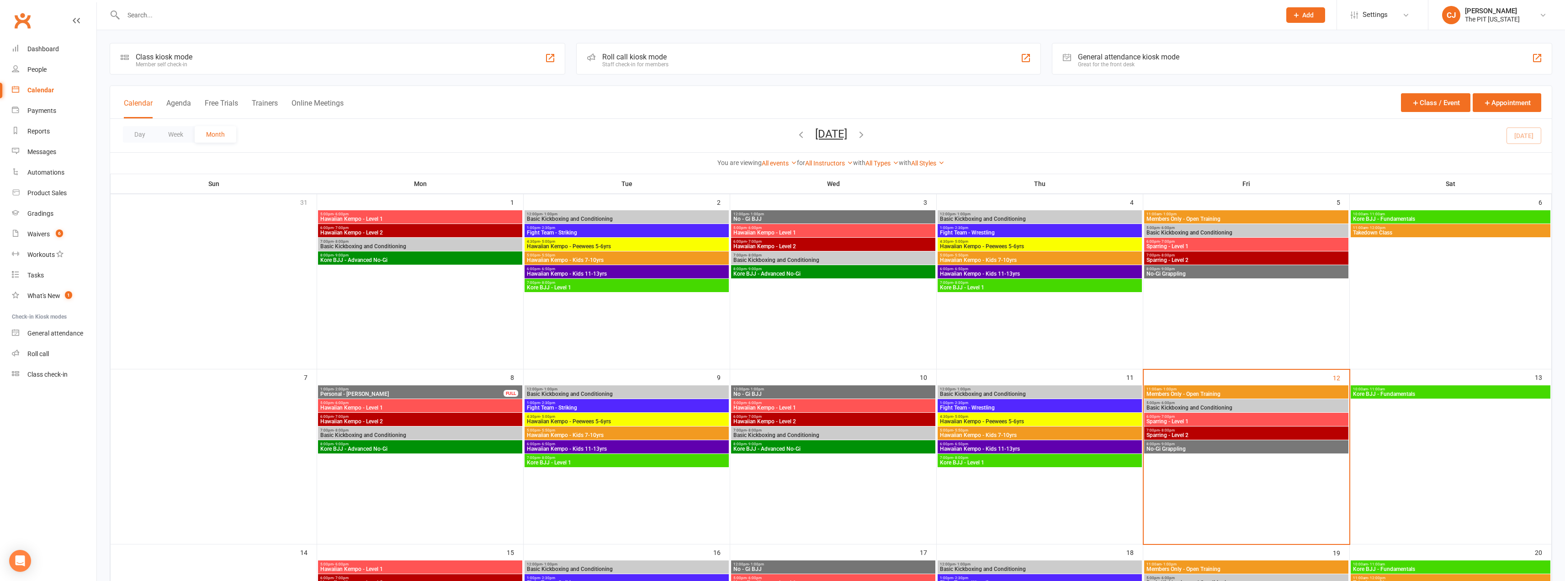
click at [1221, 444] on span "8:00pm - 9:00pm" at bounding box center [1246, 444] width 201 height 4
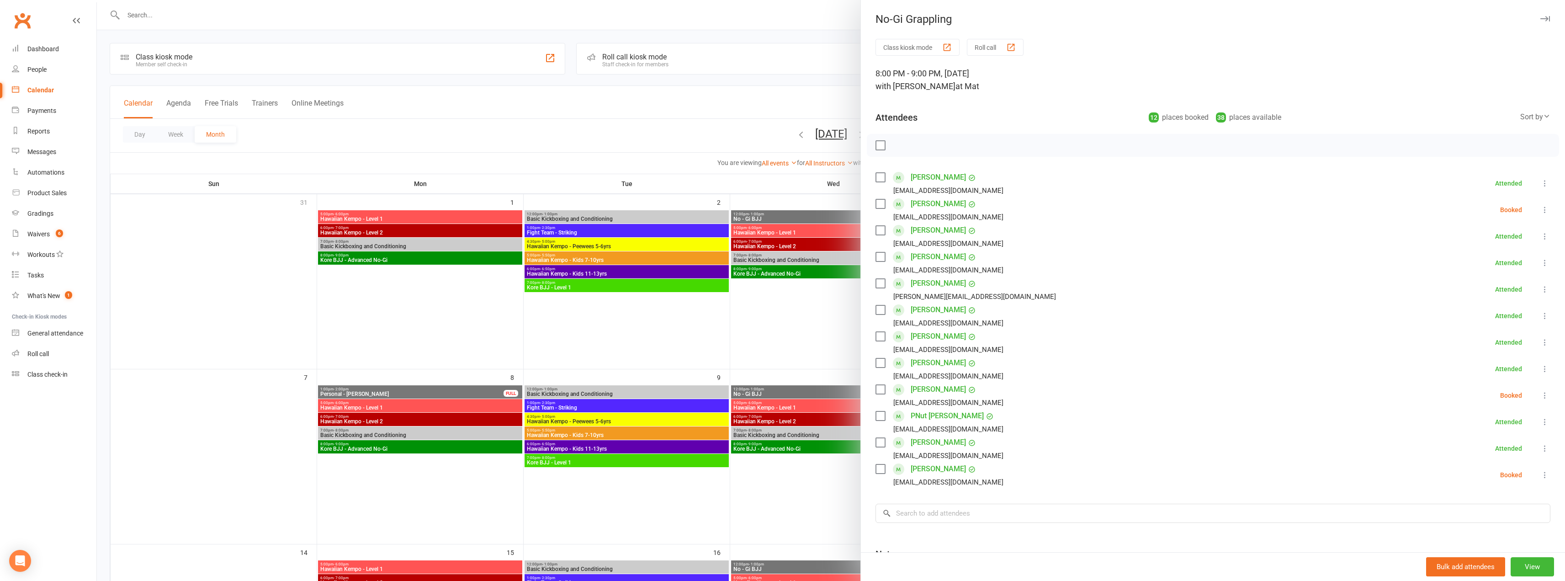
click at [876, 149] on label at bounding box center [880, 145] width 9 height 9
click at [876, 202] on label at bounding box center [880, 203] width 9 height 9
click at [897, 143] on icon "button" at bounding box center [901, 145] width 10 height 10
click at [1540, 208] on icon at bounding box center [1544, 209] width 9 height 9
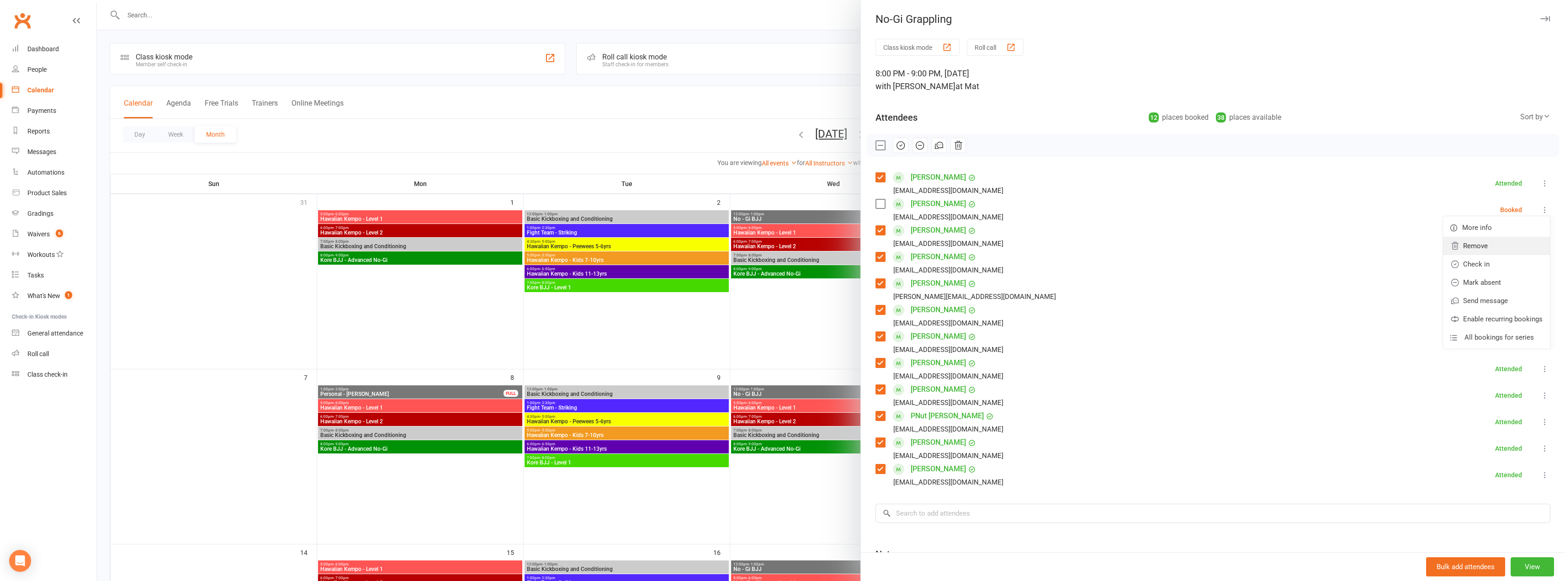
click at [1486, 250] on link "Remove" at bounding box center [1496, 246] width 107 height 18
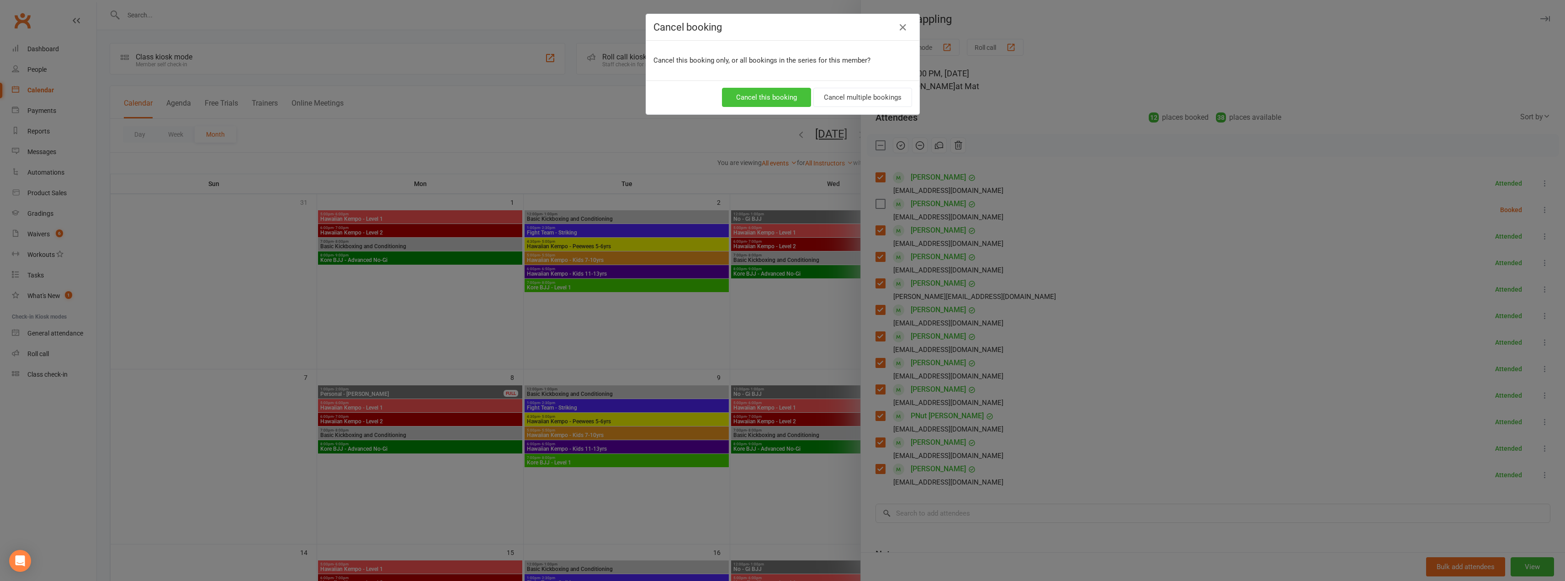
click at [763, 98] on button "Cancel this booking" at bounding box center [766, 97] width 89 height 19
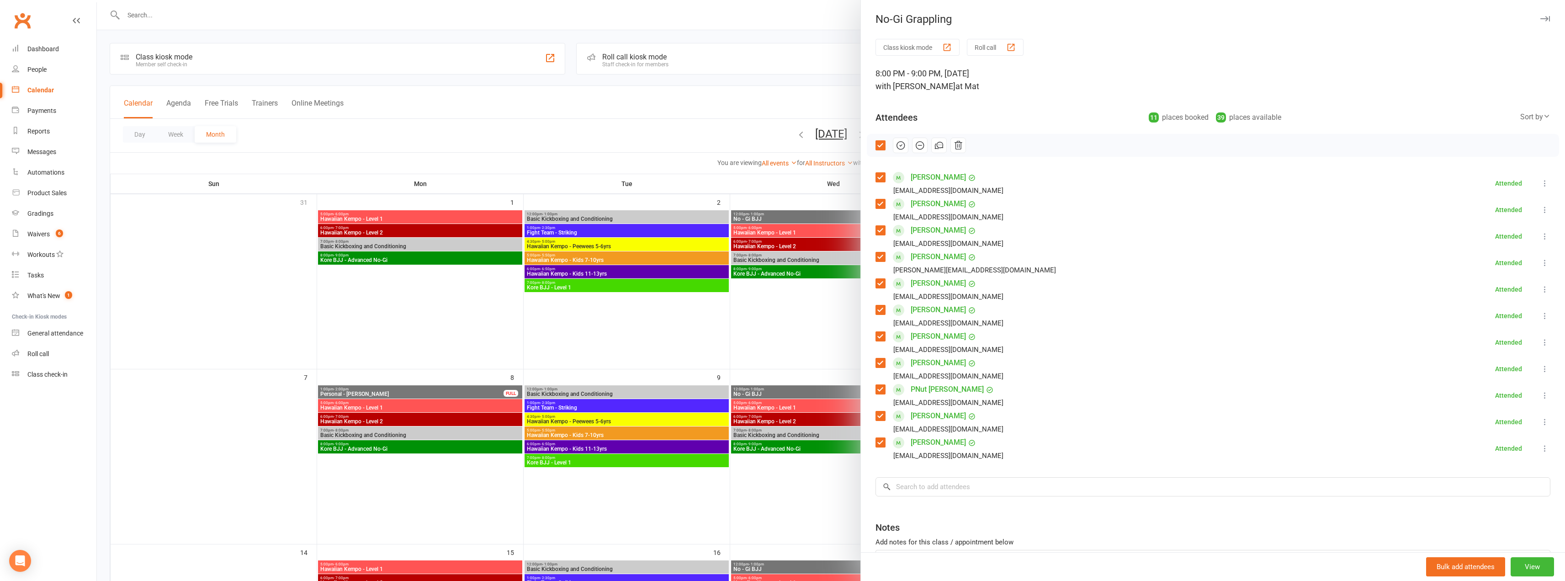
click at [1540, 210] on icon at bounding box center [1544, 209] width 9 height 9
click at [1338, 98] on div "Class kiosk mode Roll call 8:00 PM - 9:00 PM, [DATE] with [PERSON_NAME] at Mat …" at bounding box center [1213, 332] width 704 height 587
click at [781, 34] on div at bounding box center [831, 290] width 1468 height 581
